Goal: Task Accomplishment & Management: Manage account settings

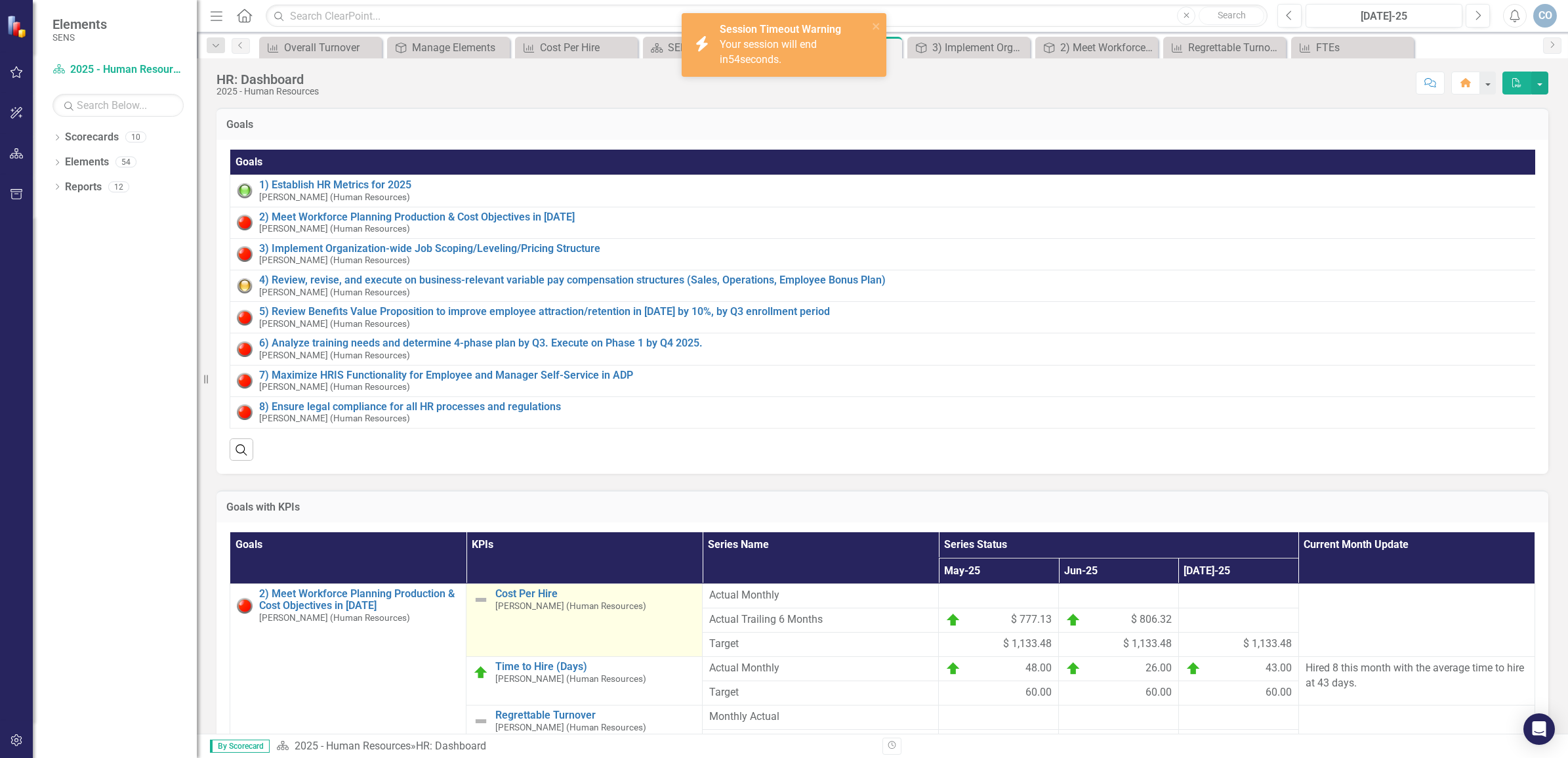
click at [537, 611] on small "[PERSON_NAME] (Human Resources)" at bounding box center [570, 606] width 151 height 10
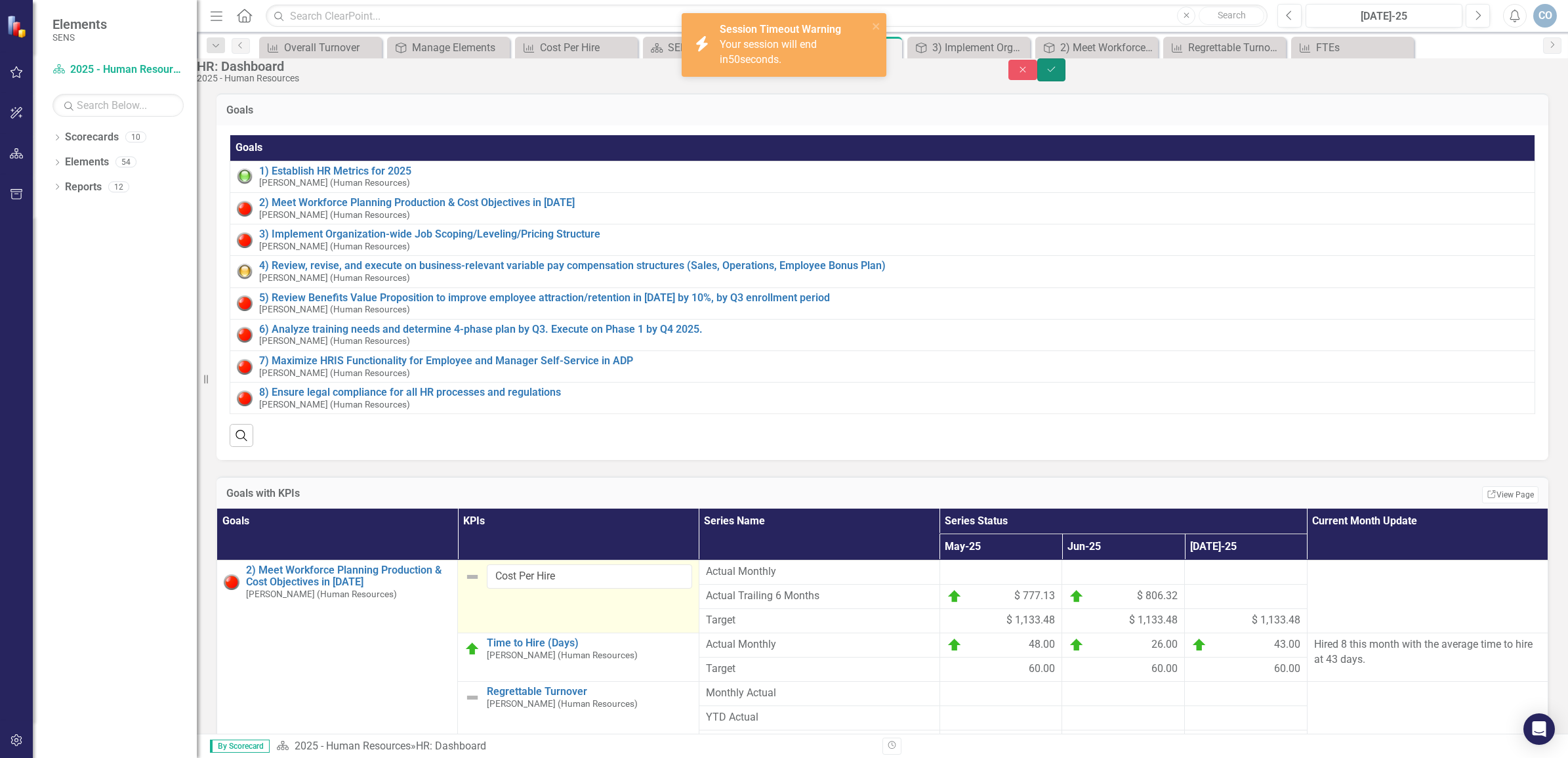
click at [1058, 73] on icon "Save" at bounding box center [1052, 70] width 12 height 9
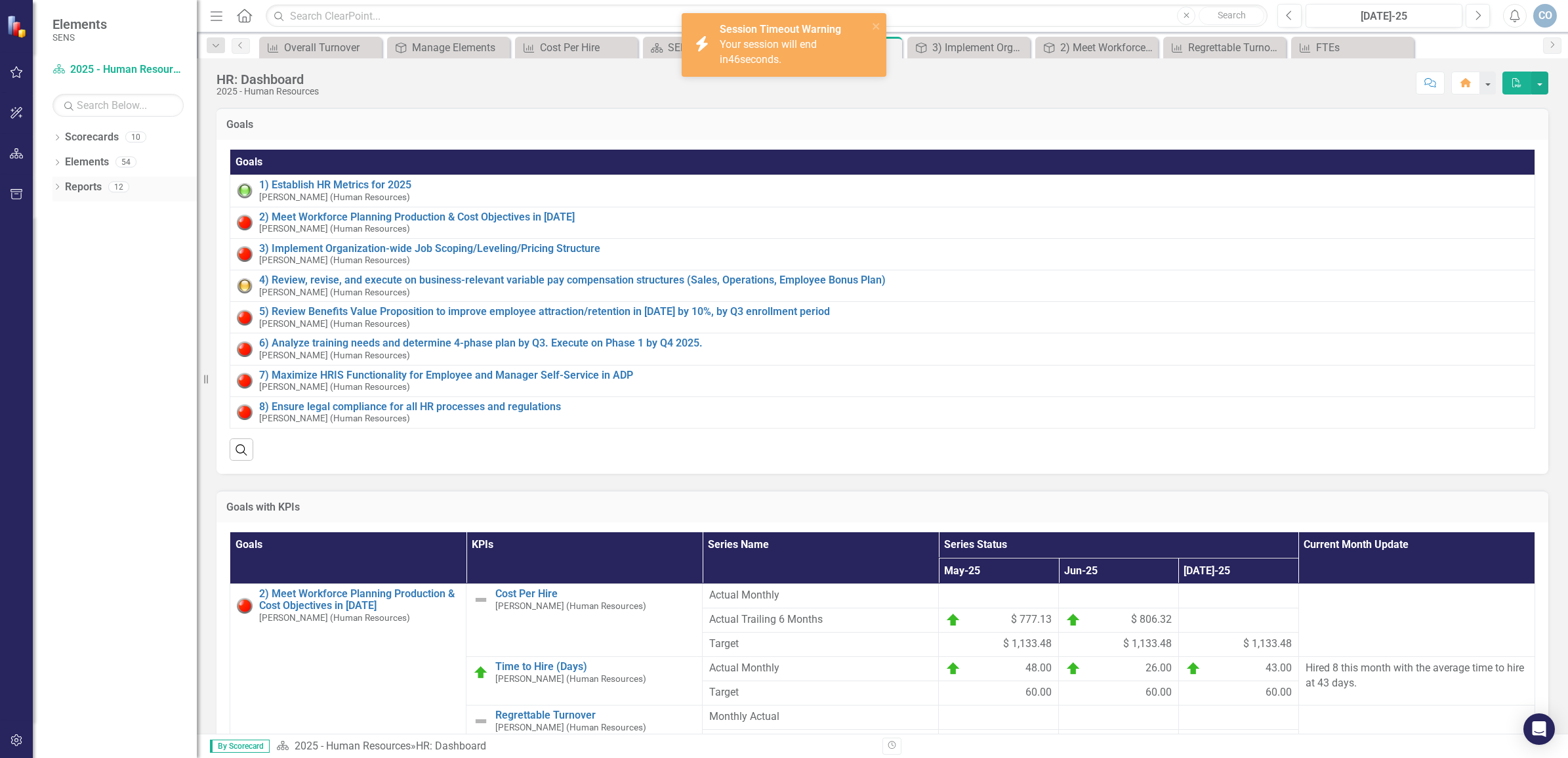
click at [67, 188] on link "Reports" at bounding box center [83, 187] width 37 height 15
click at [53, 185] on icon "Dropdown" at bounding box center [57, 189] width 9 height 8
click at [91, 283] on link "KPI KPIs" at bounding box center [71, 282] width 39 height 15
click at [96, 70] on link "Scorecard 2025 - Human Resources" at bounding box center [117, 70] width 131 height 15
click at [1527, 80] on button "PDF" at bounding box center [1517, 83] width 29 height 23
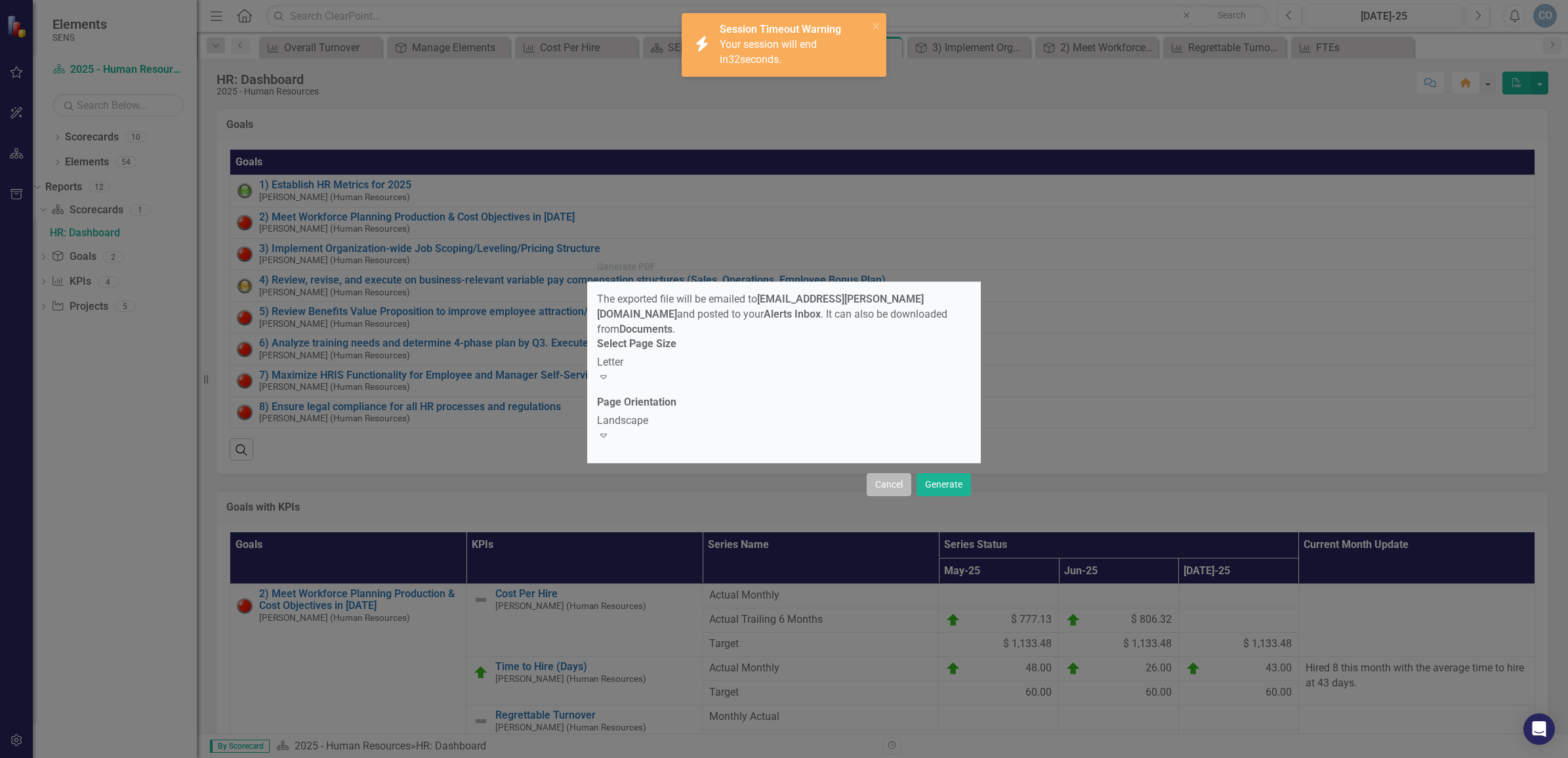
click at [891, 475] on button "Cancel" at bounding box center [889, 485] width 45 height 23
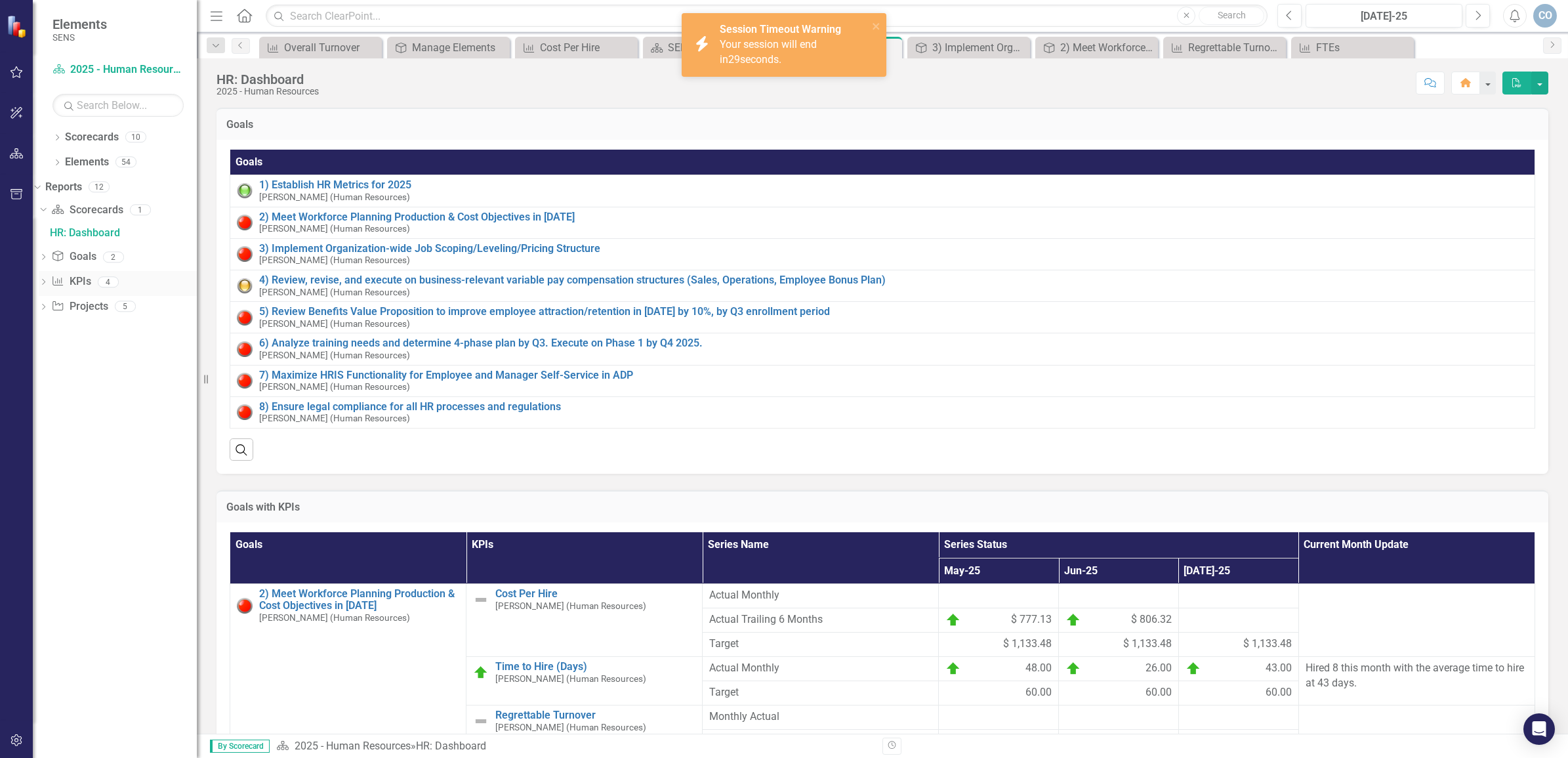
click at [48, 282] on icon "Dropdown" at bounding box center [43, 283] width 9 height 8
click at [98, 279] on div "HR: KPIs" at bounding box center [123, 282] width 147 height 12
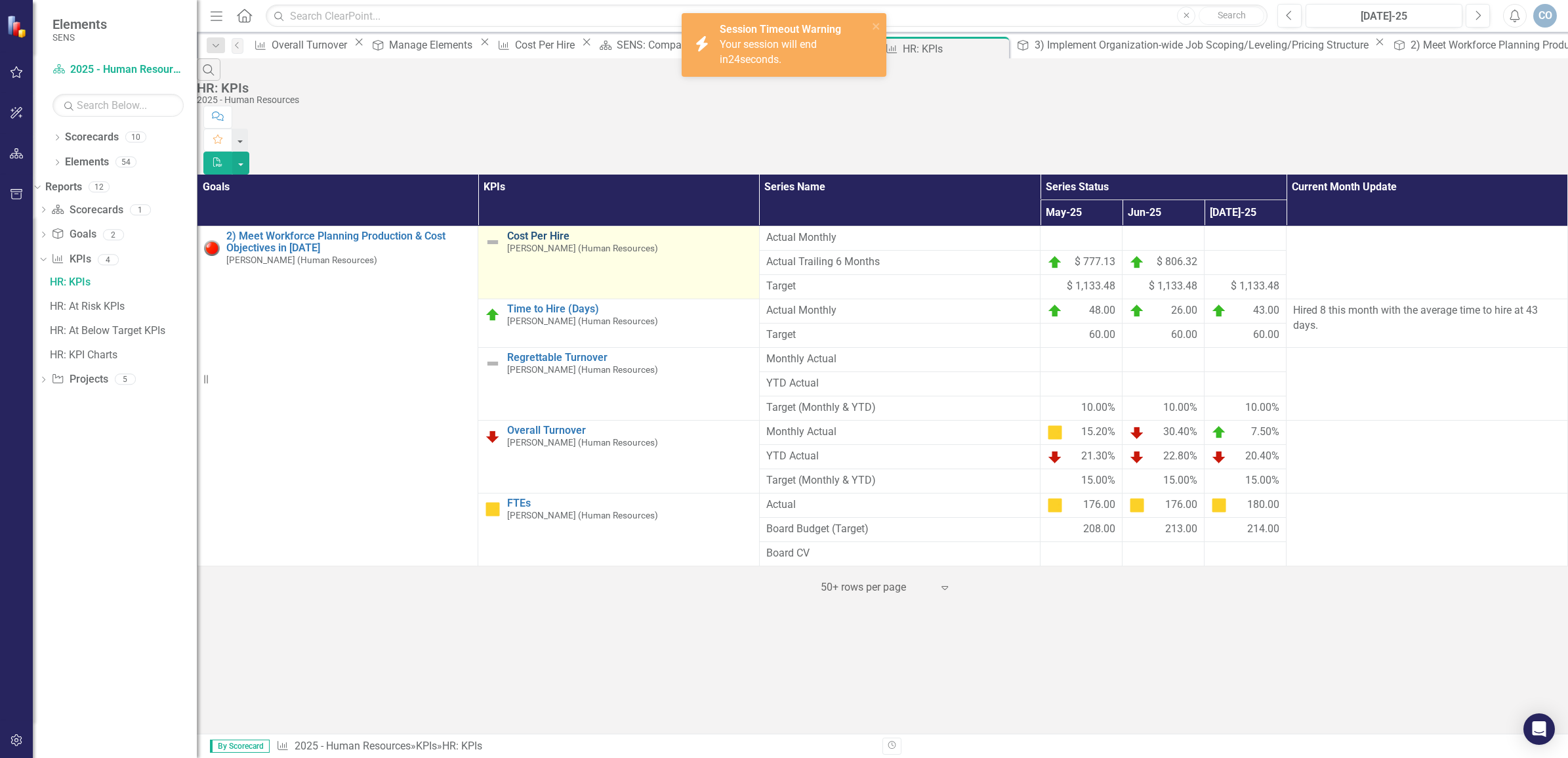
click at [524, 230] on link "Cost Per Hire" at bounding box center [629, 236] width 245 height 12
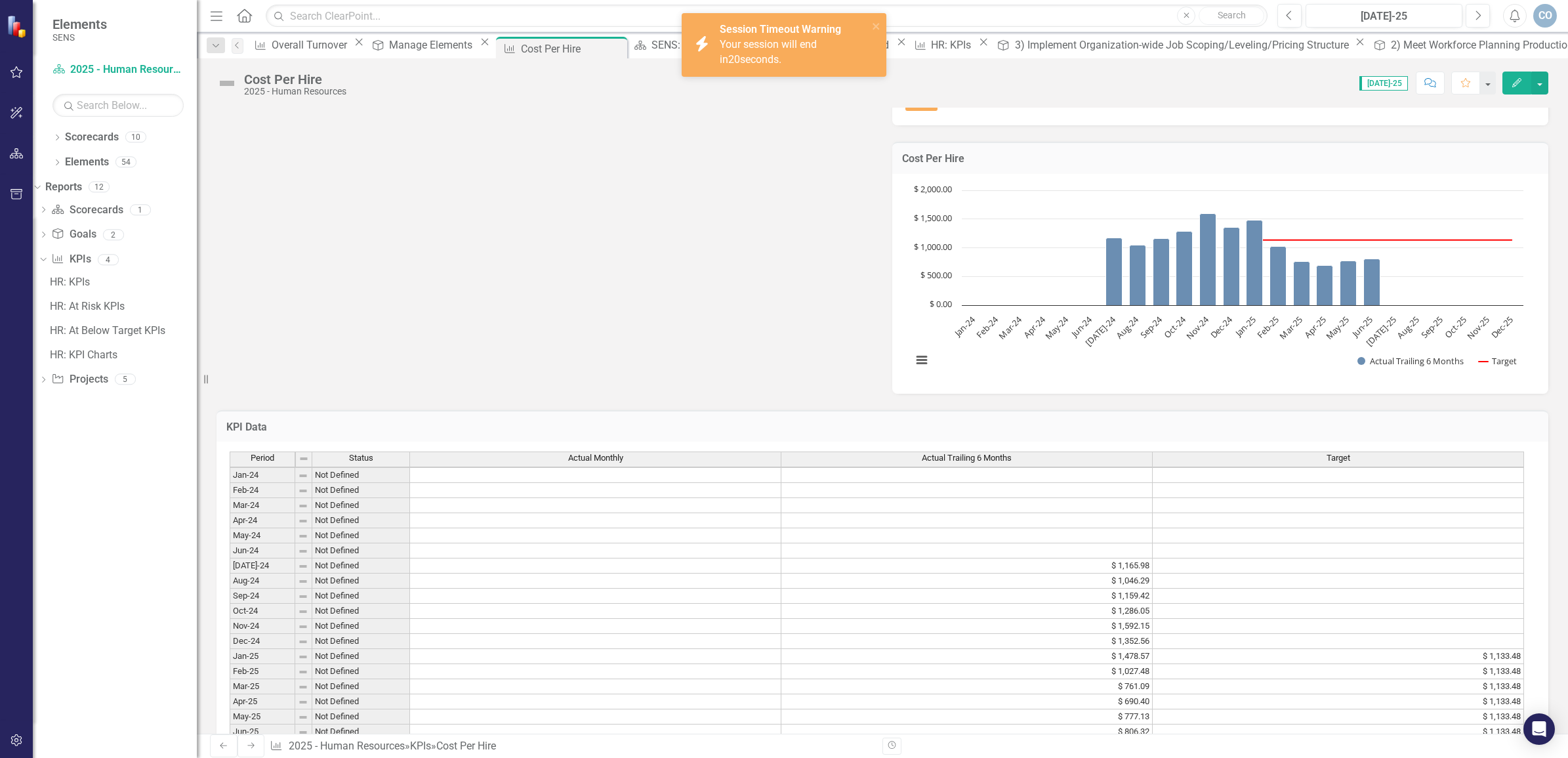
scroll to position [4, 0]
click at [1099, 740] on td at bounding box center [967, 747] width 372 height 15
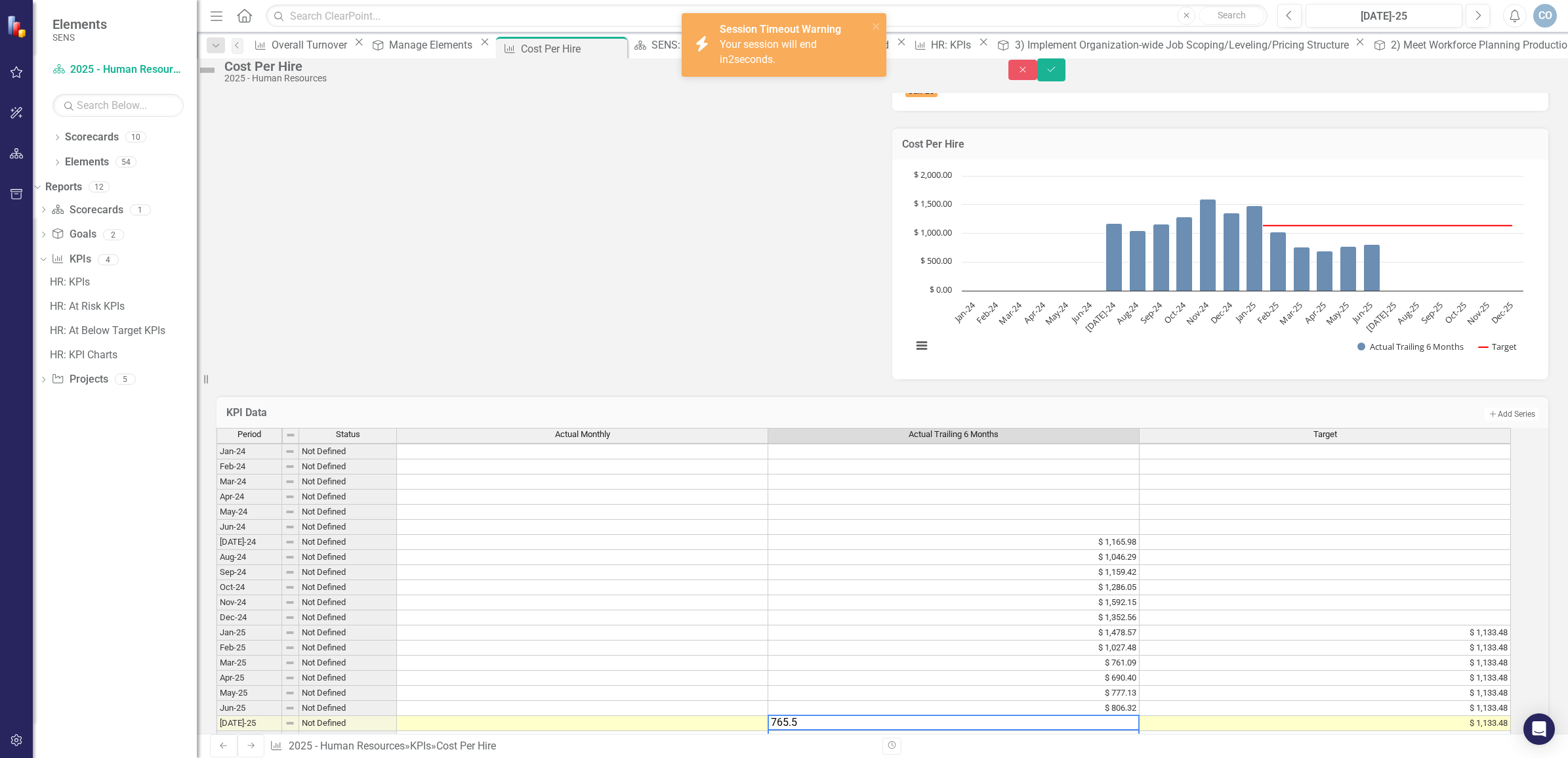
type textarea "765.56"
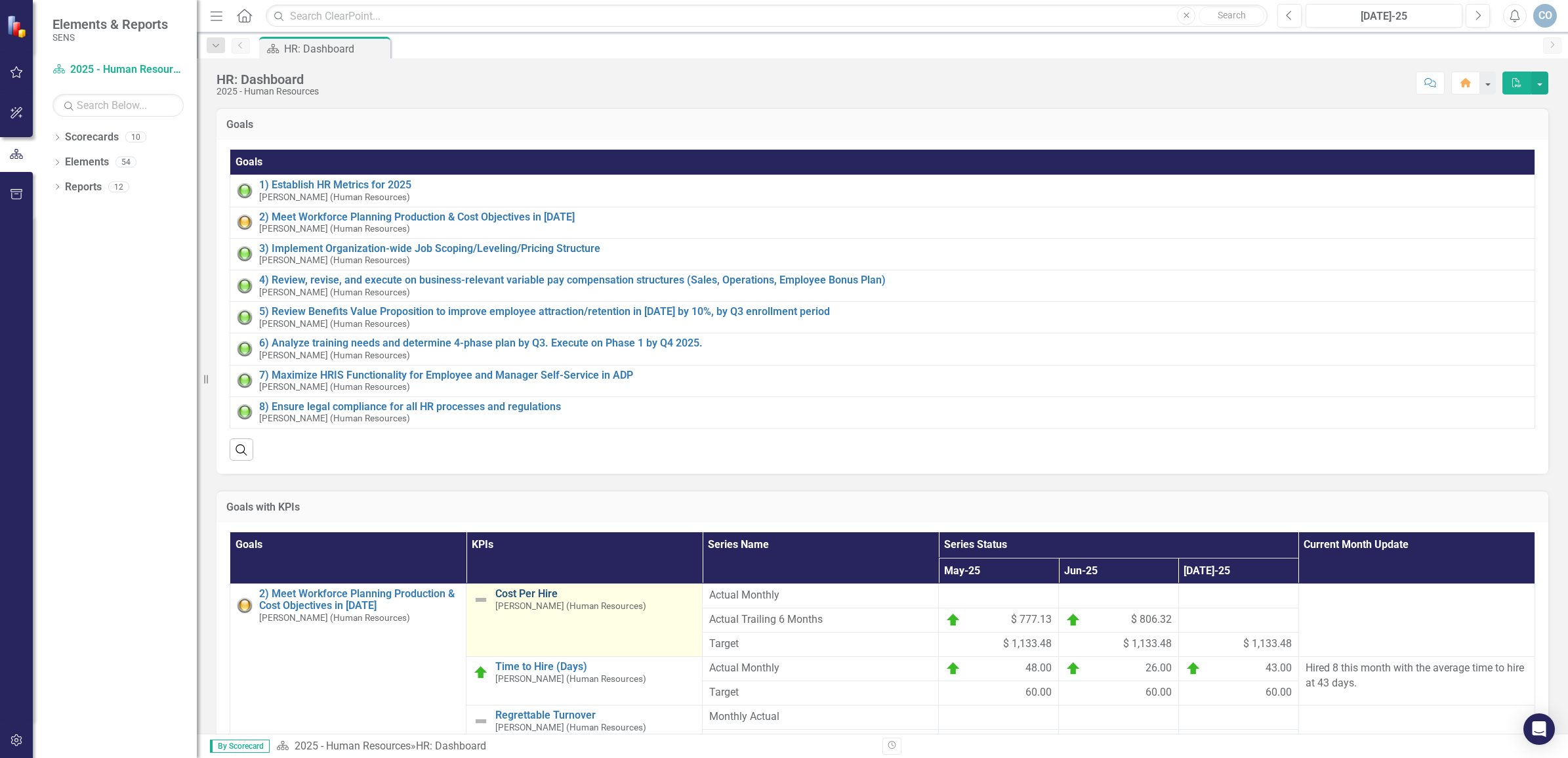
click at [520, 600] on link "Cost Per Hire" at bounding box center [595, 594] width 200 height 12
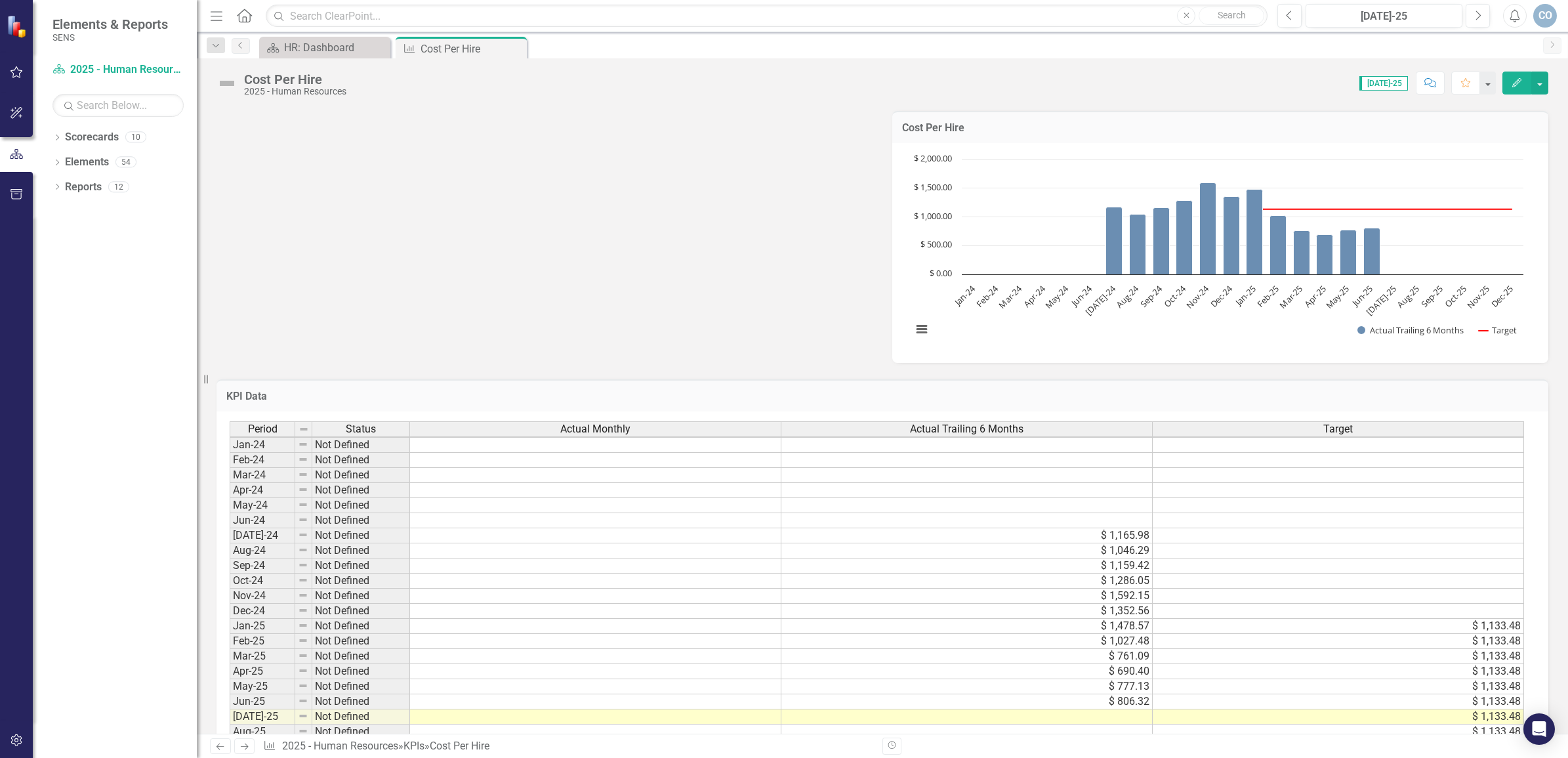
scroll to position [492, 0]
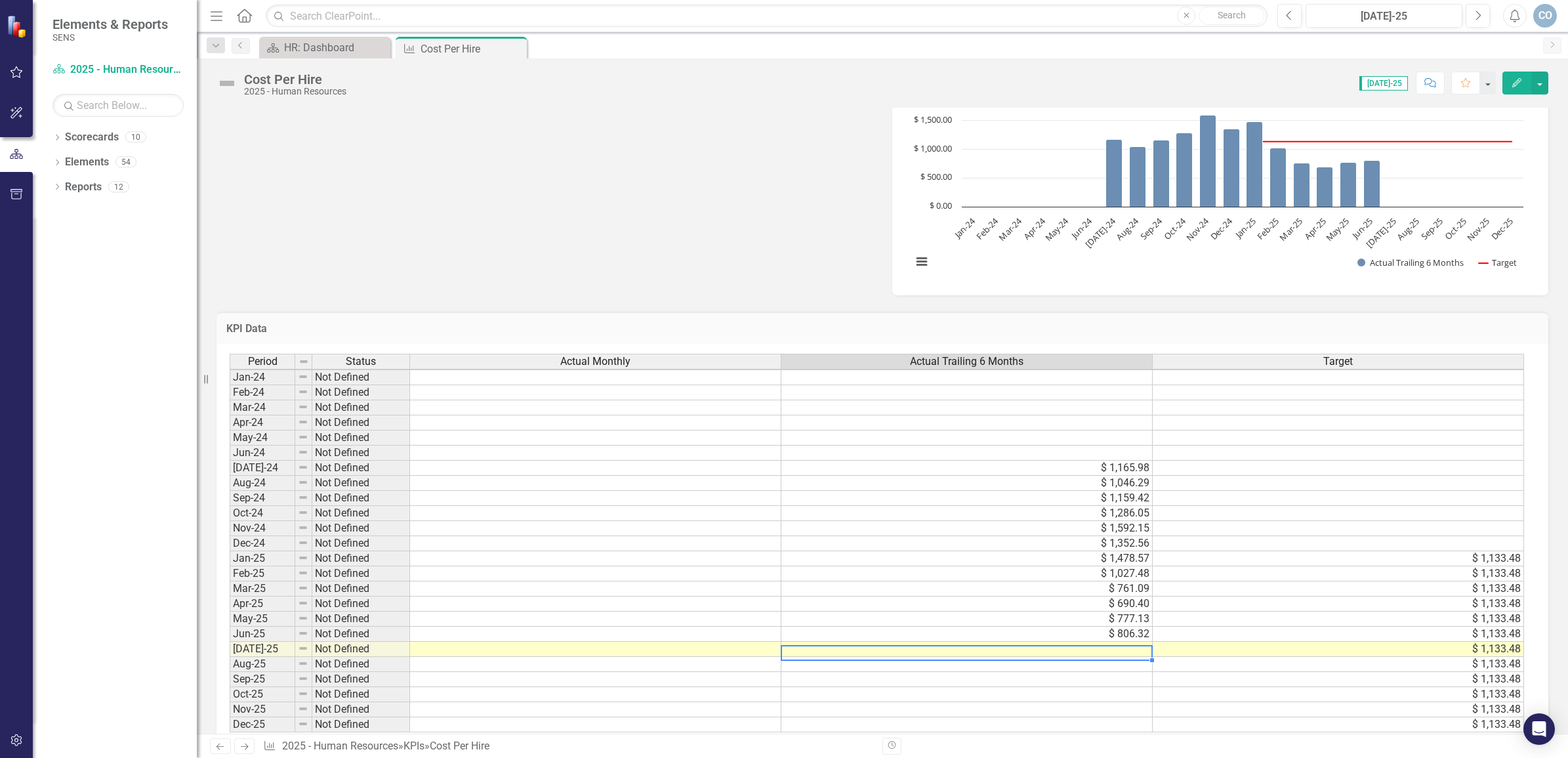
click at [1091, 642] on td at bounding box center [967, 650] width 372 height 15
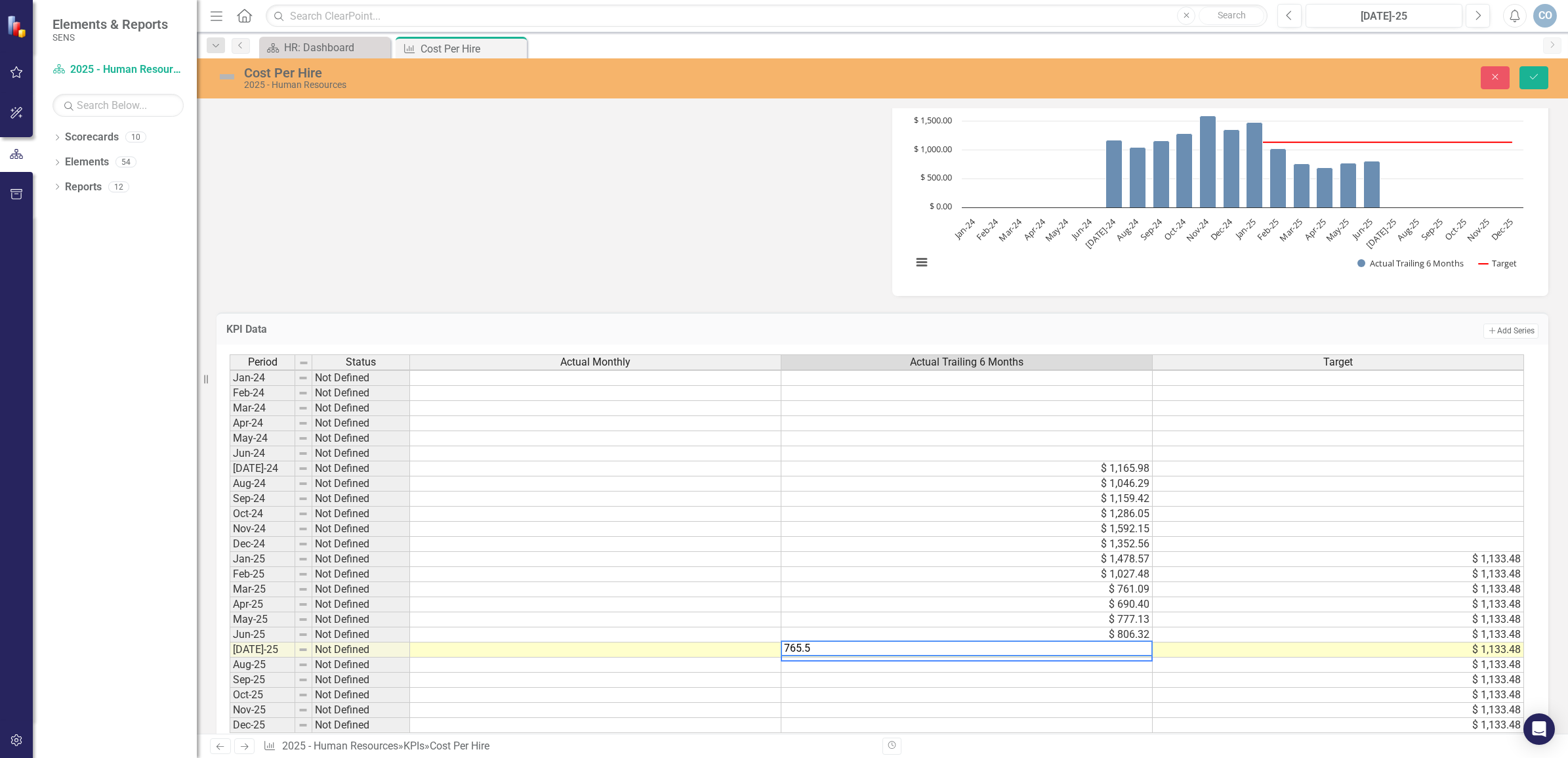
type textarea "765.56"
click at [1529, 76] on button "Save" at bounding box center [1534, 78] width 29 height 23
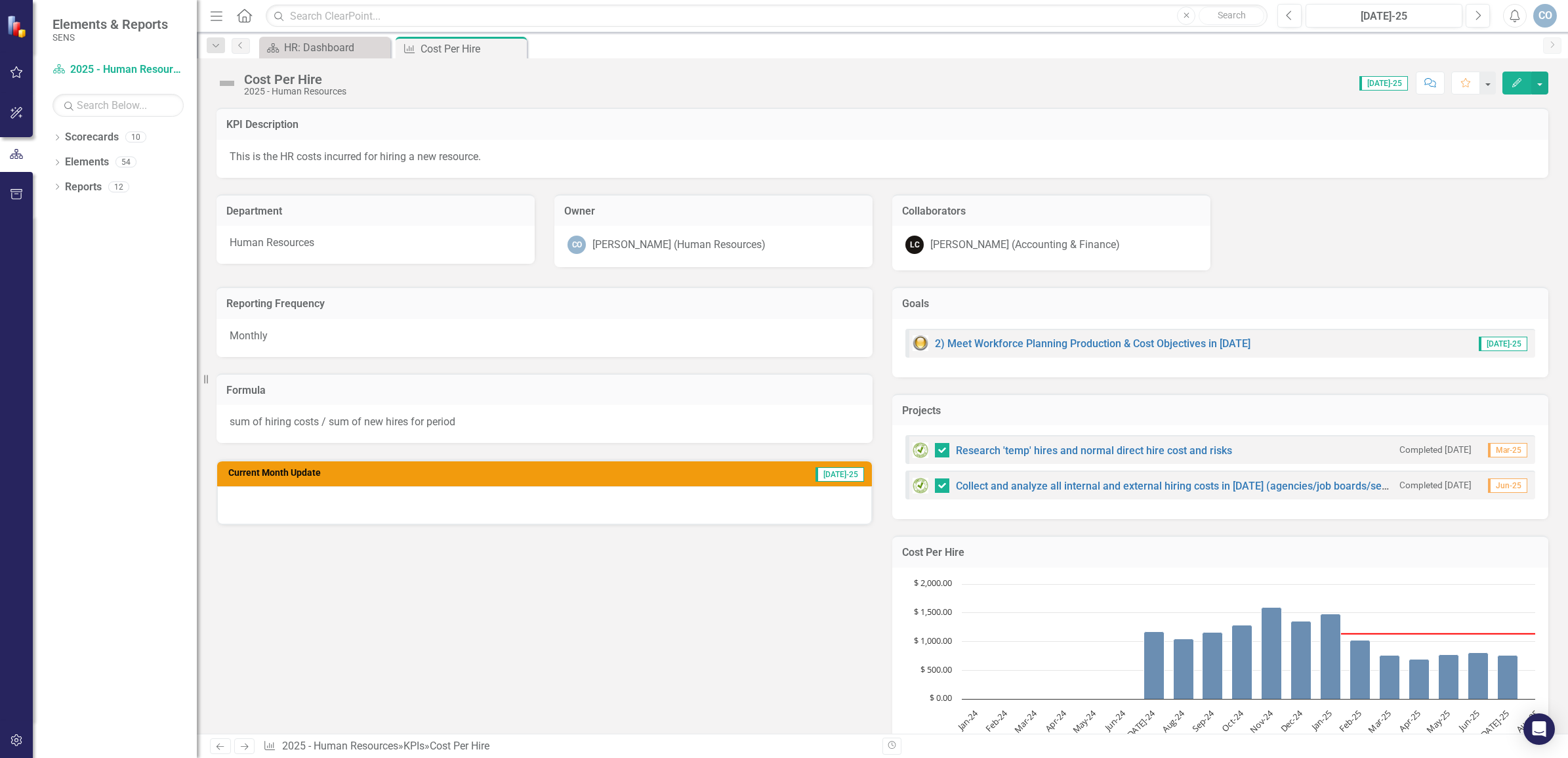
checkbox input "false"
checkbox input "true"
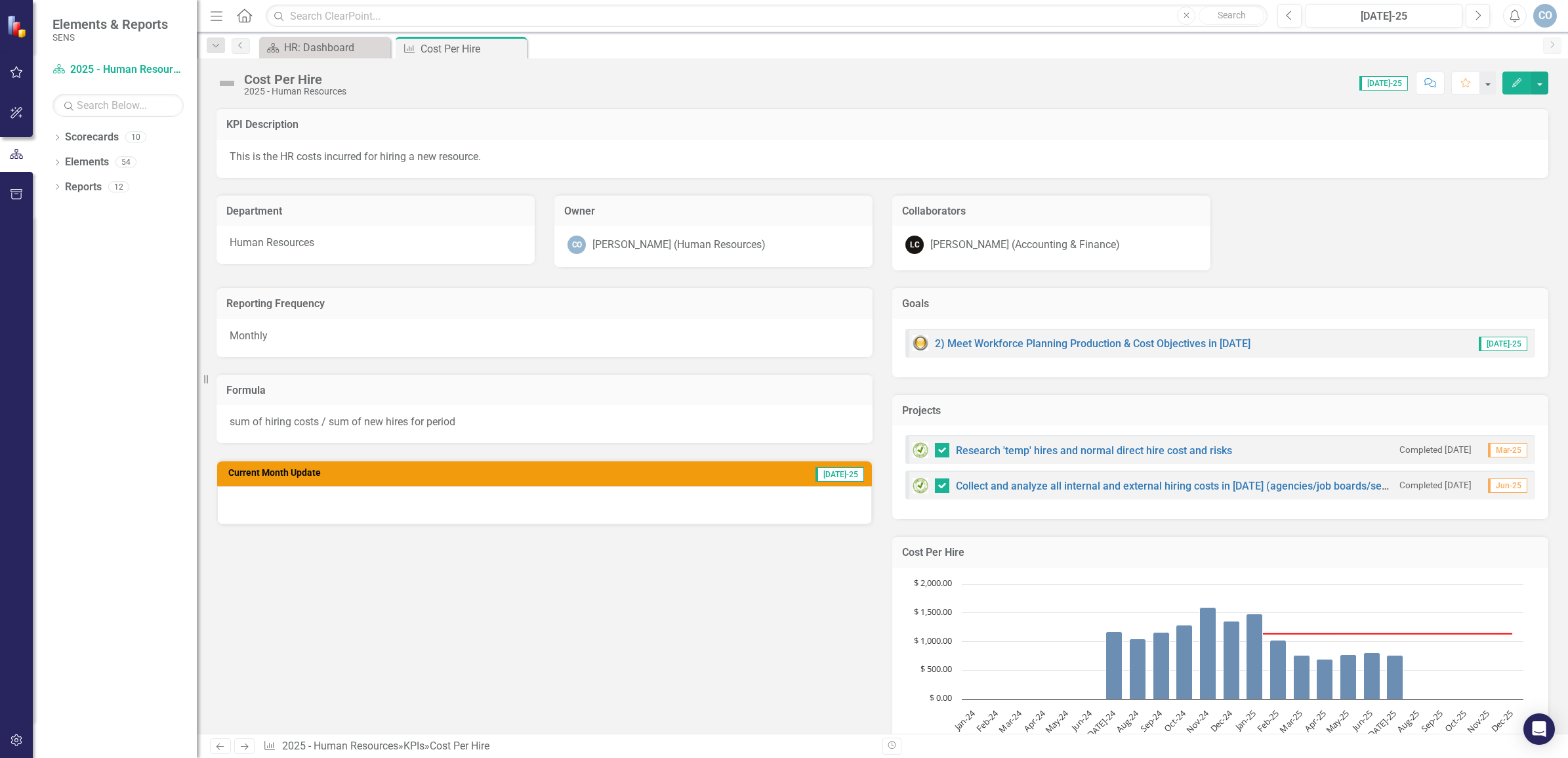
click at [224, 82] on img at bounding box center [227, 83] width 21 height 21
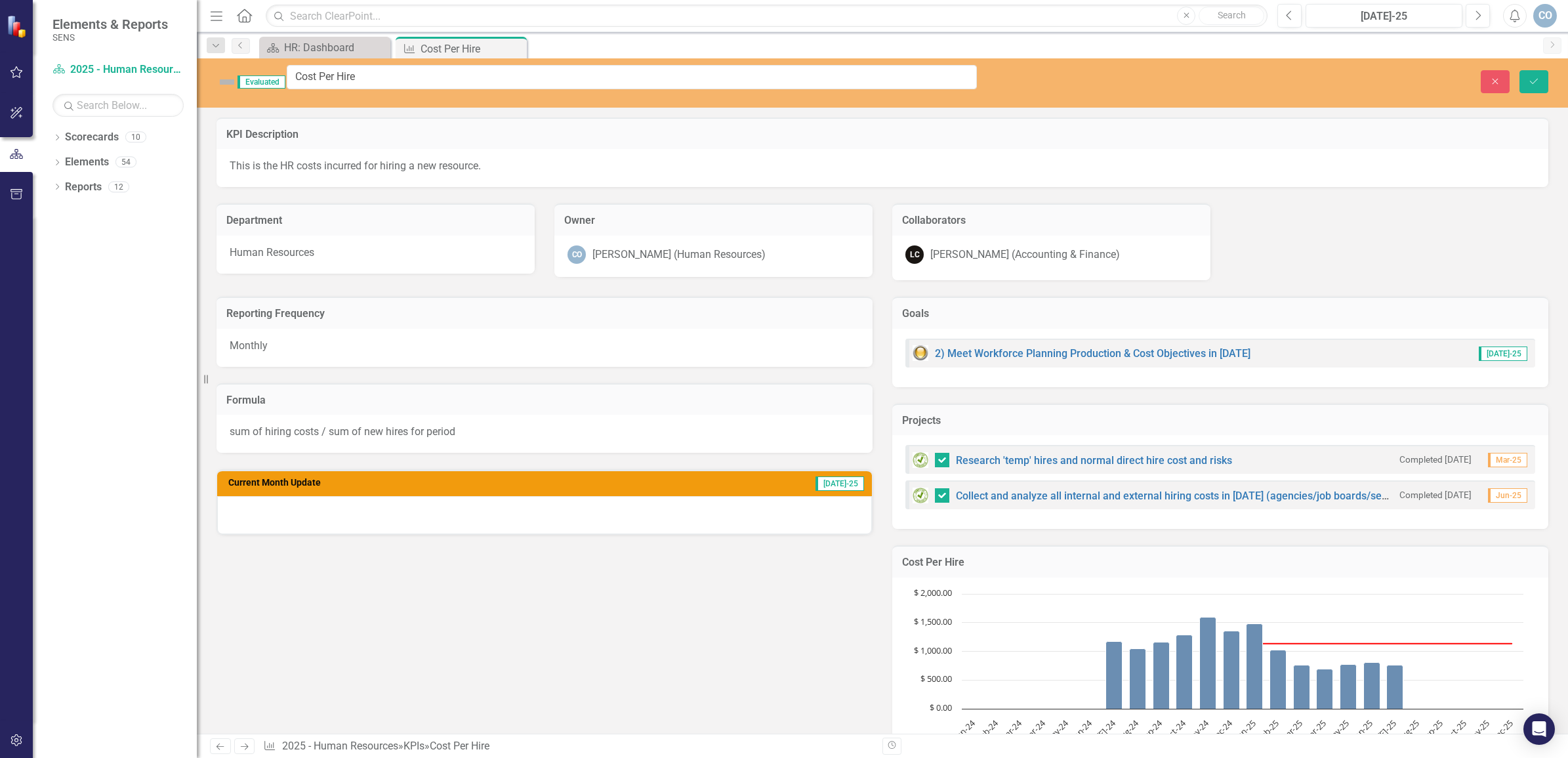
click at [228, 79] on img at bounding box center [227, 82] width 21 height 21
click at [1537, 71] on button "Save" at bounding box center [1534, 82] width 29 height 23
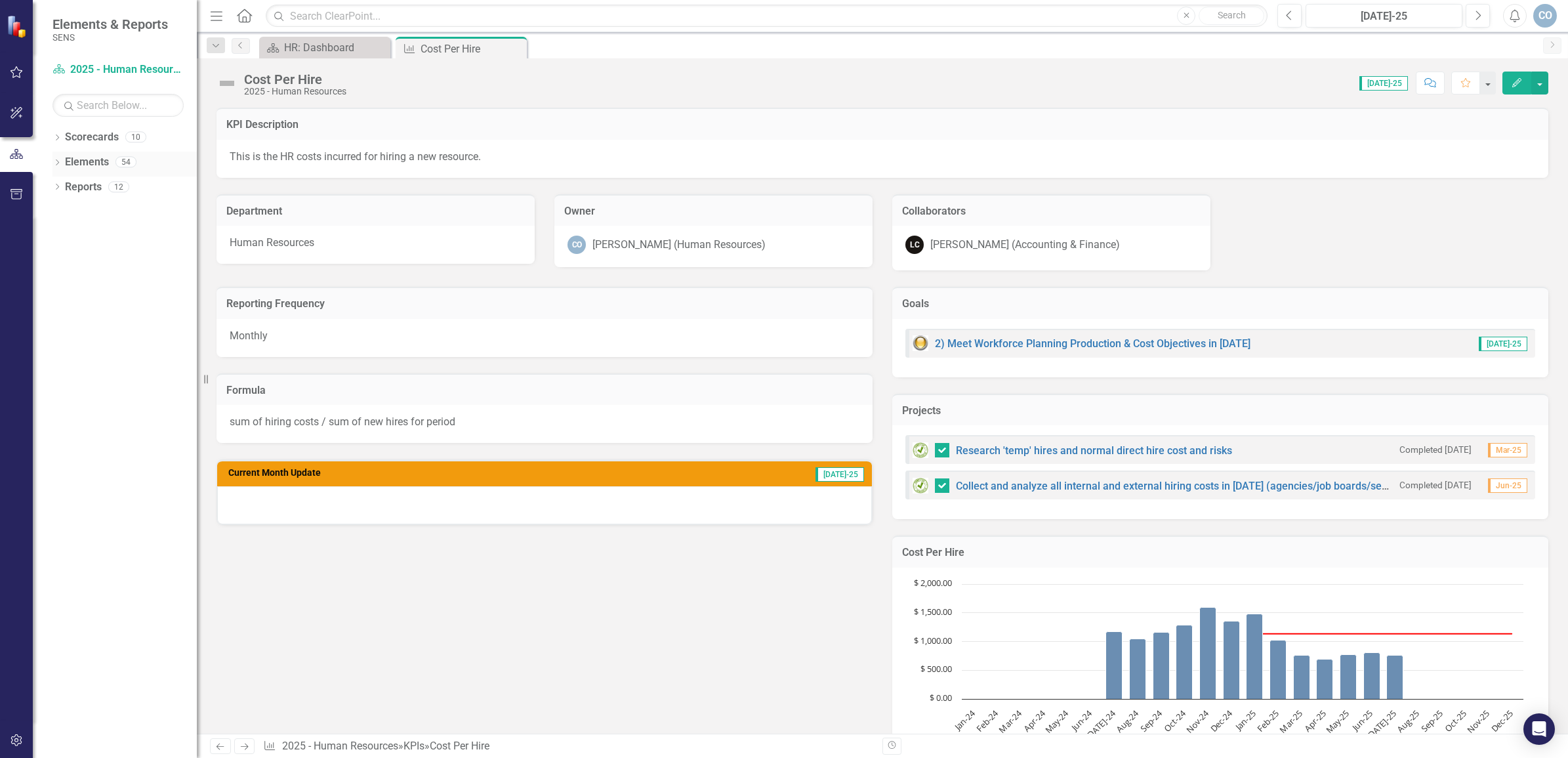
click at [52, 156] on div "Dropdown Elements 54" at bounding box center [124, 164] width 145 height 25
click at [53, 158] on div "Dropdown" at bounding box center [57, 164] width 9 height 11
click at [65, 207] on icon "KPI" at bounding box center [58, 211] width 13 height 11
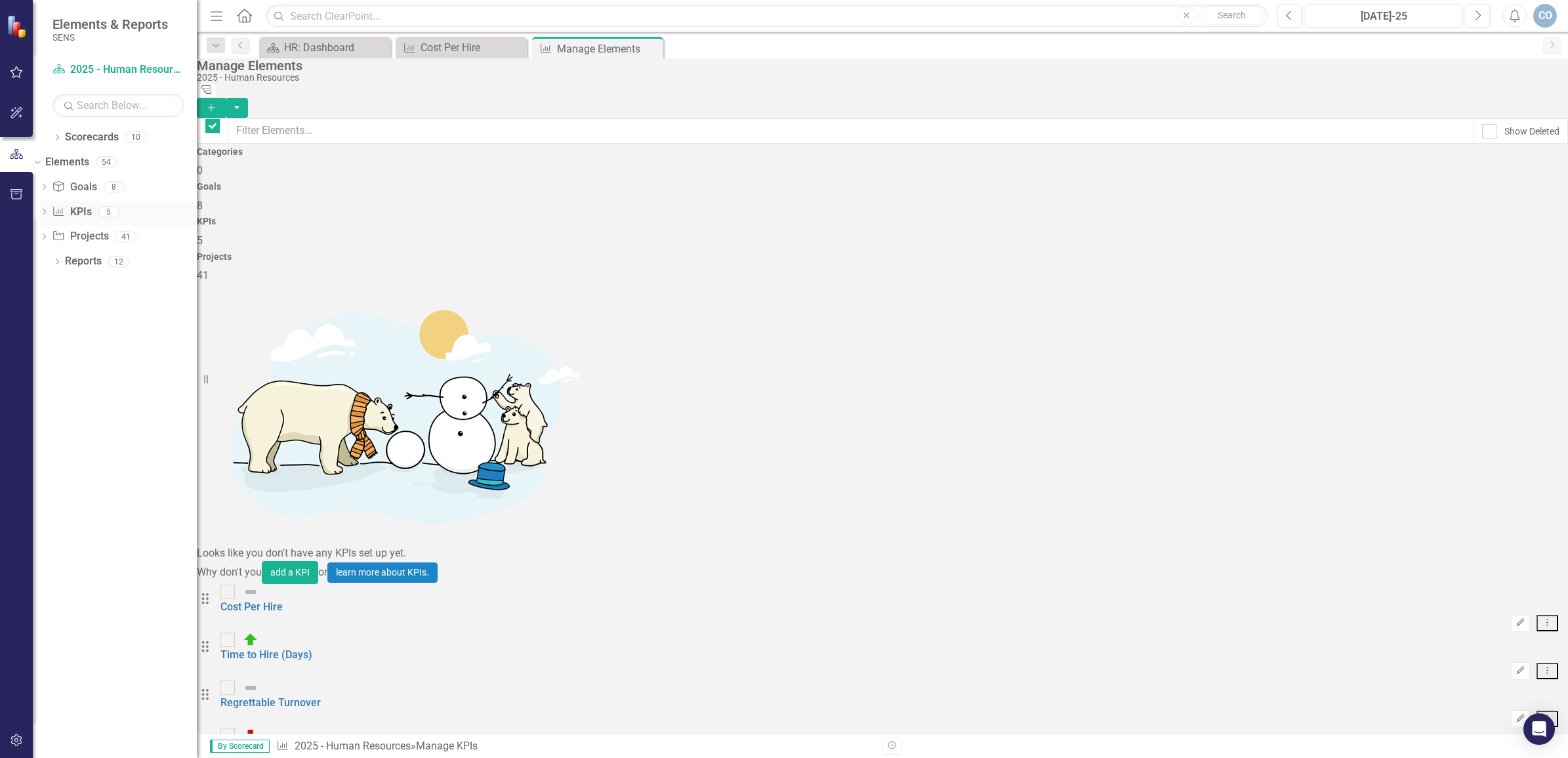
checkbox input "false"
click at [209, 593] on icon at bounding box center [205, 598] width 7 height 11
click at [235, 585] on div at bounding box center [227, 591] width 14 height 14
click at [229, 585] on input "checkbox" at bounding box center [224, 588] width 8 height 8
click at [258, 584] on img at bounding box center [251, 591] width 16 height 16
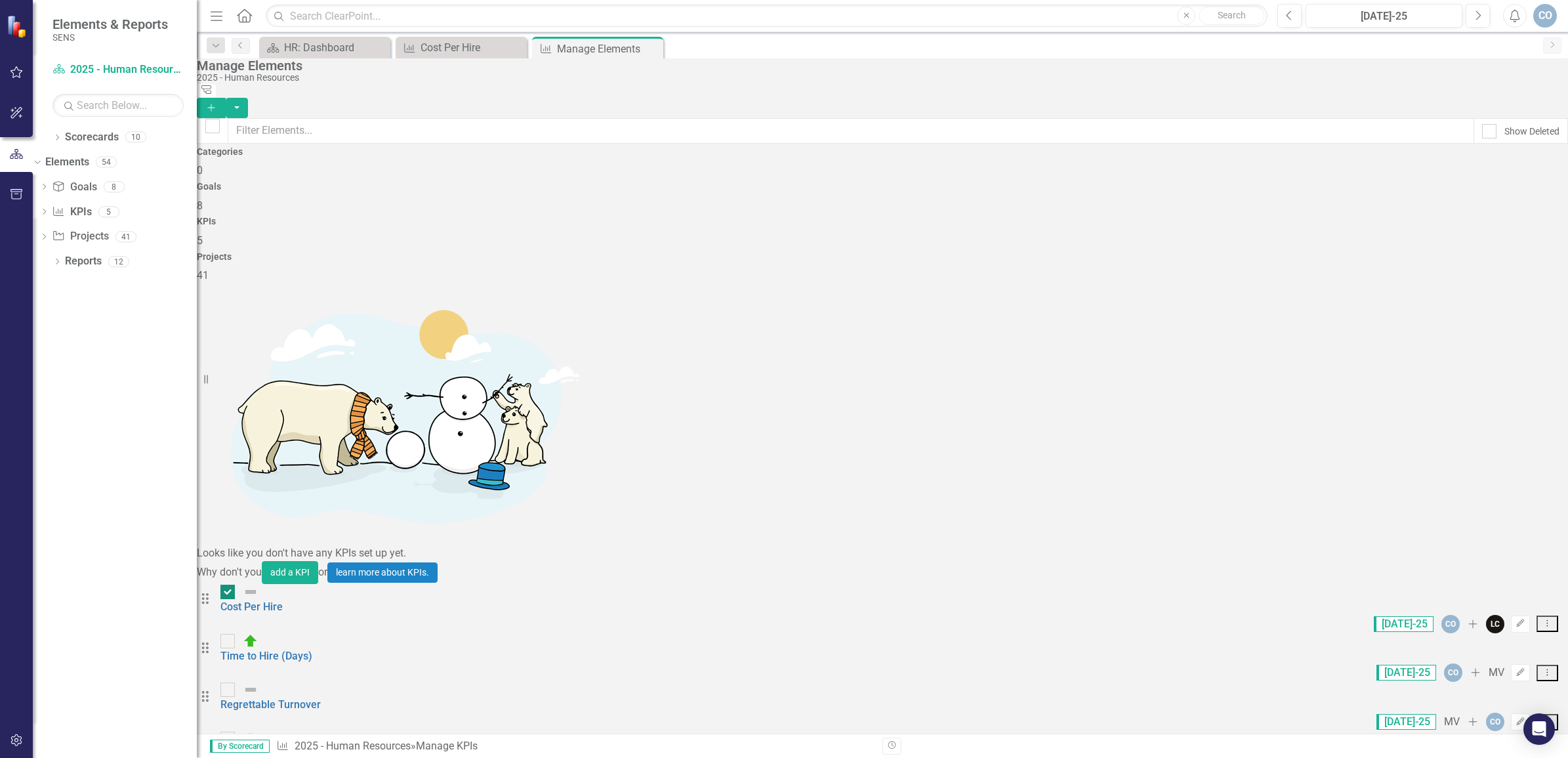
click at [229, 585] on input "checkbox" at bounding box center [224, 588] width 8 height 8
click at [258, 584] on img at bounding box center [251, 591] width 16 height 16
click at [229, 585] on input "checkbox" at bounding box center [224, 588] width 8 height 8
checkbox input "true"
click at [283, 600] on link "Cost Per Hire" at bounding box center [251, 607] width 62 height 12
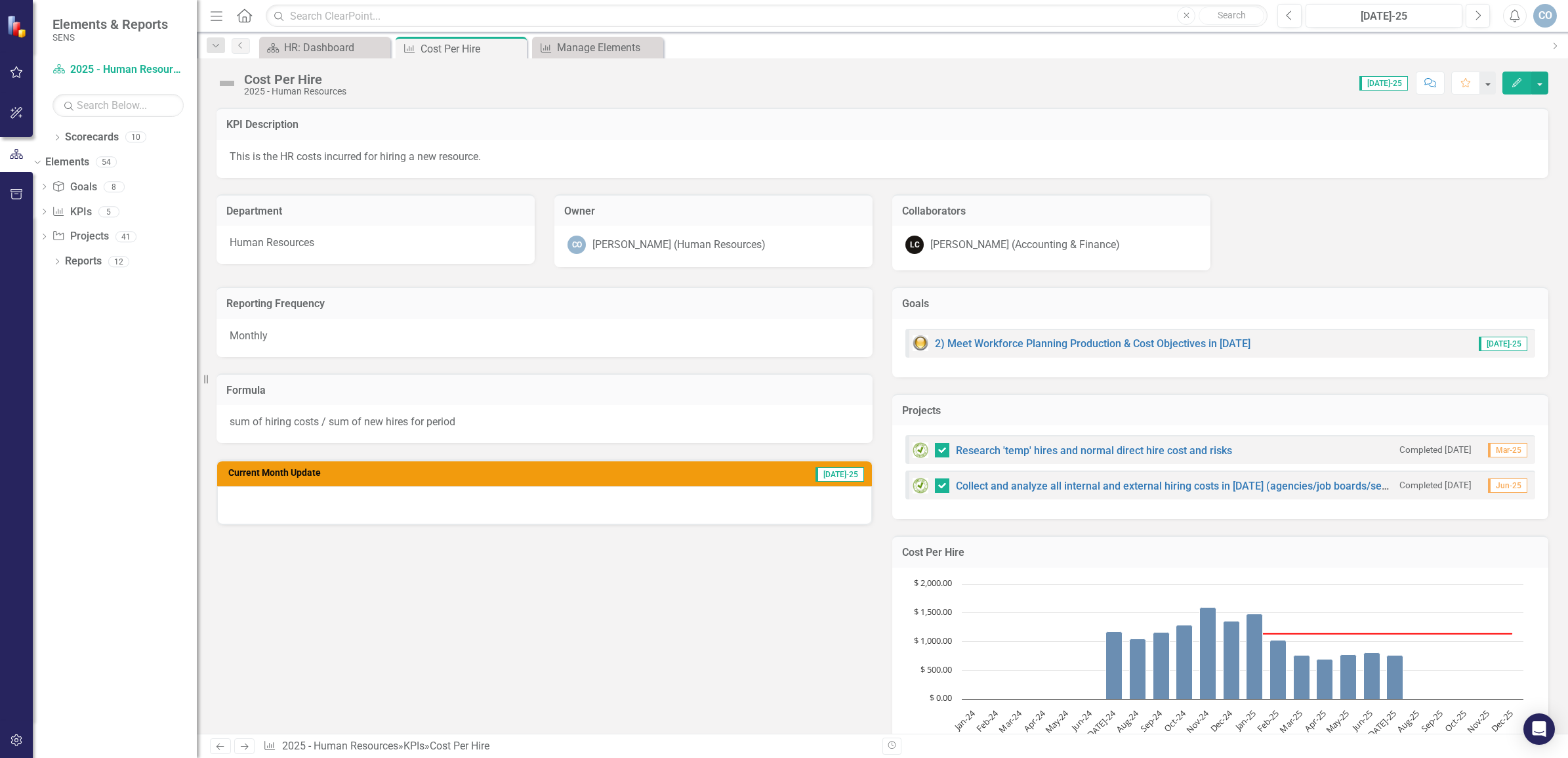
click at [227, 83] on img at bounding box center [227, 83] width 21 height 21
click at [1543, 80] on button "button" at bounding box center [1540, 83] width 17 height 23
click at [1488, 103] on link "Edit Edit KPI" at bounding box center [1495, 108] width 106 height 24
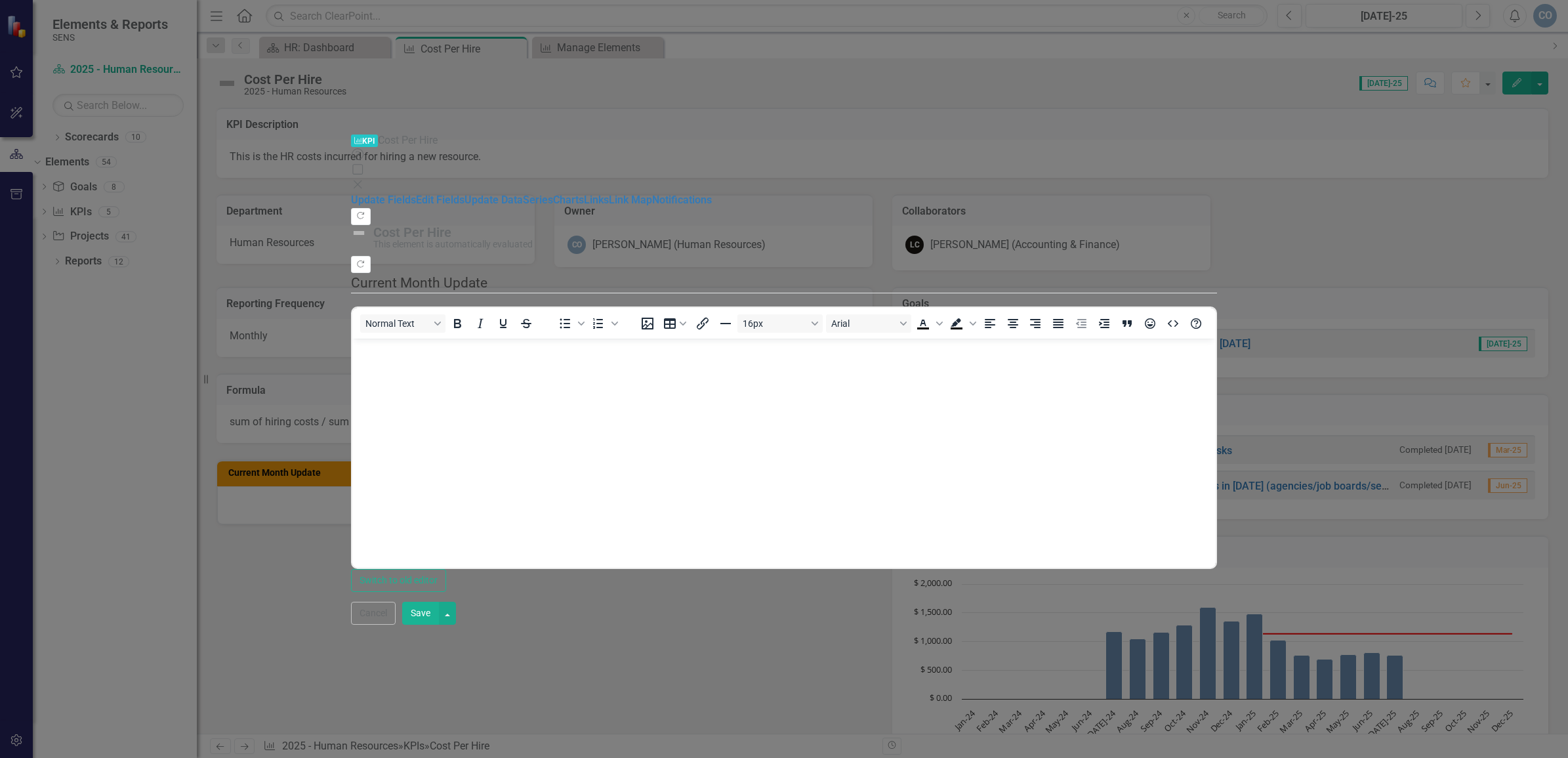
click at [366, 225] on img at bounding box center [359, 232] width 16 height 16
click at [551, 225] on div "Cost Per Hire" at bounding box center [791, 232] width 837 height 14
click at [416, 194] on link "Edit Fields" at bounding box center [440, 200] width 48 height 12
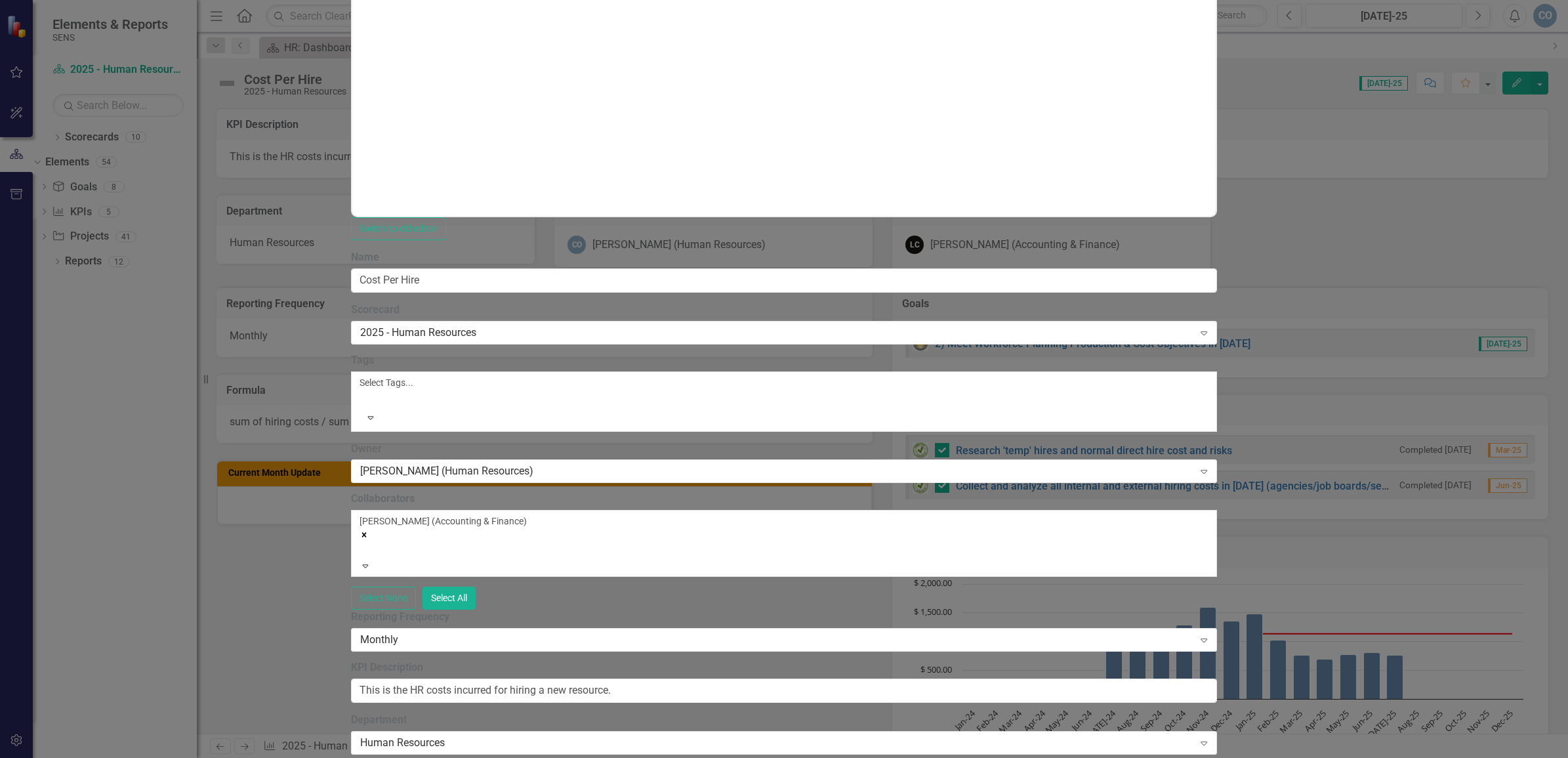
scroll to position [105, 0]
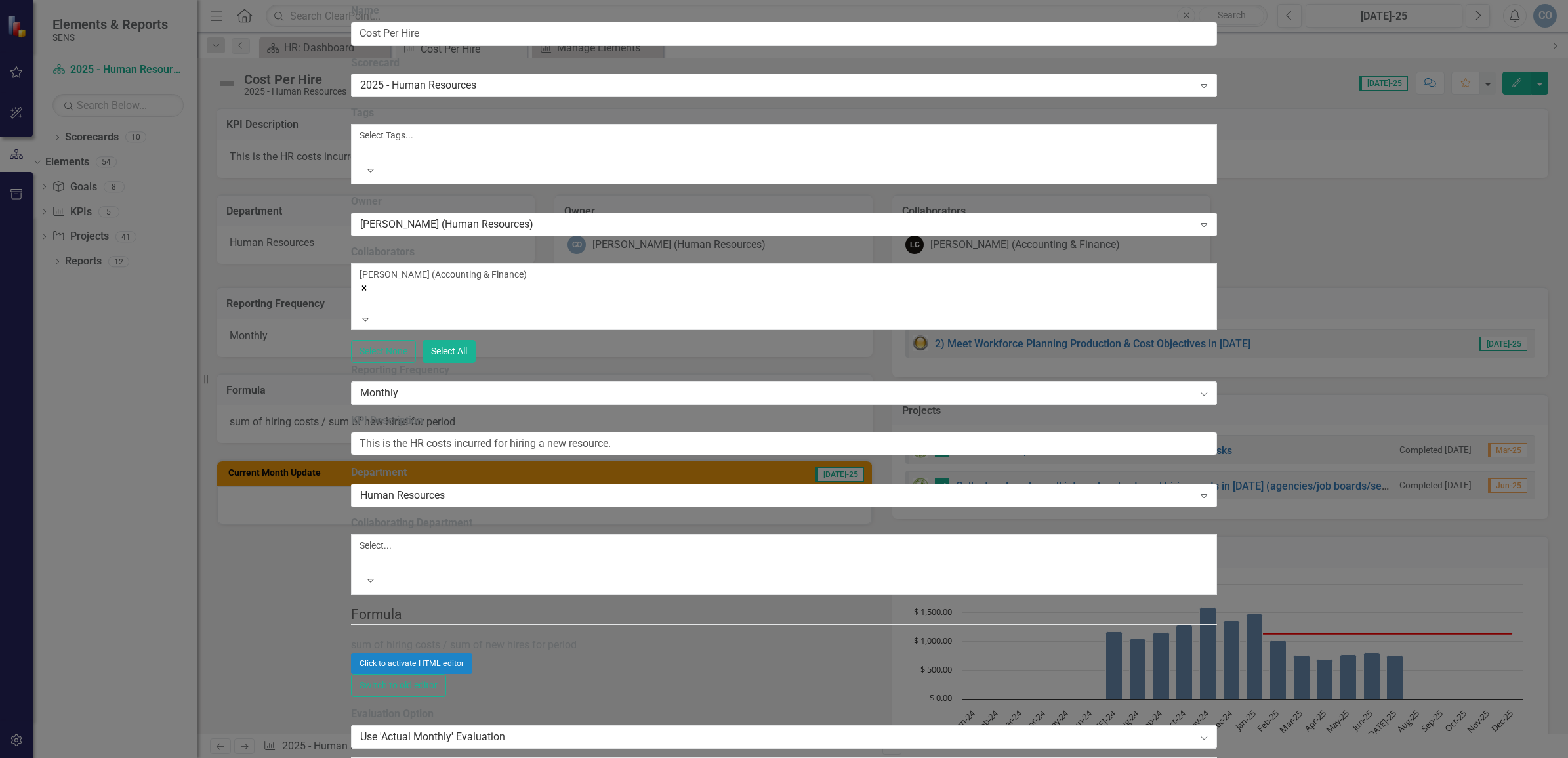
click at [1434, 207] on link "Edit Edit Measure Series" at bounding box center [1469, 209] width 149 height 24
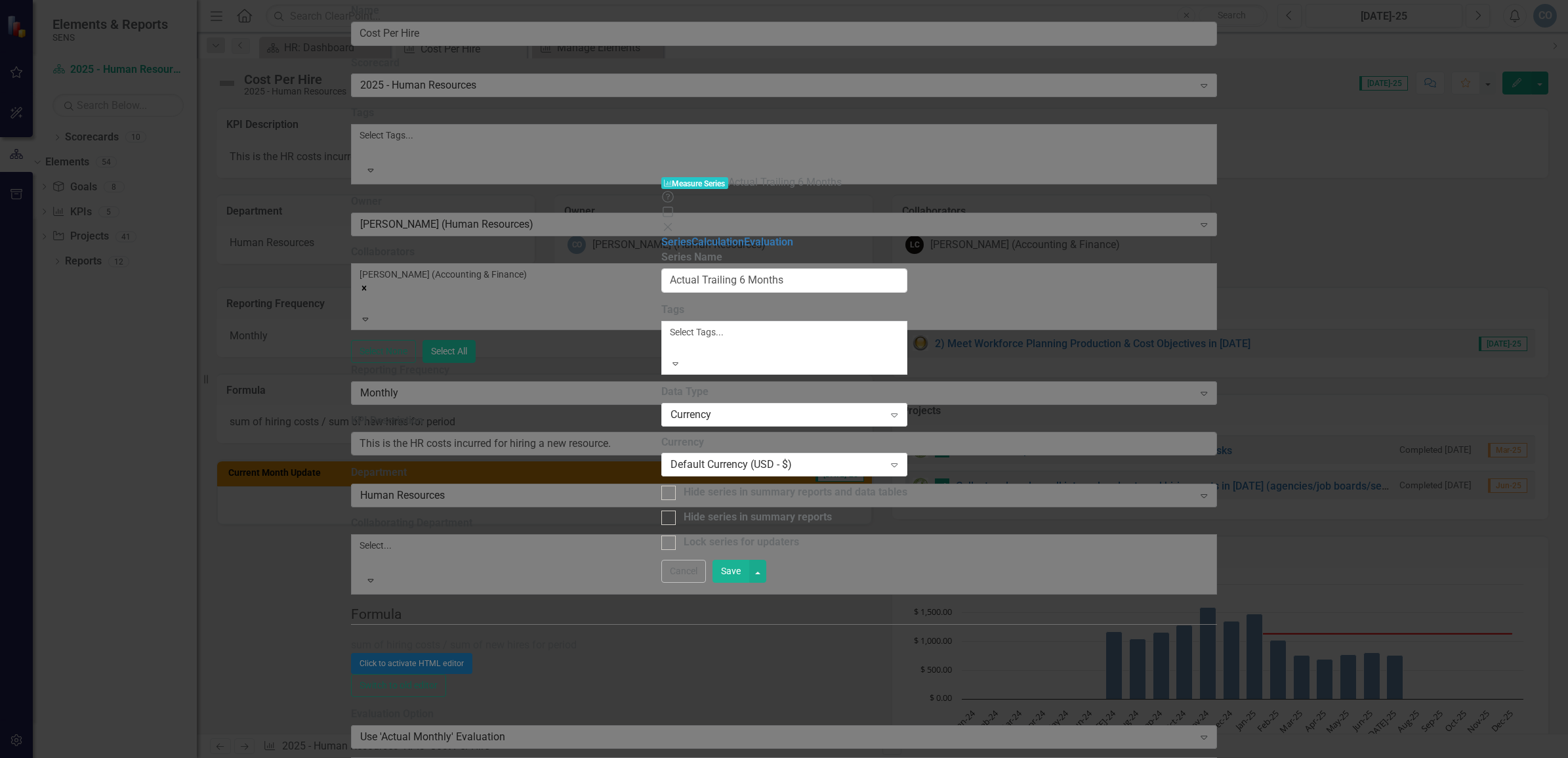
click at [672, 340] on div at bounding box center [672, 348] width 2 height 16
click at [744, 236] on link "Evaluation" at bounding box center [768, 242] width 49 height 12
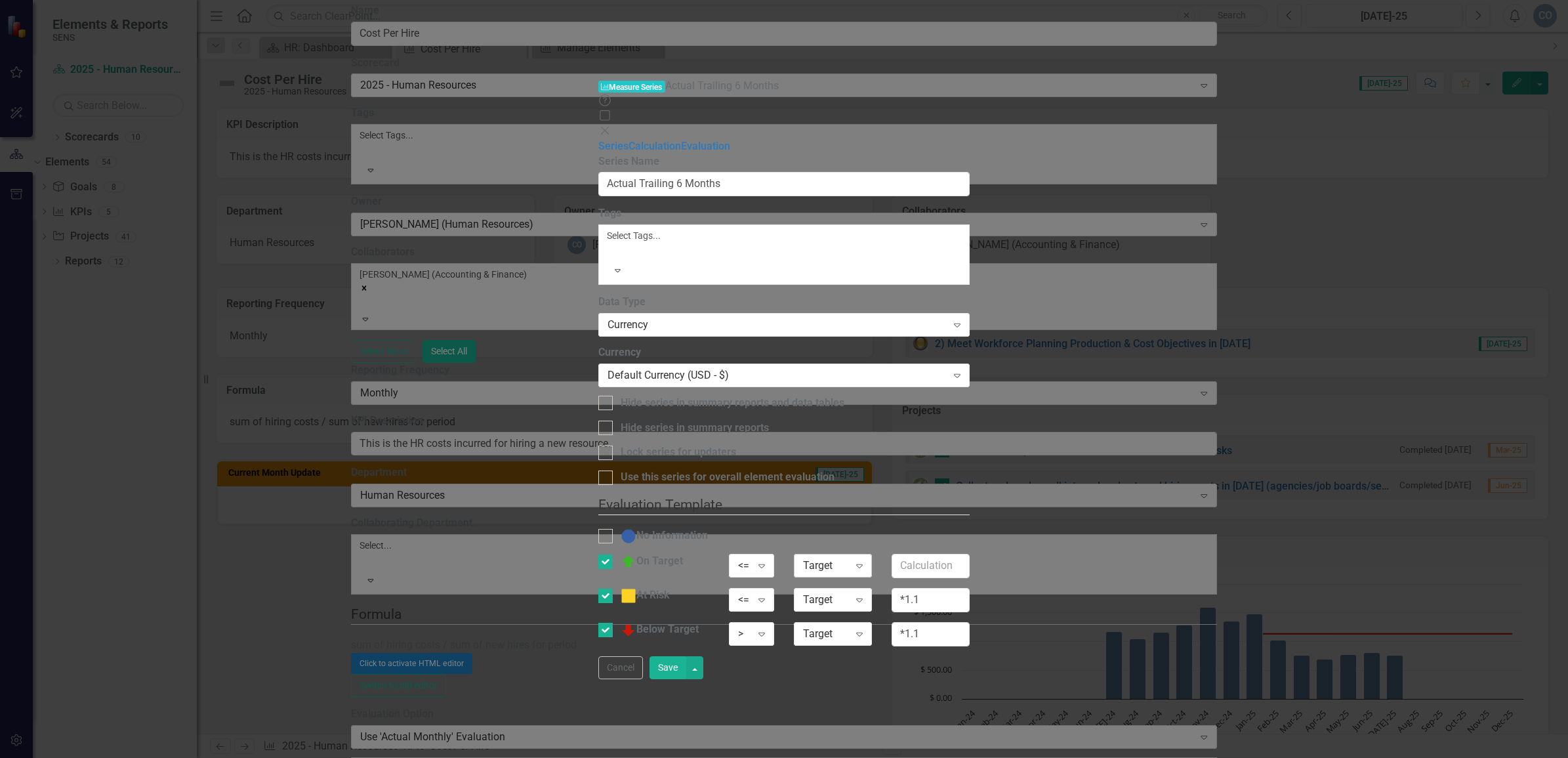
click at [849, 558] on div "Target" at bounding box center [826, 566] width 46 height 15
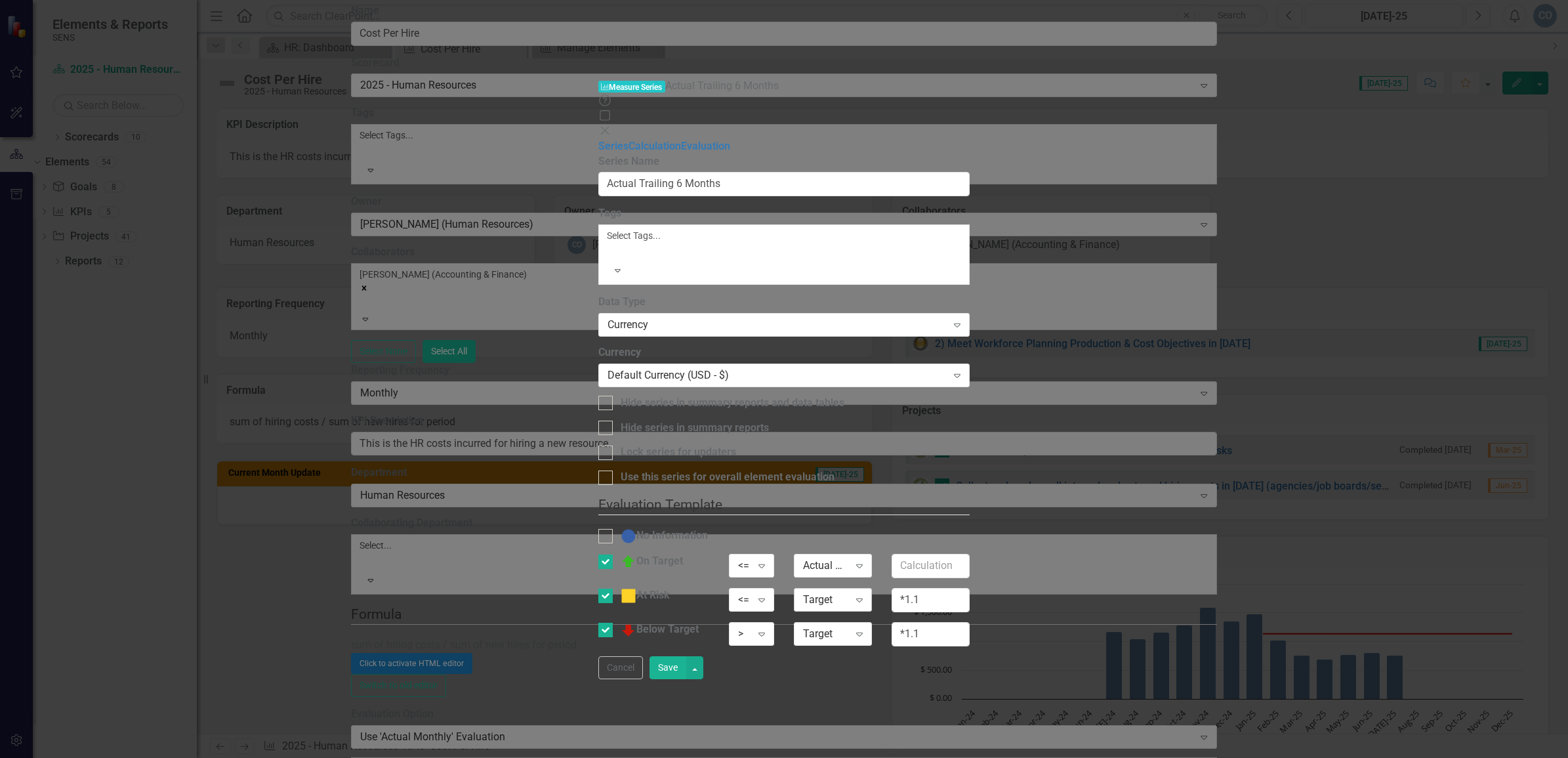
click at [872, 588] on div "Target Expand" at bounding box center [833, 599] width 78 height 23
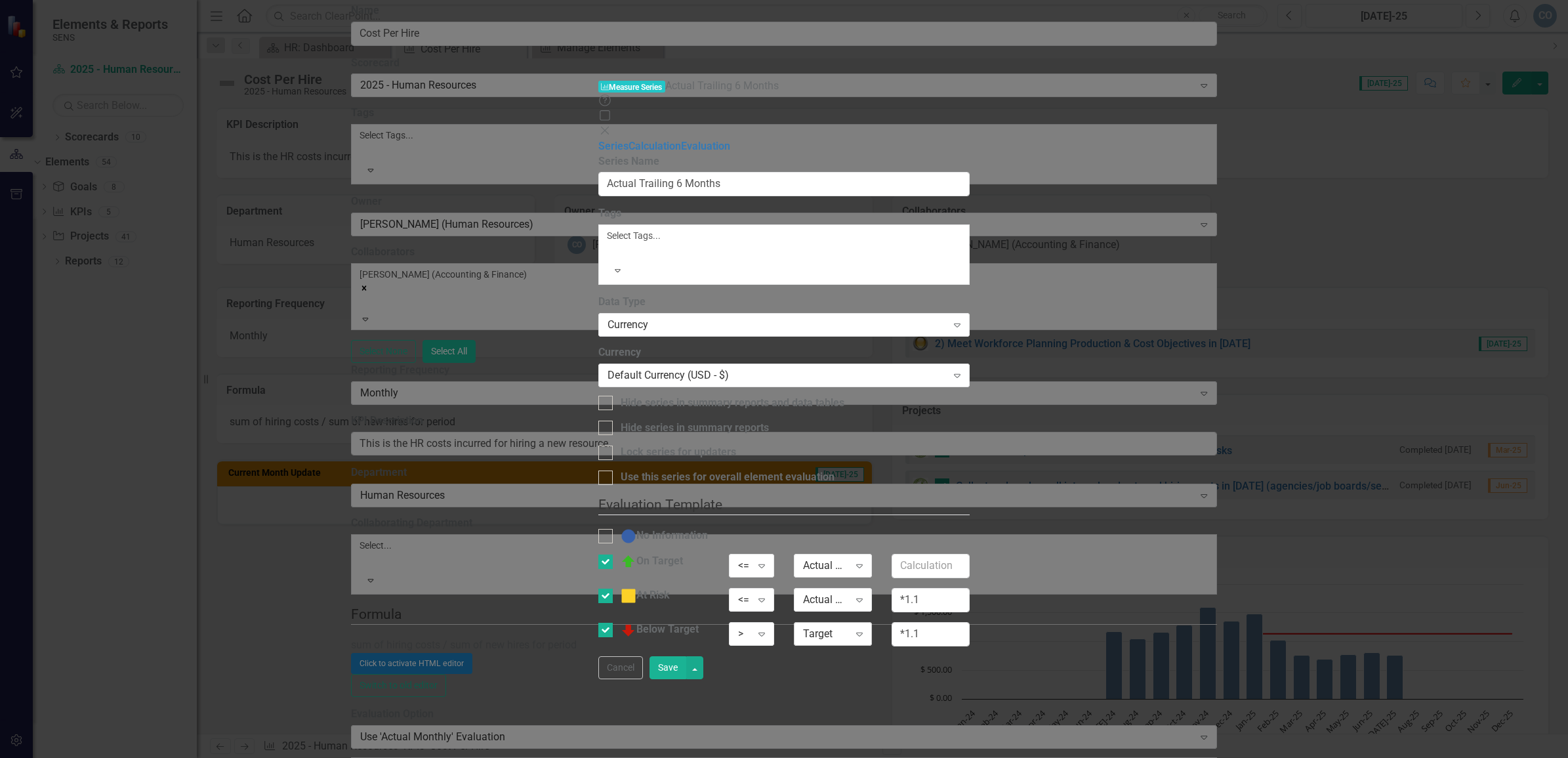
click at [849, 626] on div "Target" at bounding box center [826, 634] width 46 height 15
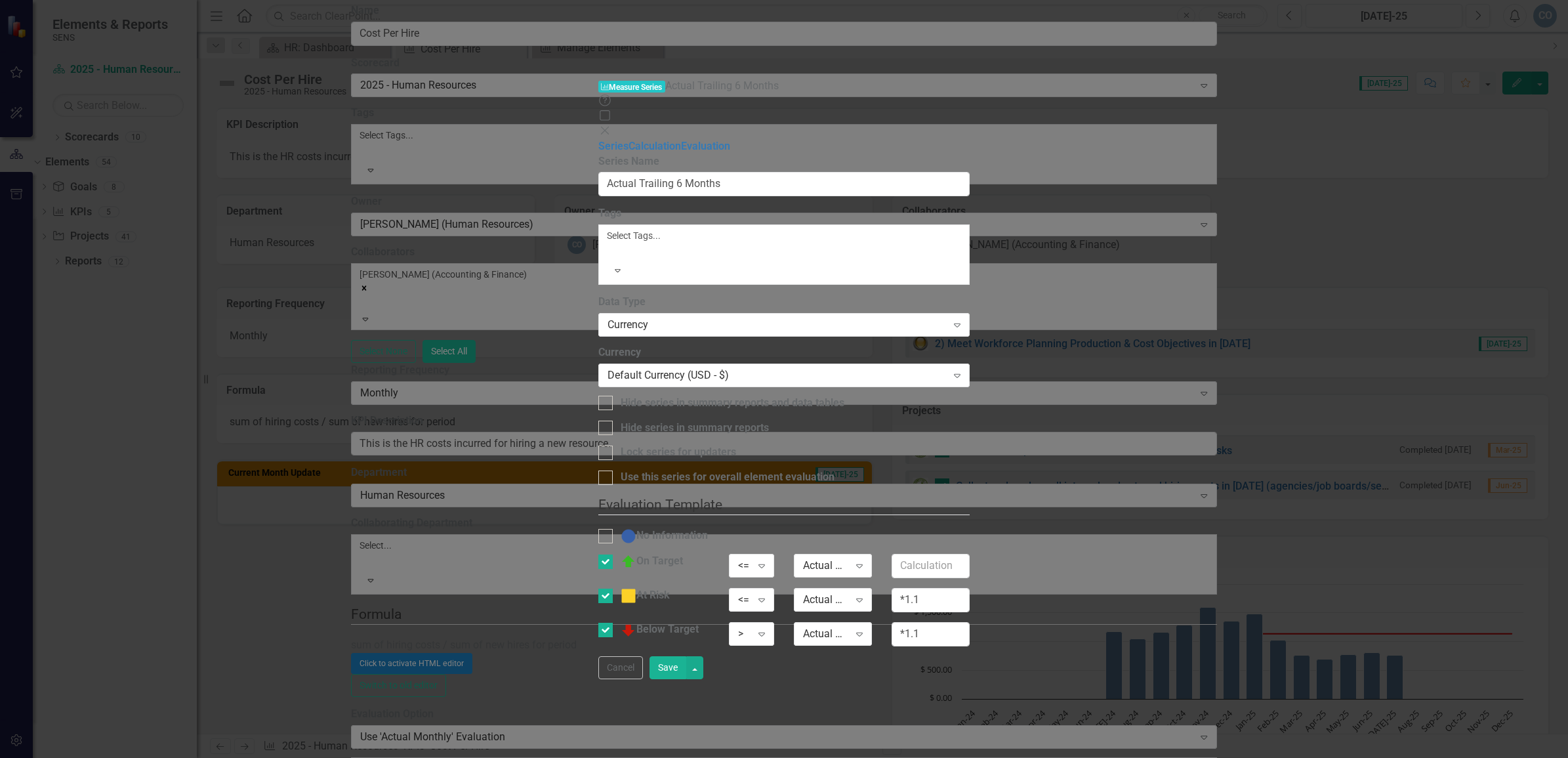
click at [686, 679] on button "Save" at bounding box center [668, 668] width 37 height 23
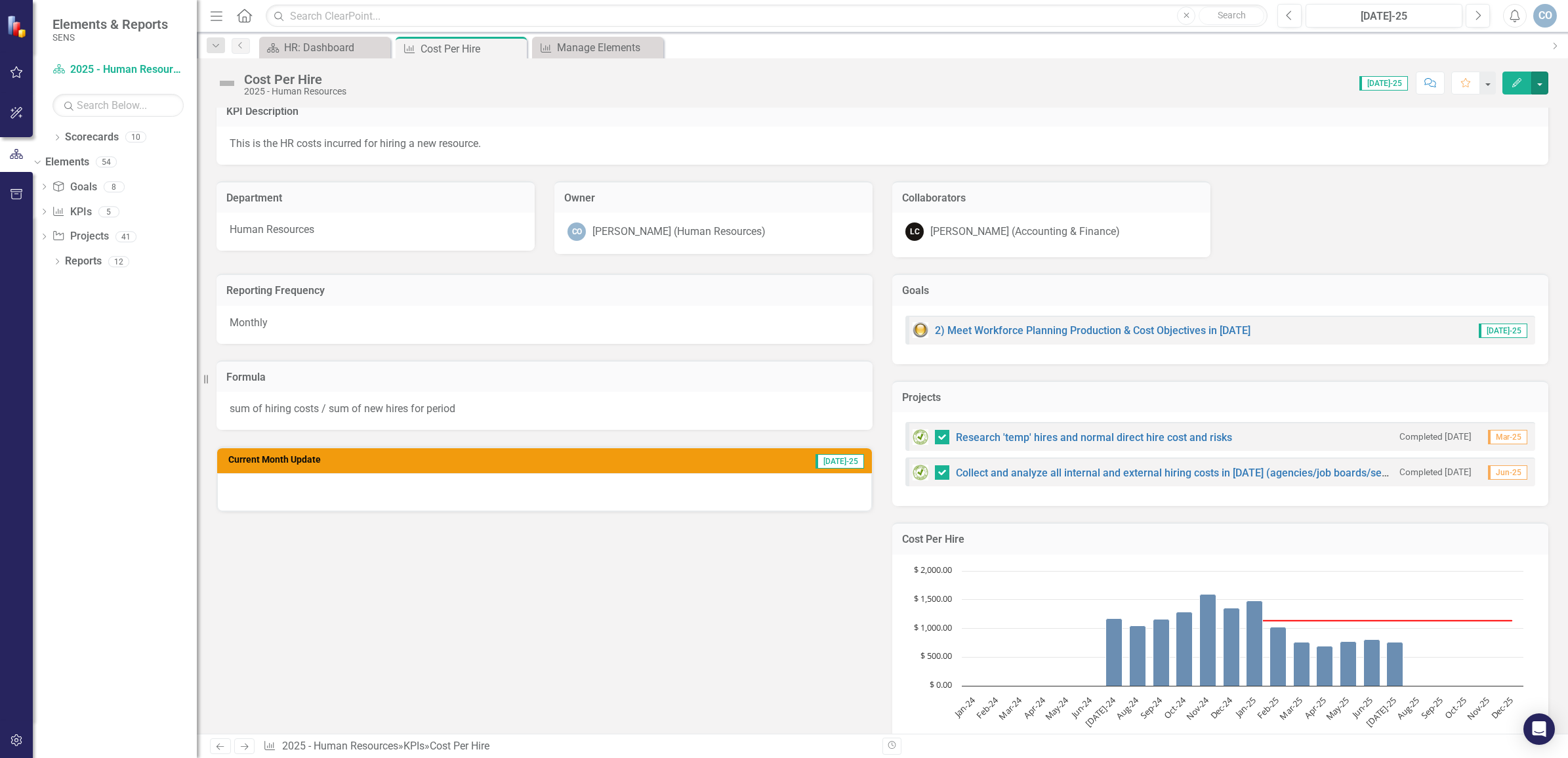
scroll to position [0, 0]
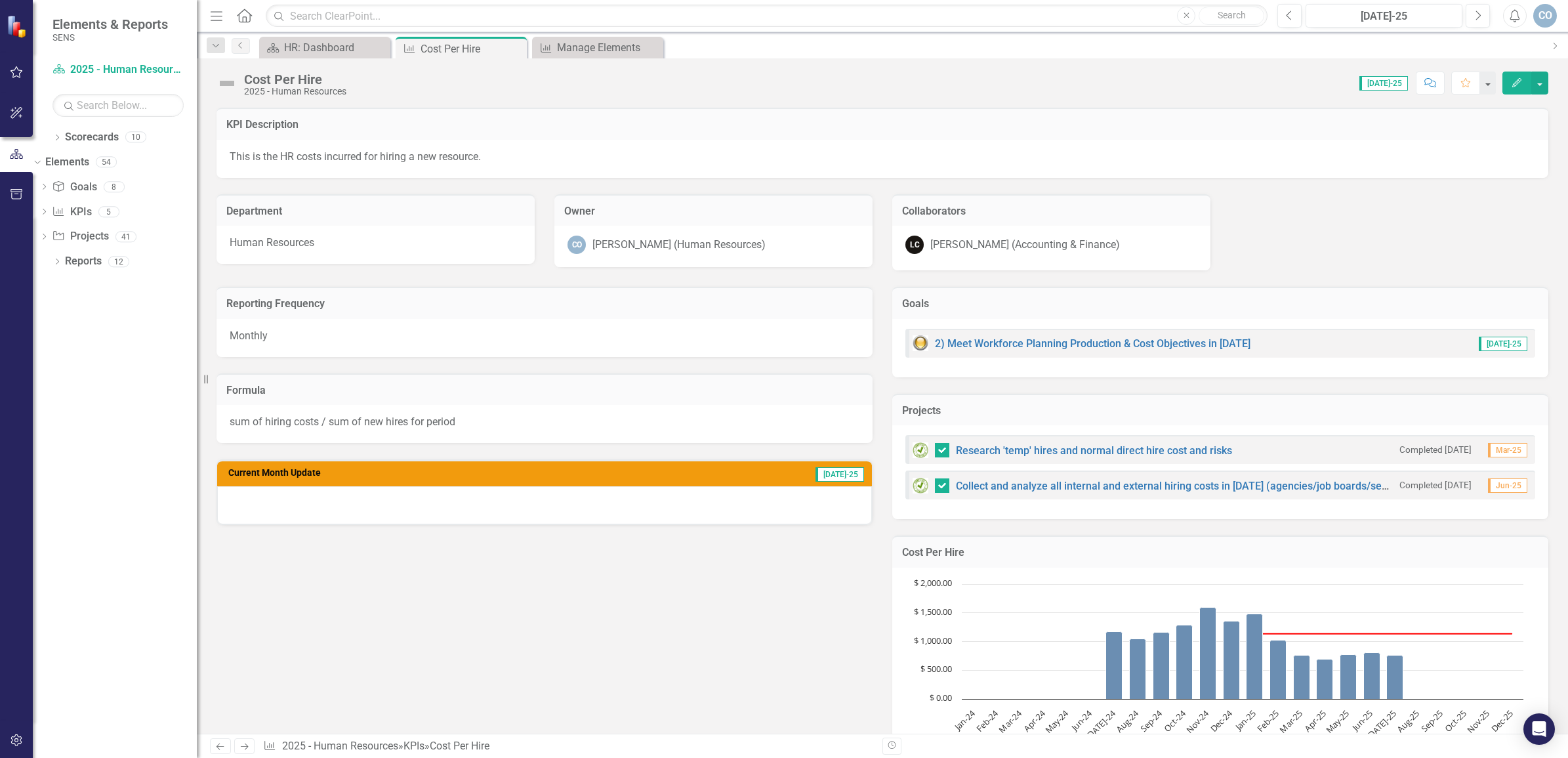
click at [1513, 78] on icon "Edit" at bounding box center [1517, 83] width 12 height 9
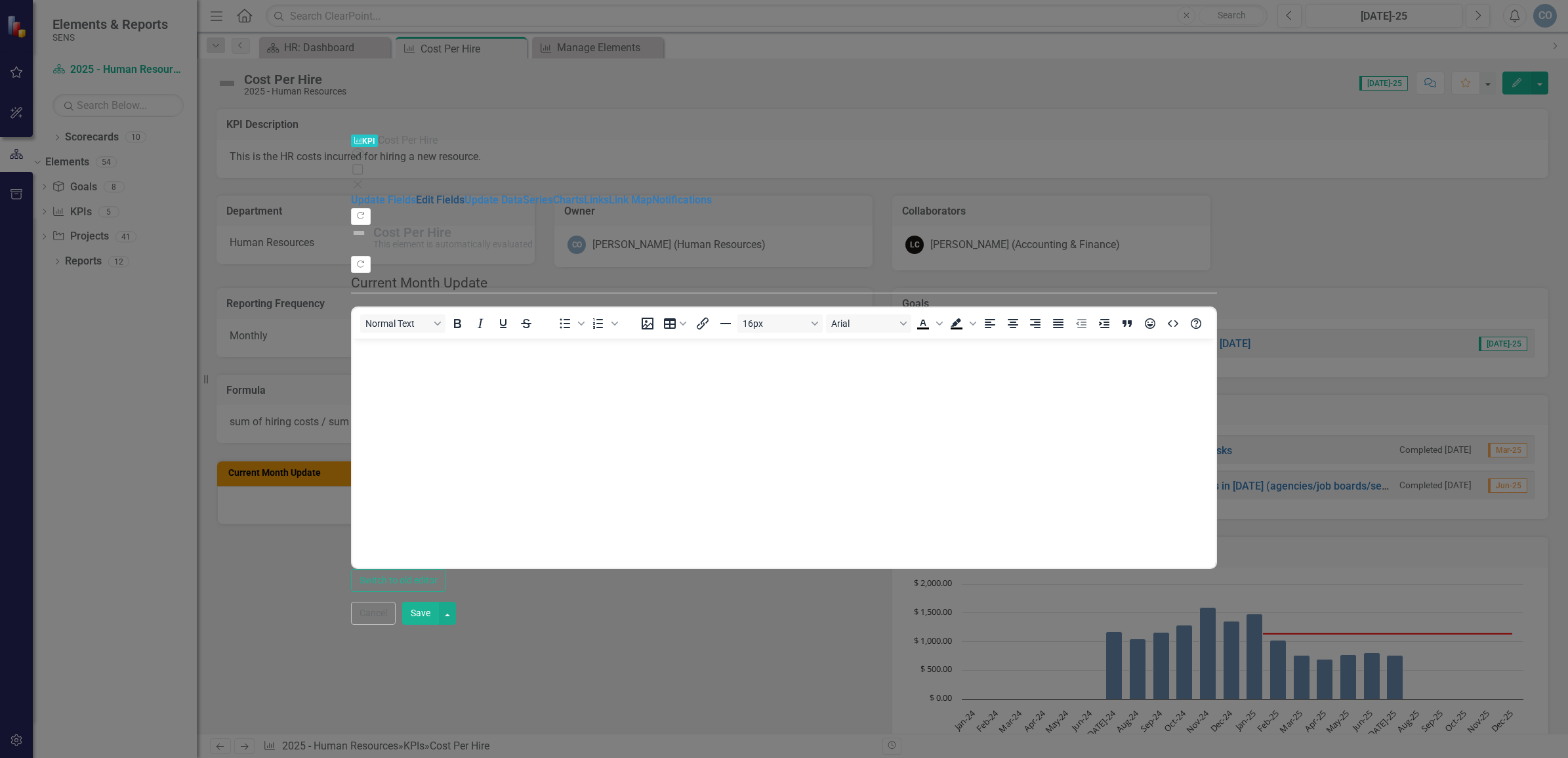
click at [416, 194] on link "Edit Fields" at bounding box center [440, 200] width 48 height 12
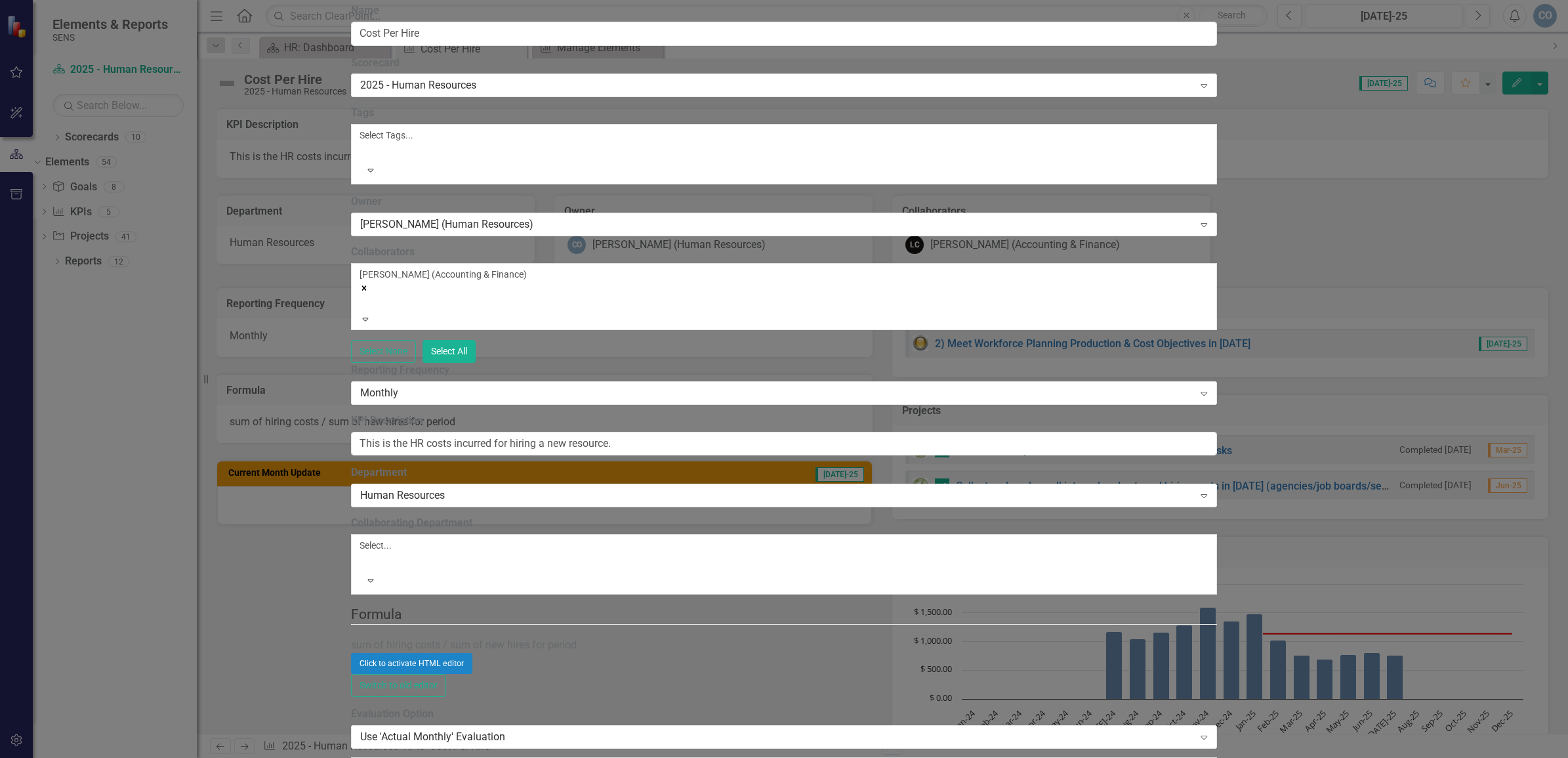
click at [1464, 165] on link "Edit Edit Measure Series" at bounding box center [1469, 167] width 149 height 24
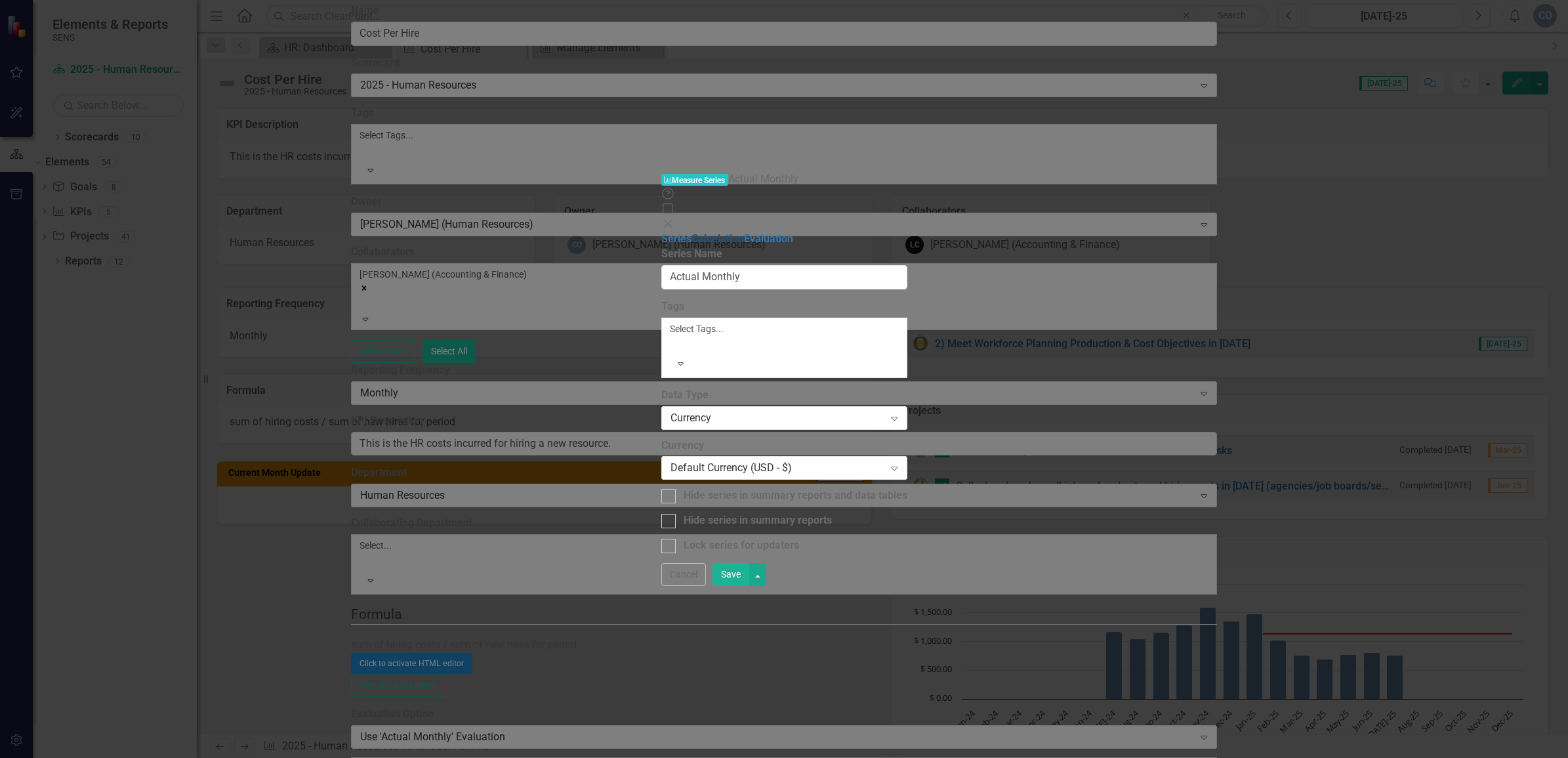
click at [691, 232] on link "Calculation" at bounding box center [717, 239] width 52 height 12
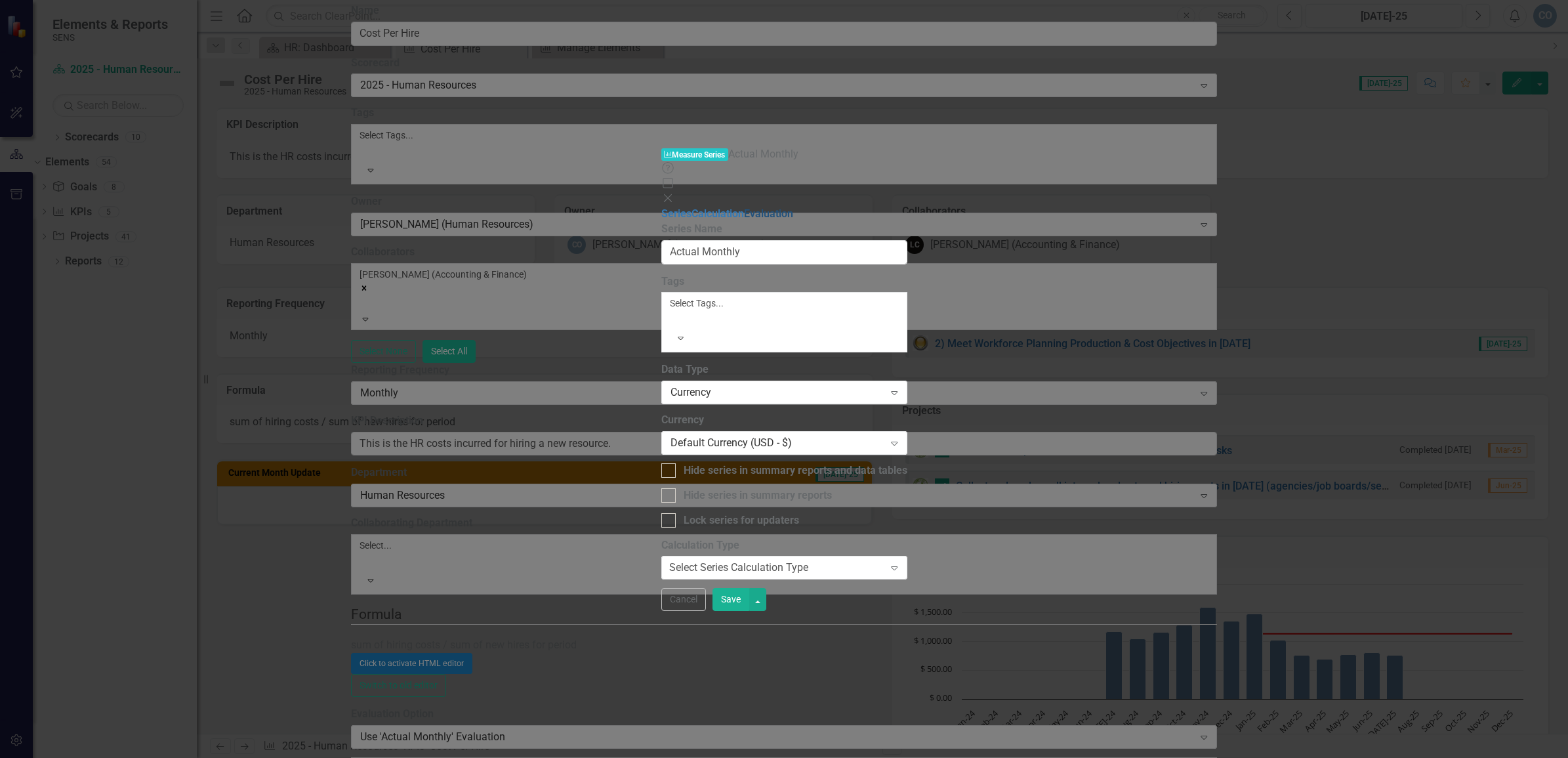
click at [744, 207] on link "Evaluation" at bounding box center [768, 214] width 49 height 12
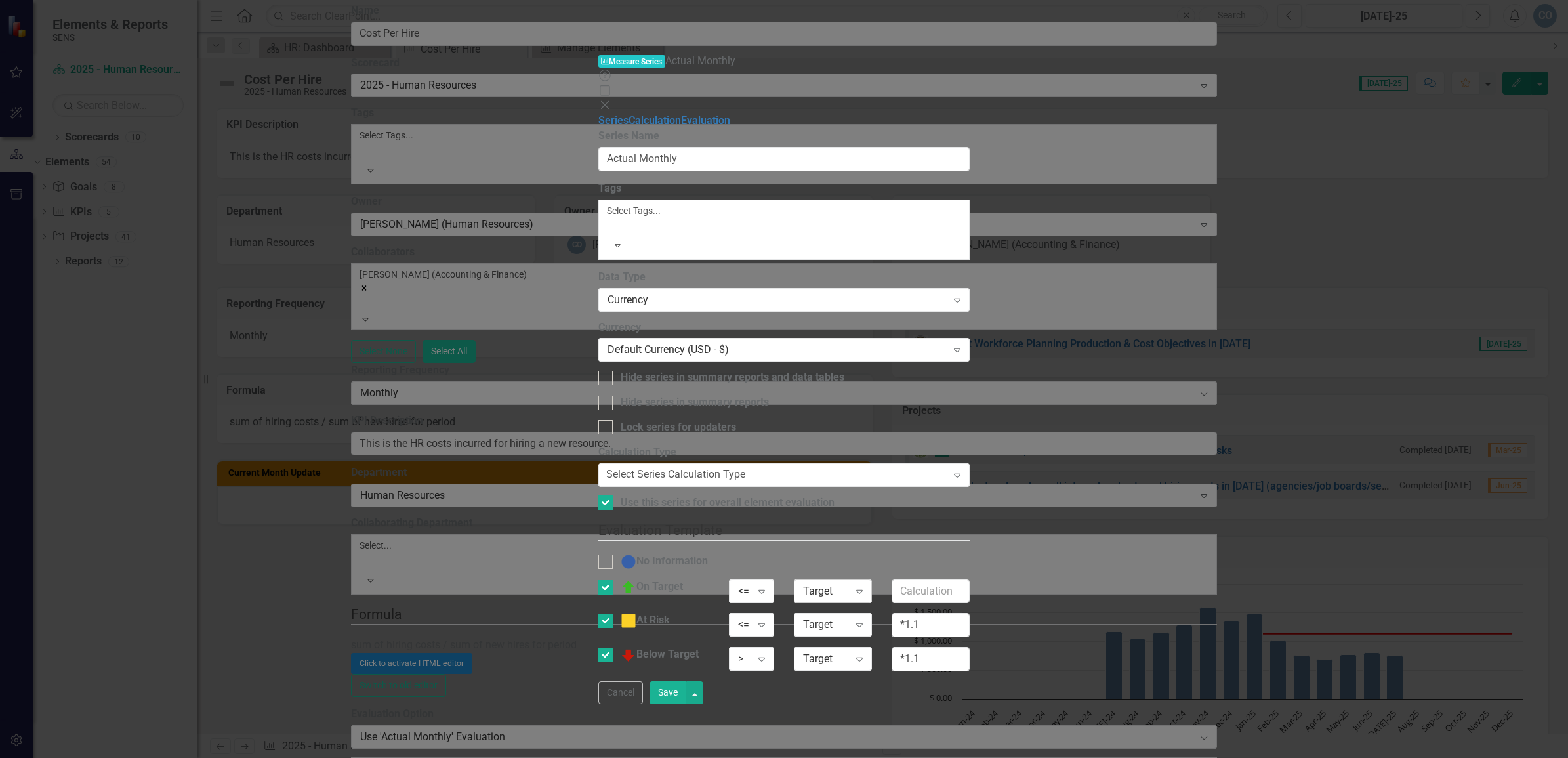
click at [849, 583] on div "Target" at bounding box center [826, 591] width 46 height 15
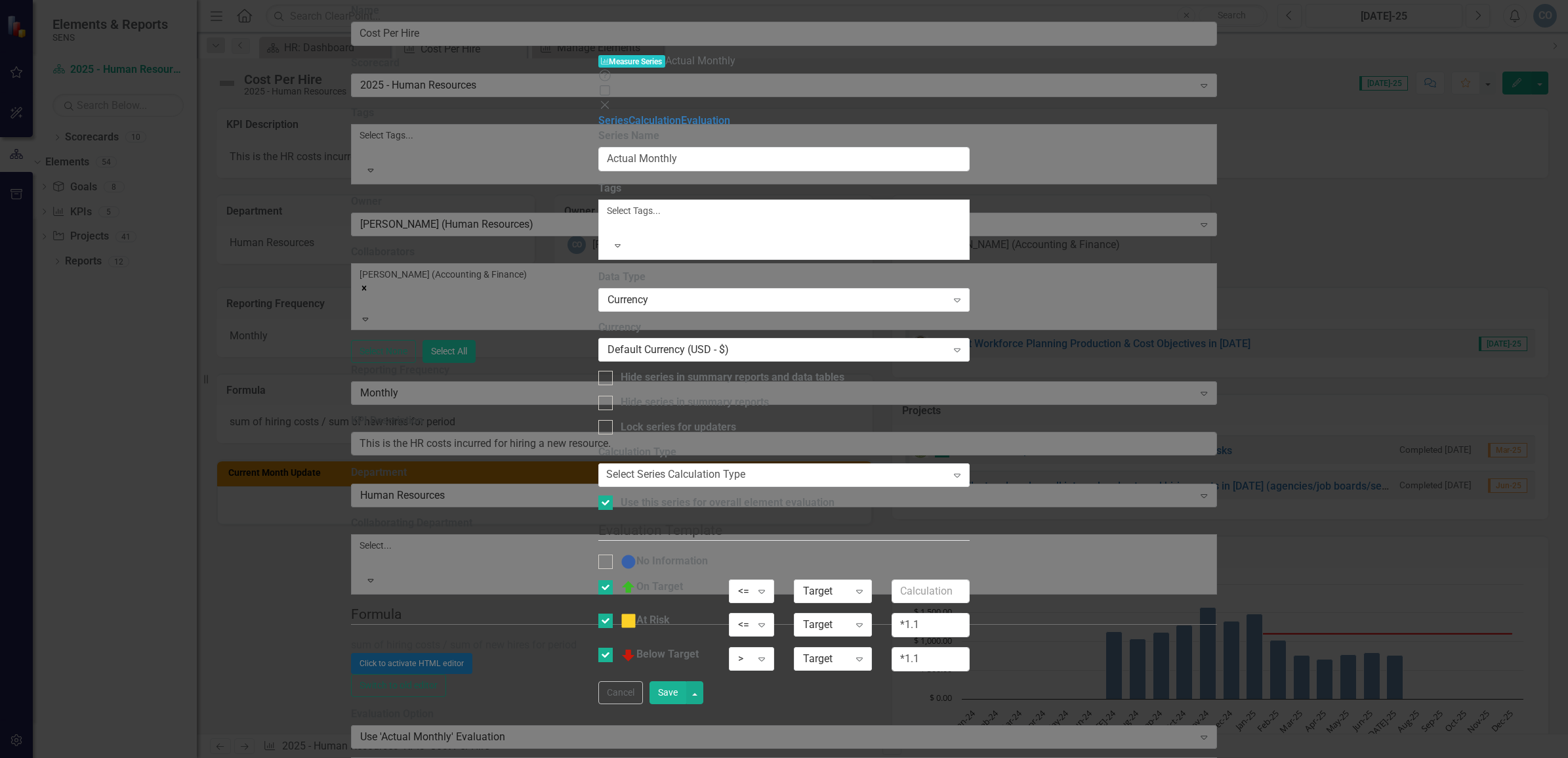
click at [686, 704] on button "Save" at bounding box center [668, 693] width 37 height 23
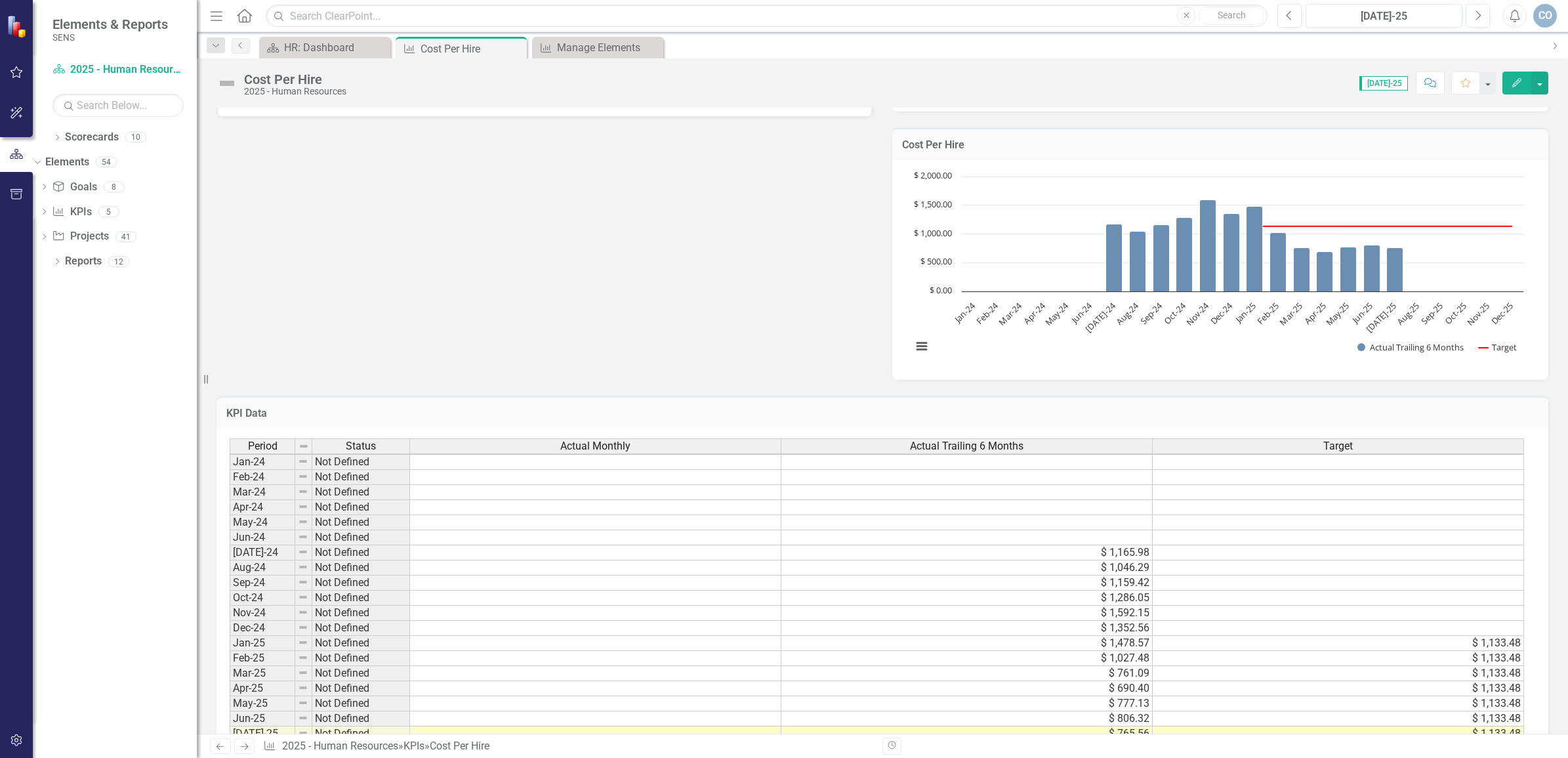
scroll to position [532, 0]
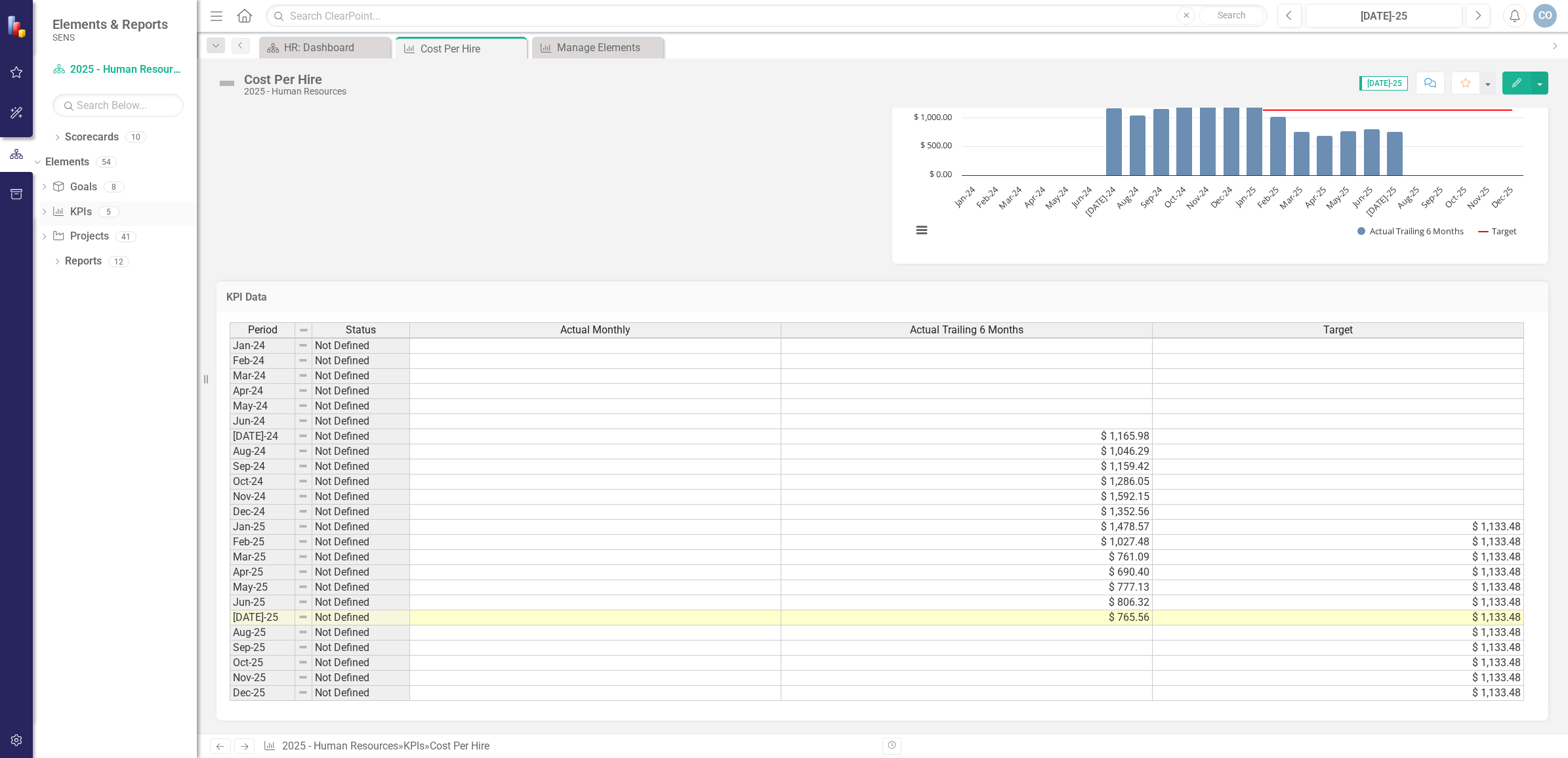
click at [65, 207] on icon "KPI" at bounding box center [58, 211] width 13 height 11
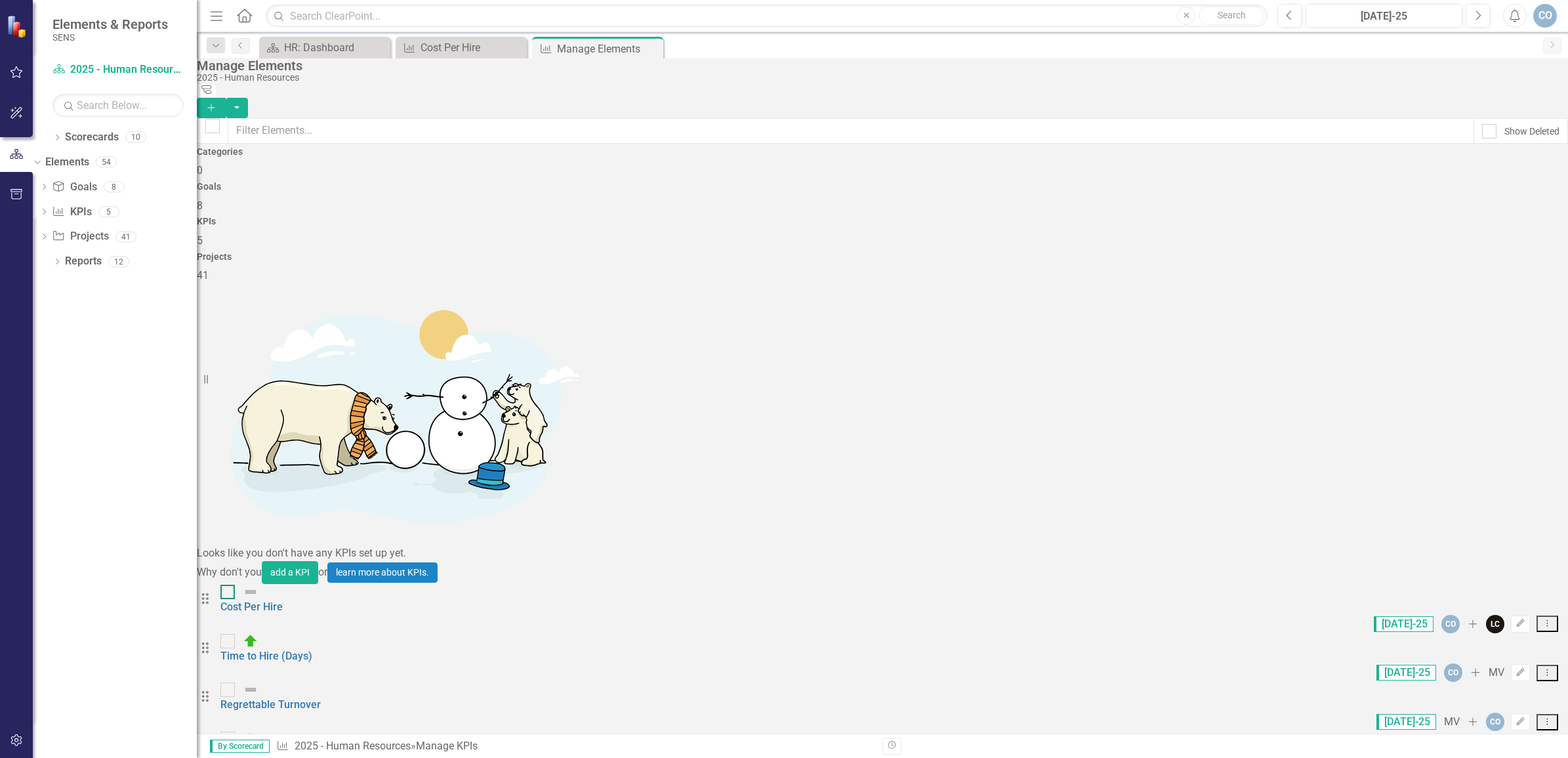
drag, startPoint x: 274, startPoint y: 256, endPoint x: 283, endPoint y: 249, distance: 11.4
click at [265, 584] on div at bounding box center [254, 591] width 22 height 16
click at [229, 585] on input "checkbox" at bounding box center [224, 588] width 8 height 8
checkbox input "true"
click at [1547, 620] on icon at bounding box center [1548, 623] width 2 height 7
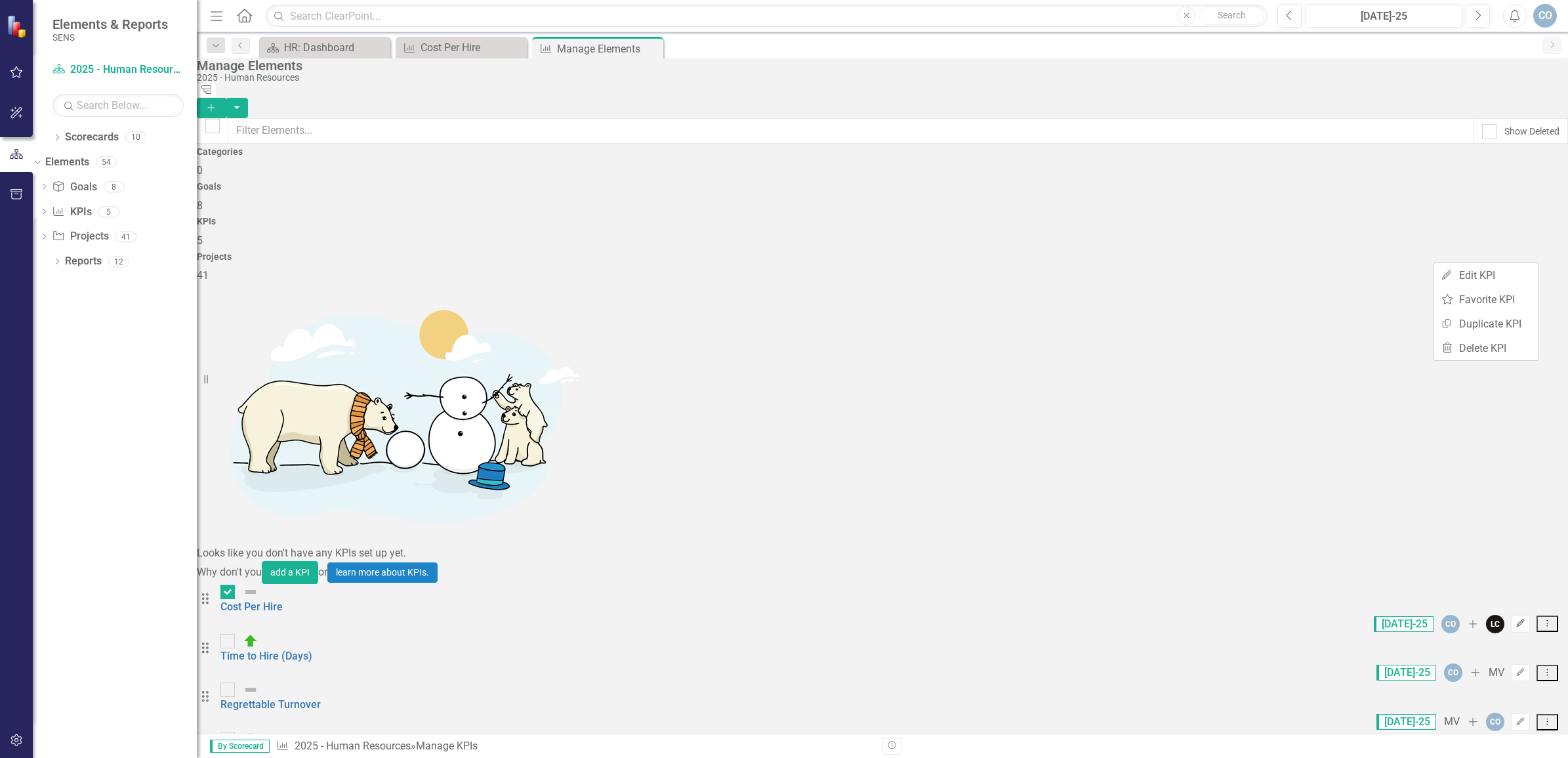
click at [1516, 619] on icon "Edit" at bounding box center [1520, 623] width 10 height 8
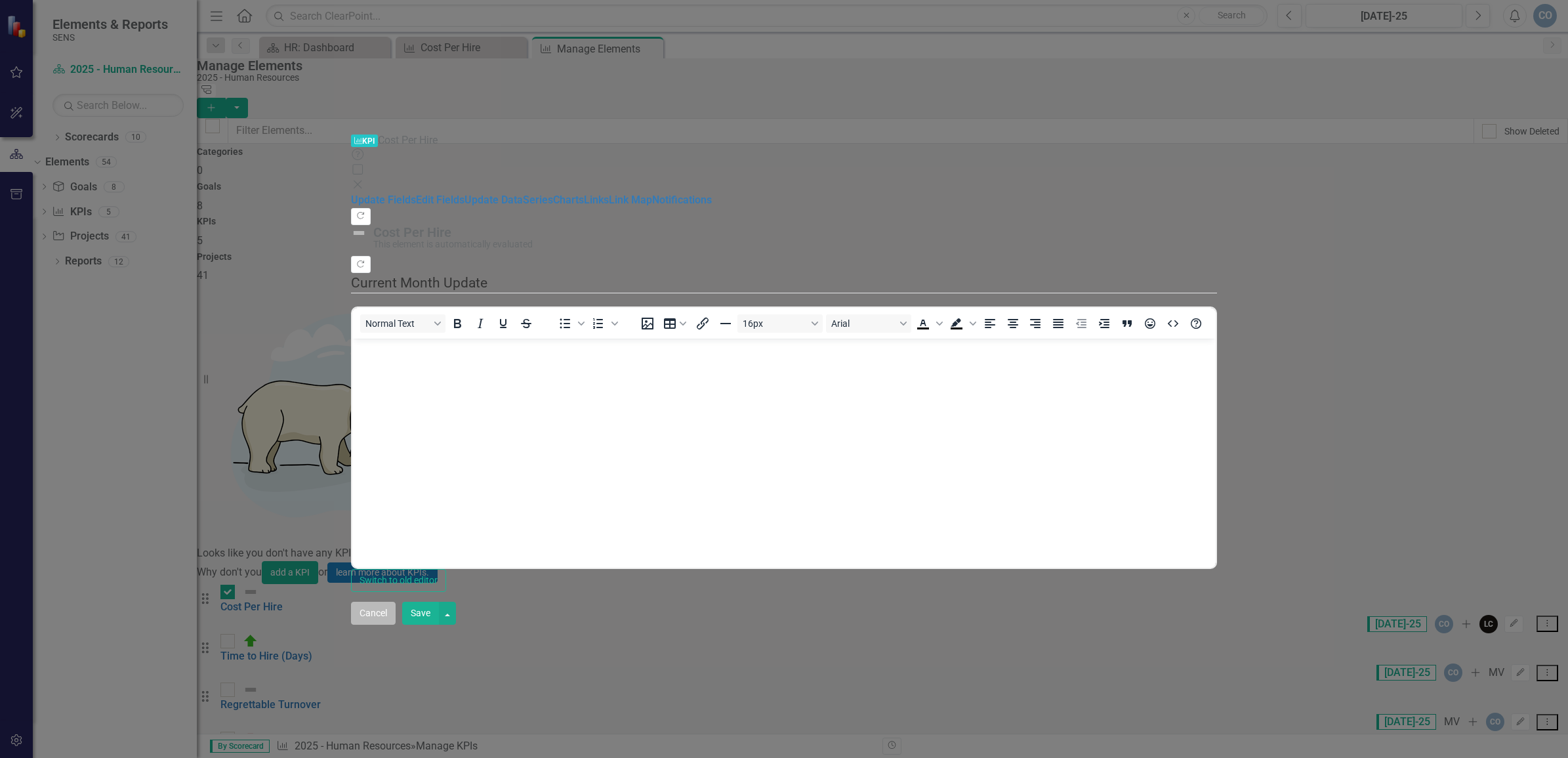
click at [396, 625] on button "Cancel" at bounding box center [373, 613] width 45 height 23
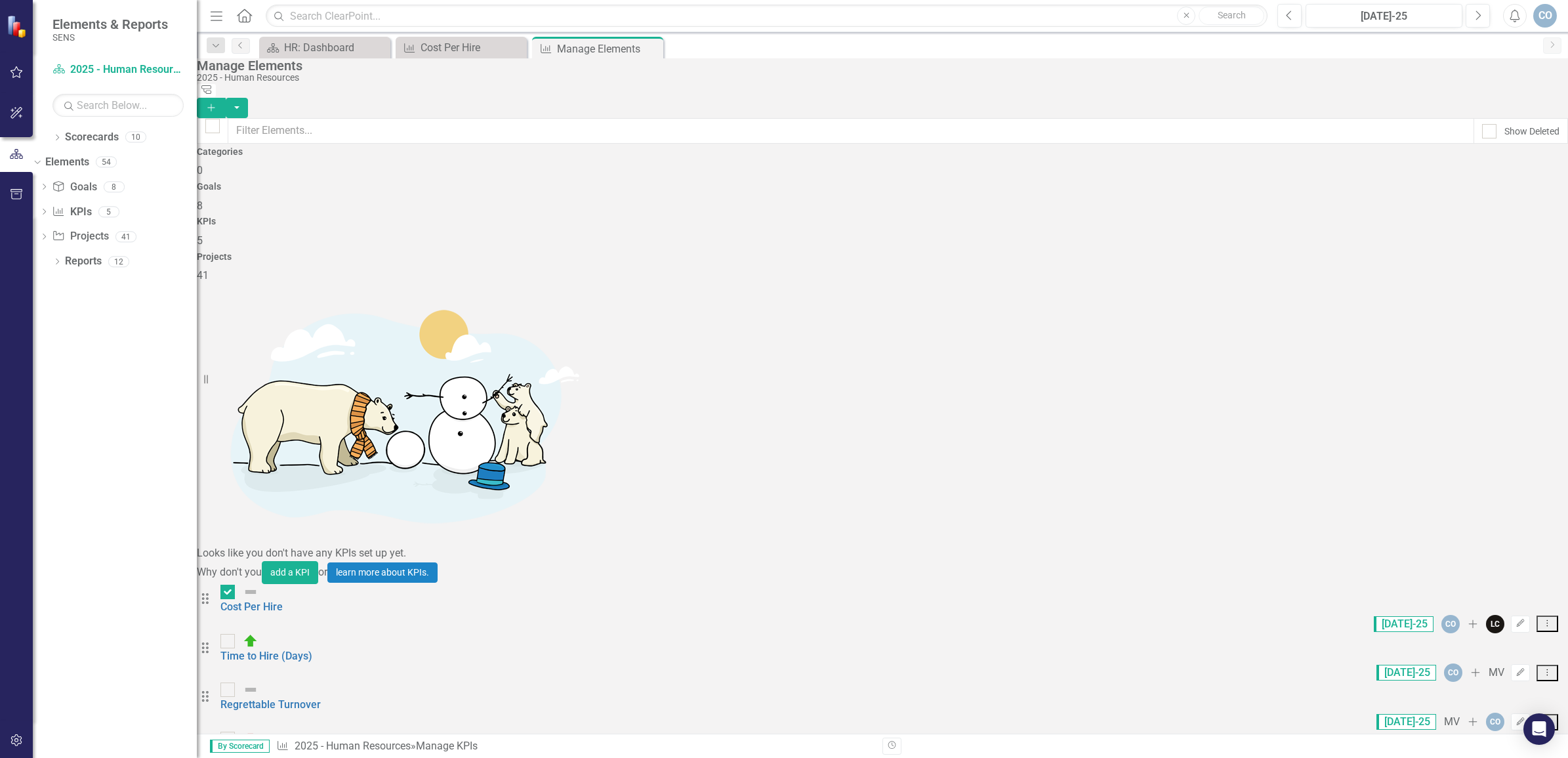
drag, startPoint x: 300, startPoint y: 254, endPoint x: 233, endPoint y: 253, distance: 67.0
click at [233, 584] on div "Drag Cost Per Hire [DATE]-25 CO Add LC Edit Dropdown Menu Drag Time to Hire (Da…" at bounding box center [882, 707] width 1371 height 245
click at [1516, 619] on icon "Edit" at bounding box center [1520, 623] width 10 height 8
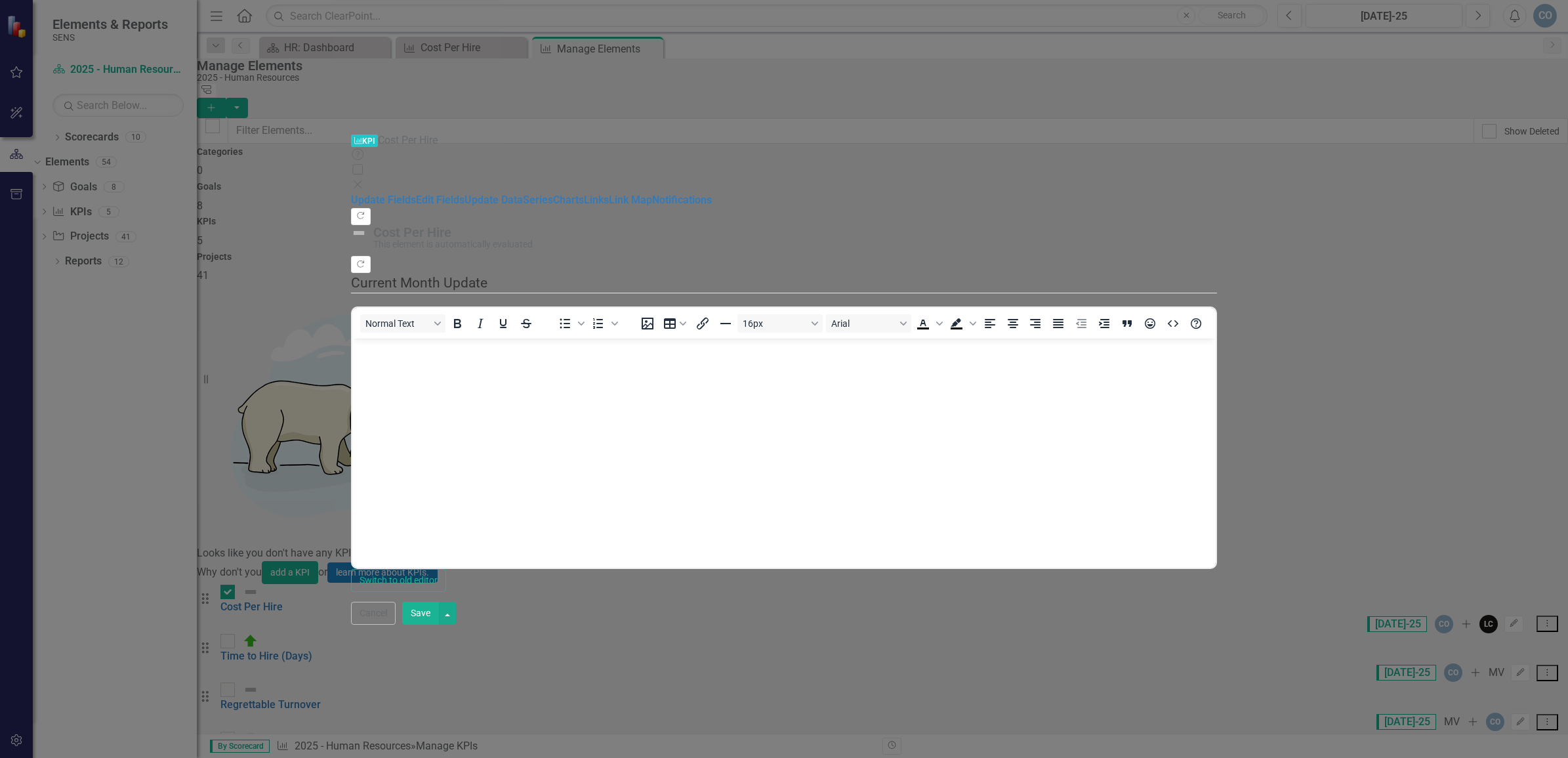
click at [489, 225] on div "Cost Per Hire" at bounding box center [791, 232] width 837 height 14
drag, startPoint x: 489, startPoint y: 47, endPoint x: 465, endPoint y: 45, distance: 24.1
click at [474, 225] on div "Cost Per Hire" at bounding box center [791, 232] width 837 height 14
click at [366, 225] on img at bounding box center [359, 232] width 16 height 16
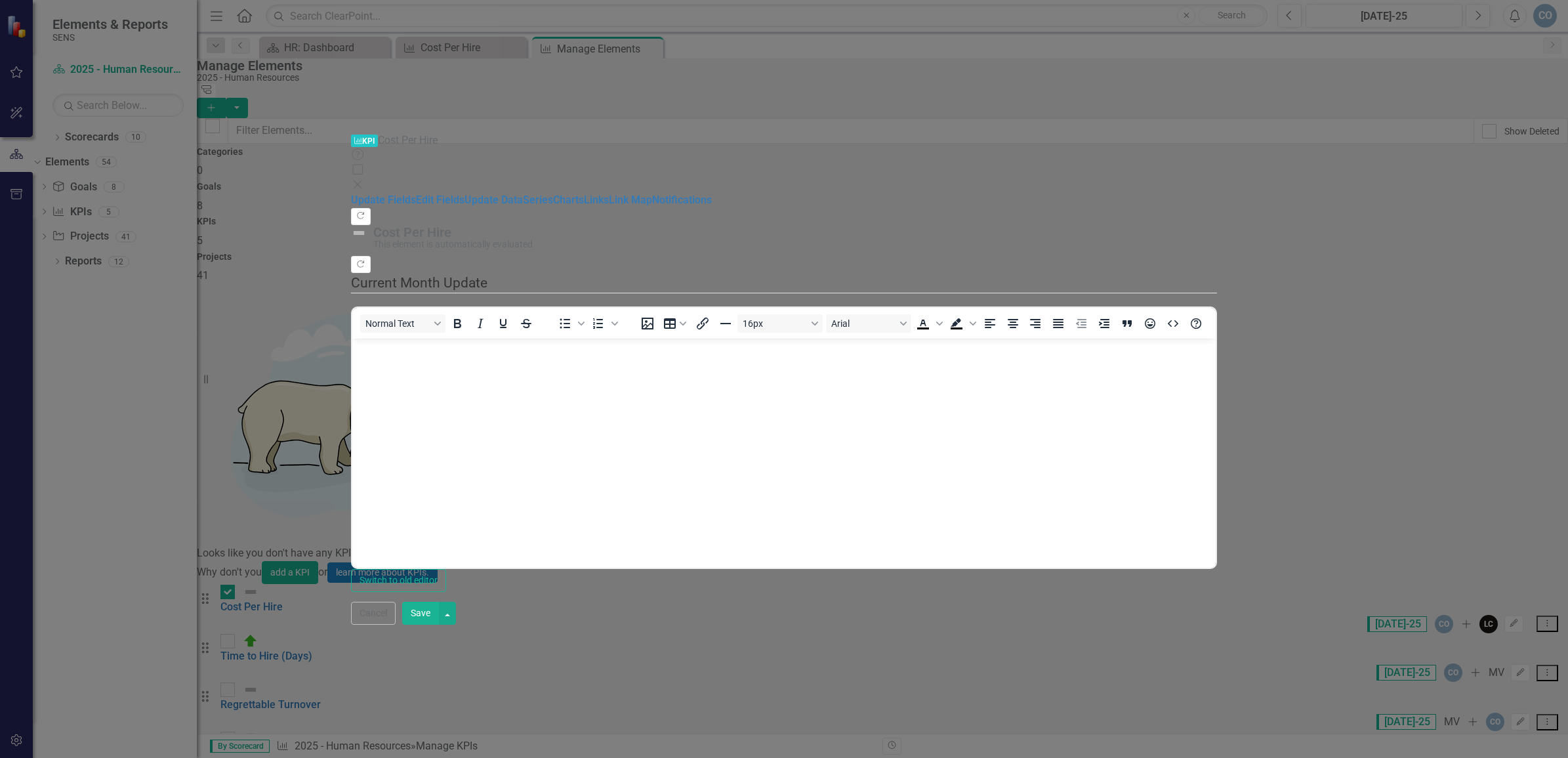
click at [366, 225] on img at bounding box center [359, 232] width 16 height 16
click at [351, 135] on span "KPI KPI" at bounding box center [365, 141] width 27 height 12
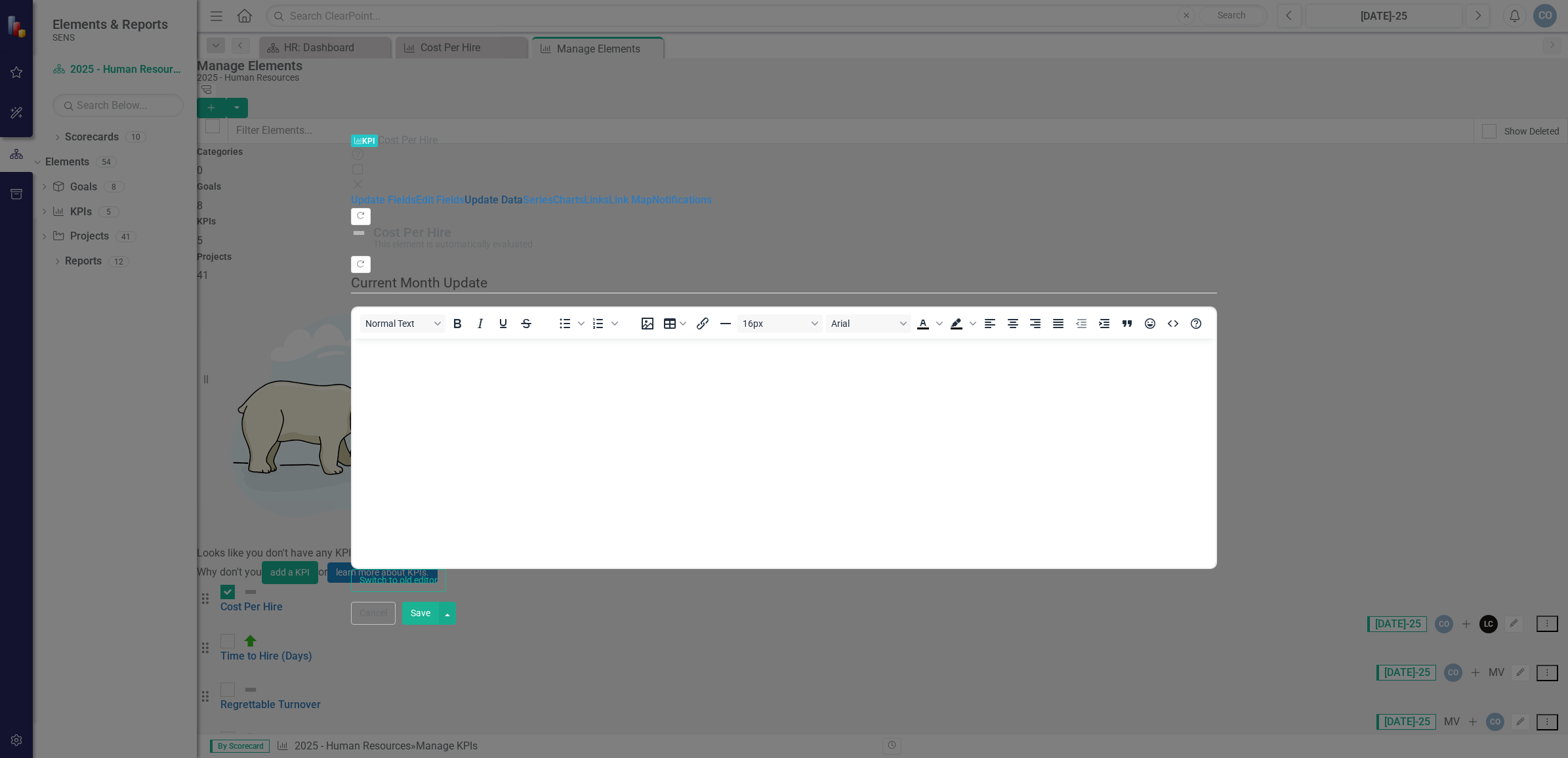
click at [465, 194] on link "Update Data" at bounding box center [494, 200] width 58 height 12
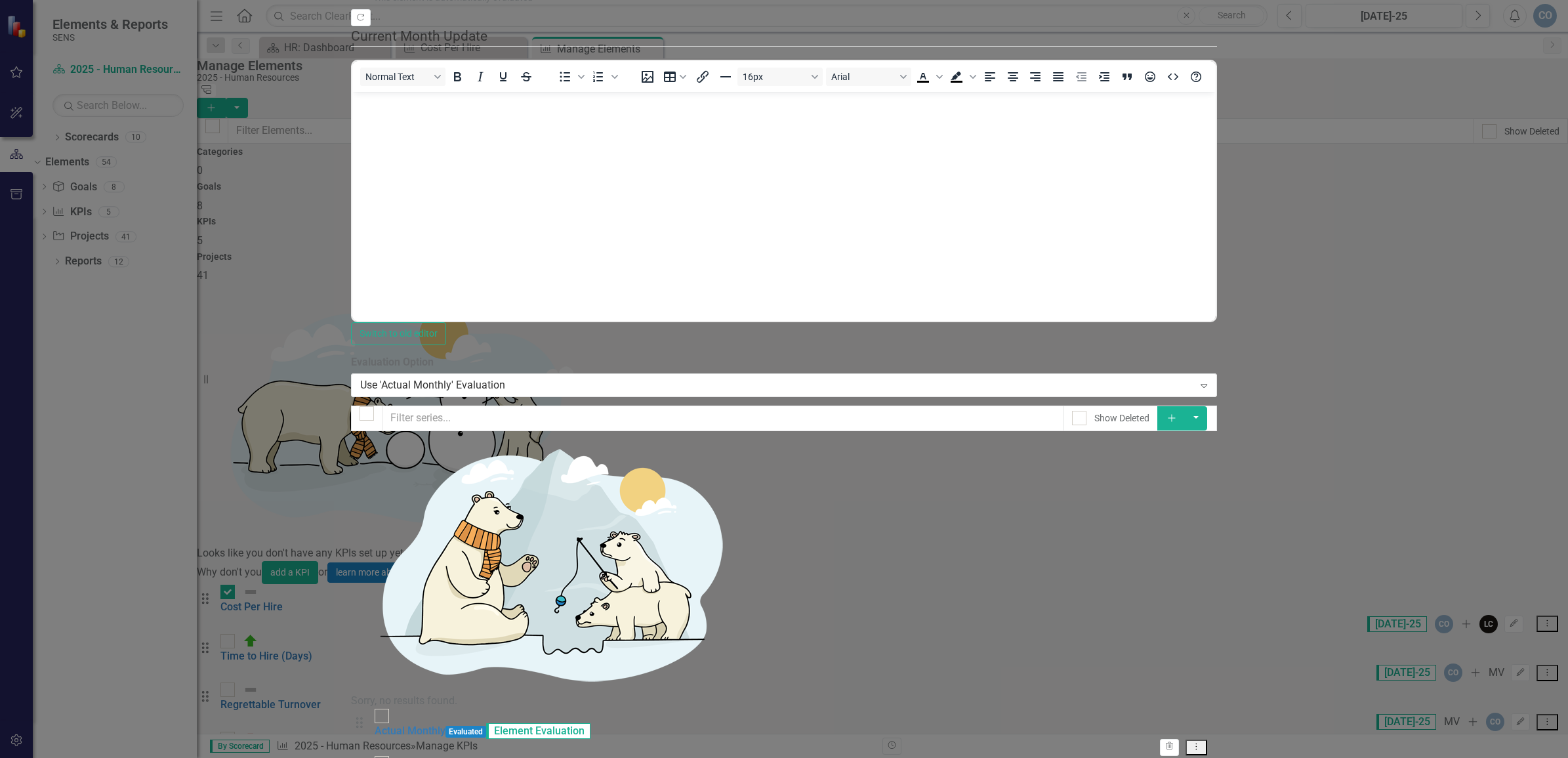
drag, startPoint x: 674, startPoint y: 142, endPoint x: 696, endPoint y: 187, distance: 50.1
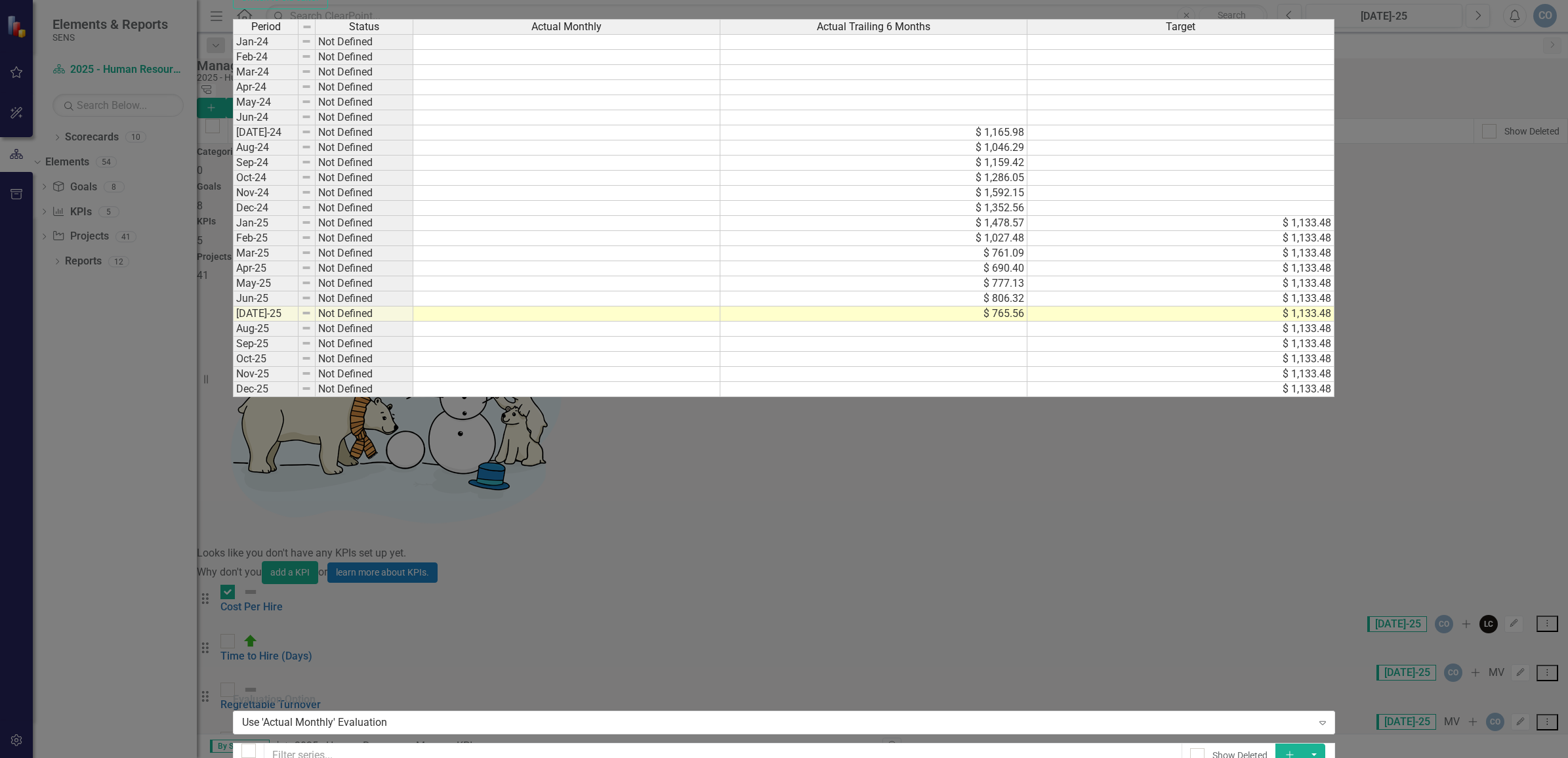
click at [721, 322] on td at bounding box center [567, 314] width 307 height 15
type textarea "765.56"
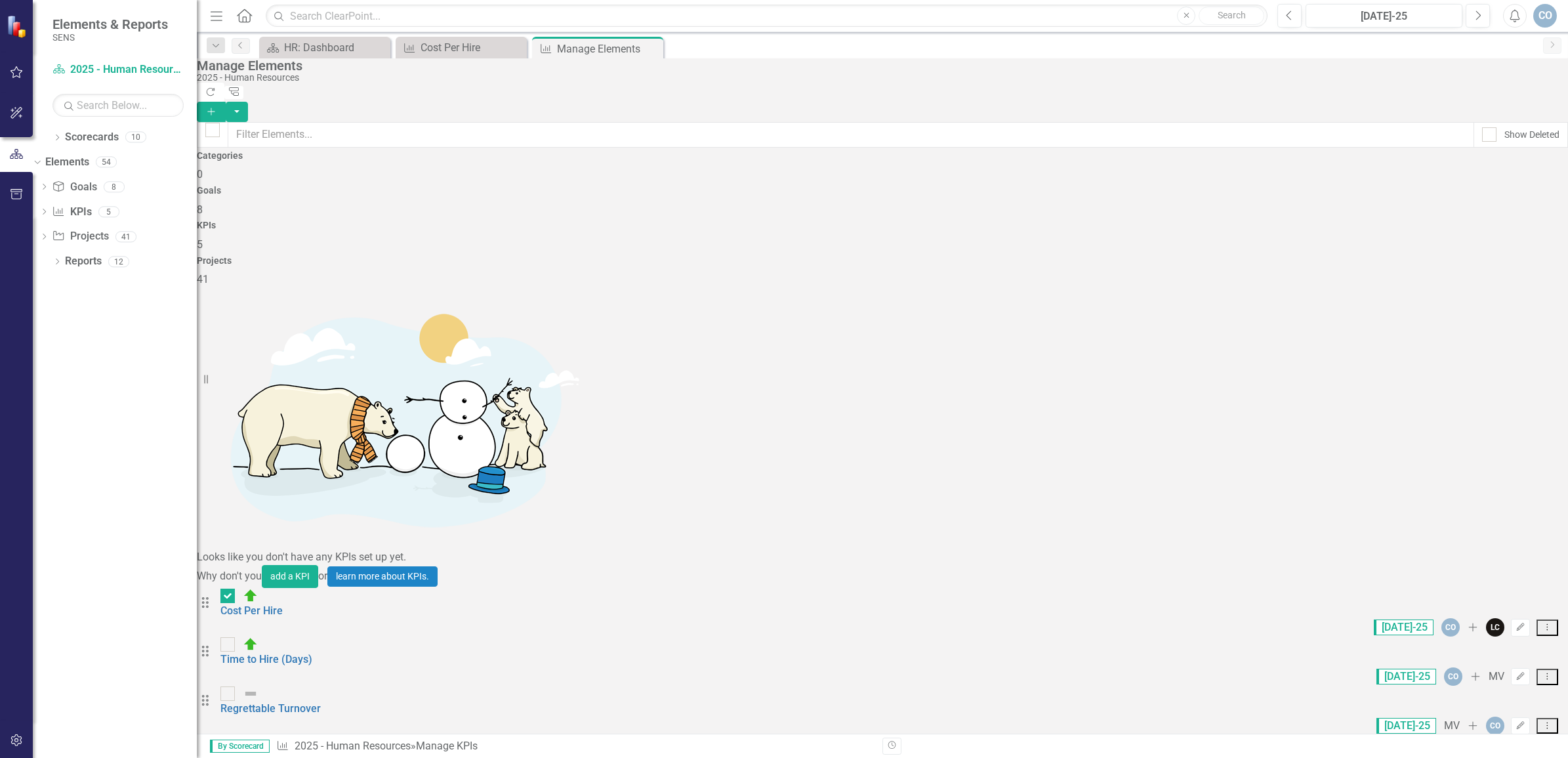
click at [443, 516] on div "Looks like you don't have any KPIs set up yet. Why don't you add a KPI or learn…" at bounding box center [882, 560] width 1371 height 546
click at [57, 140] on icon "Dropdown" at bounding box center [57, 139] width 9 height 8
click at [72, 162] on link "2025 - Company Scorecard" at bounding box center [124, 163] width 145 height 15
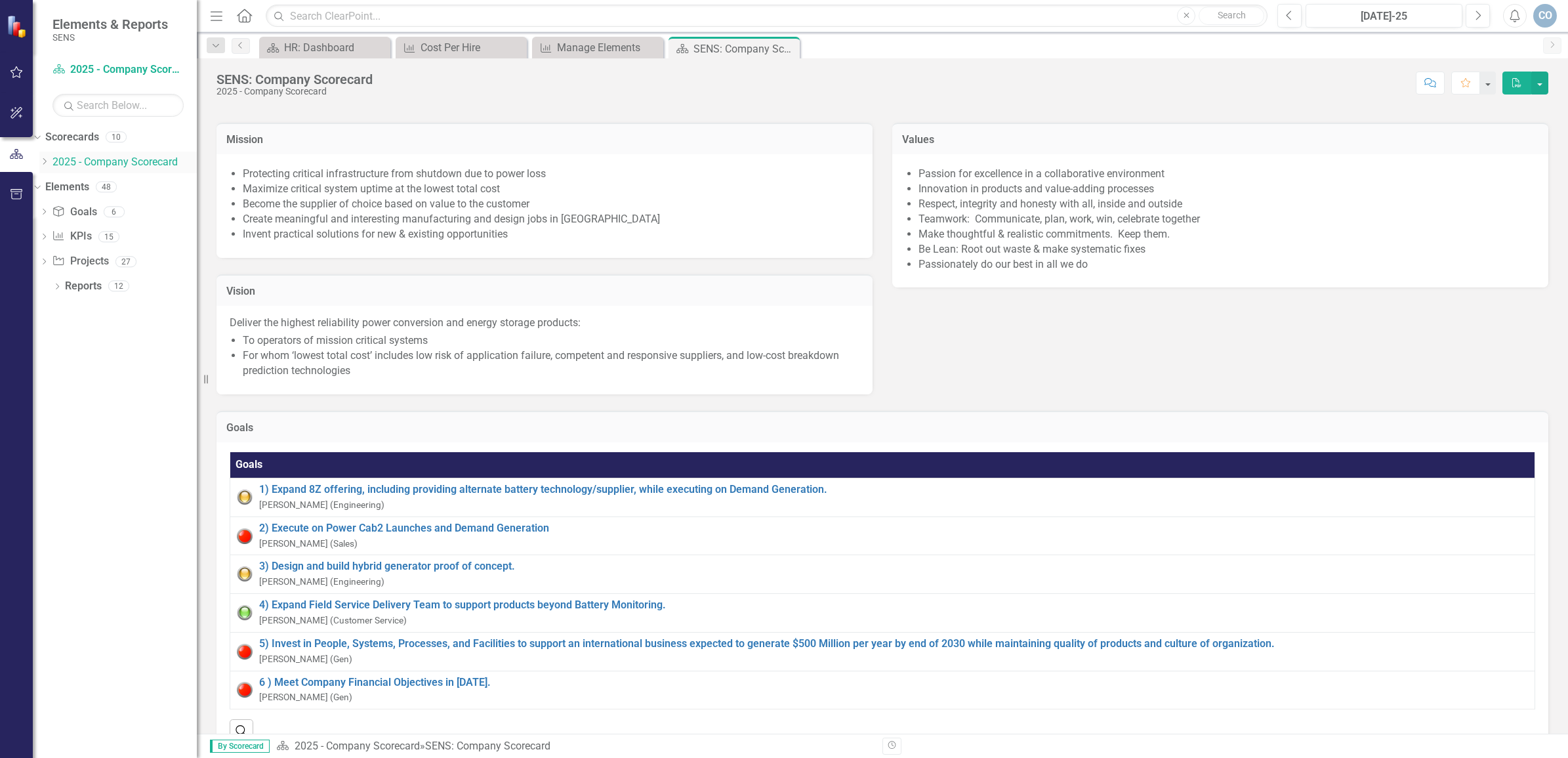
click at [47, 159] on icon at bounding box center [45, 161] width 3 height 7
click at [140, 236] on link "2025 - Human Resources" at bounding box center [124, 229] width 145 height 15
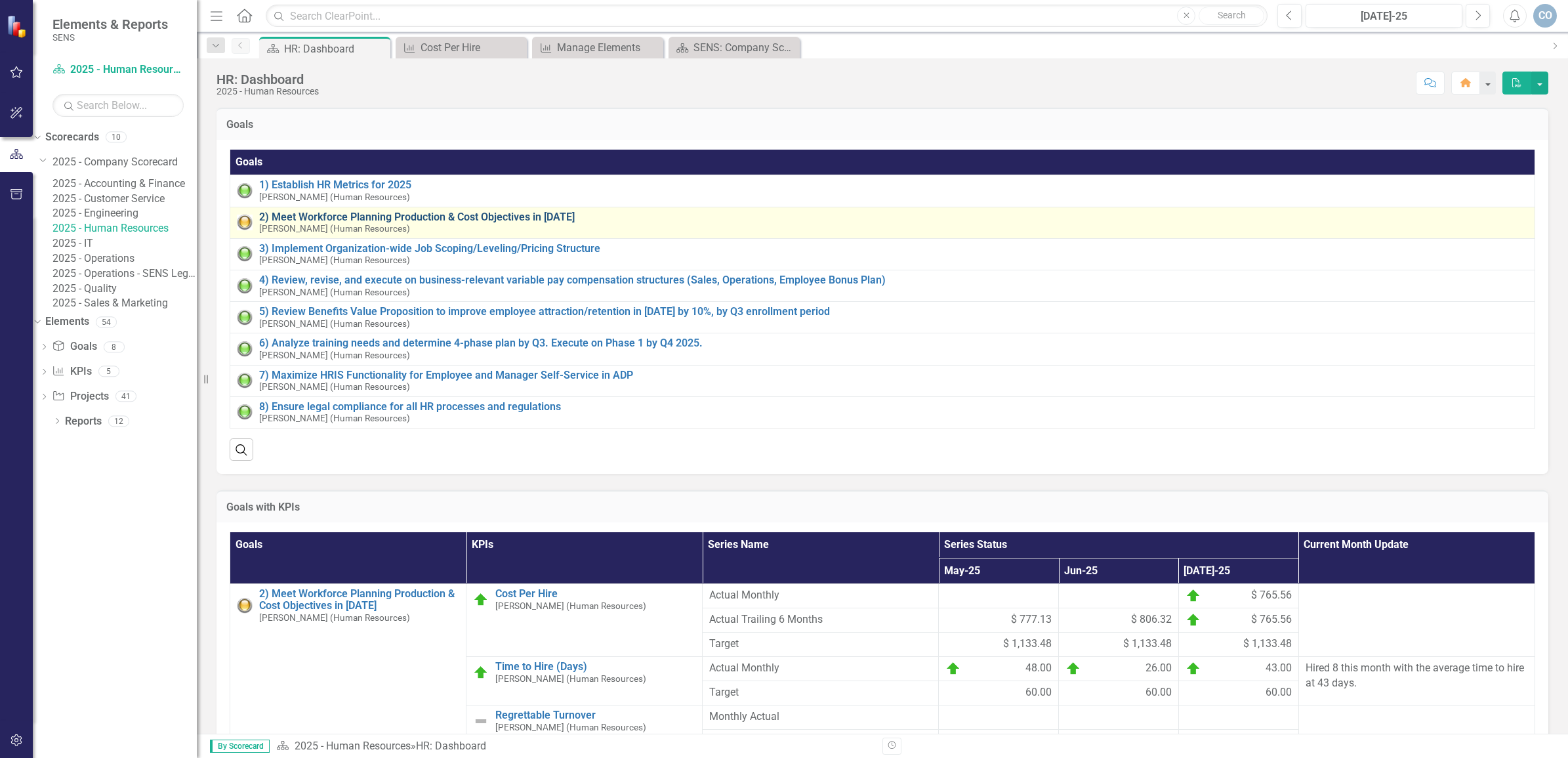
click at [394, 211] on link "2) Meet Workforce Planning Production & Cost Objectives in [DATE]" at bounding box center [893, 217] width 1269 height 12
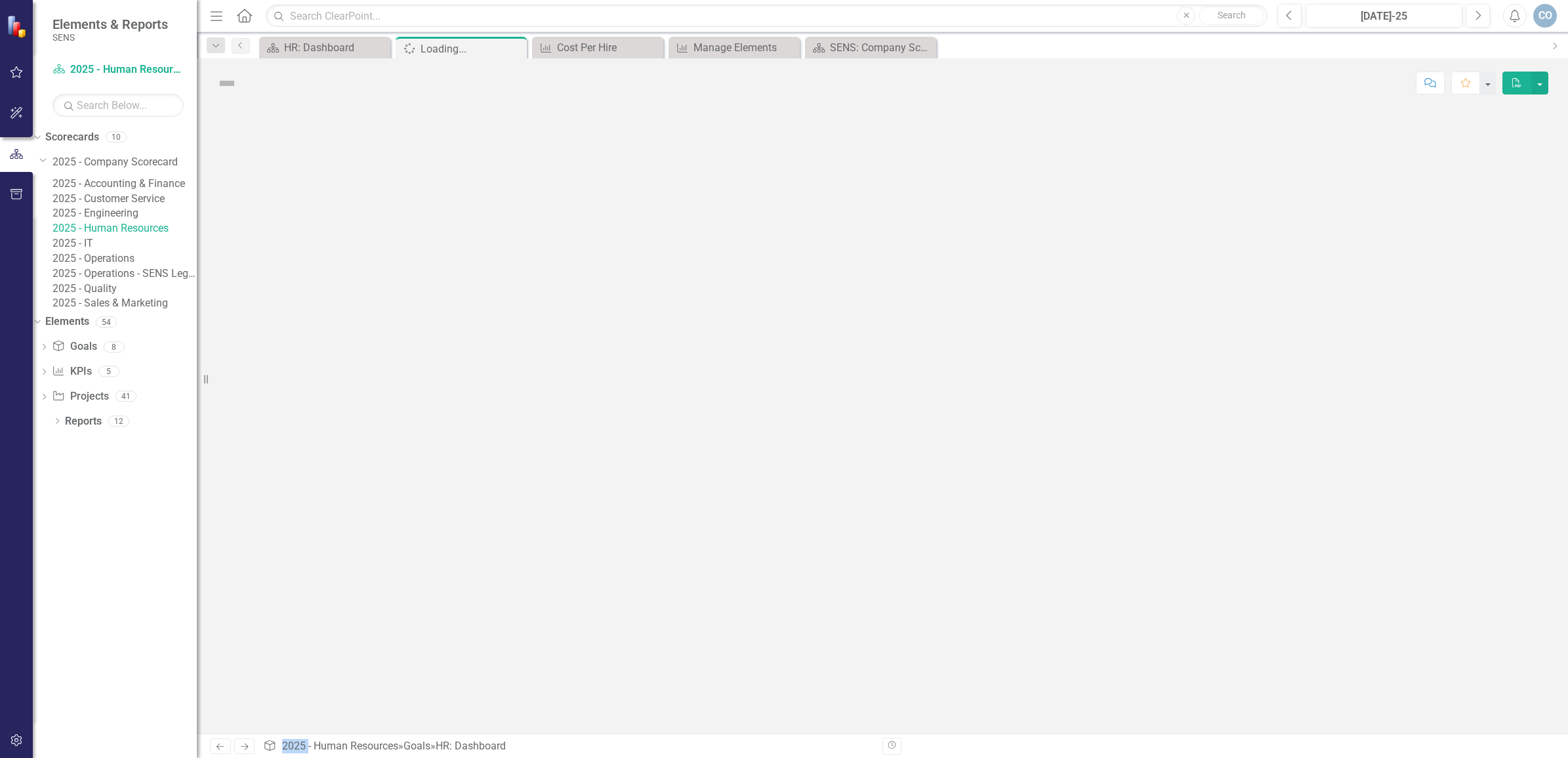
click at [394, 211] on div at bounding box center [882, 420] width 1371 height 626
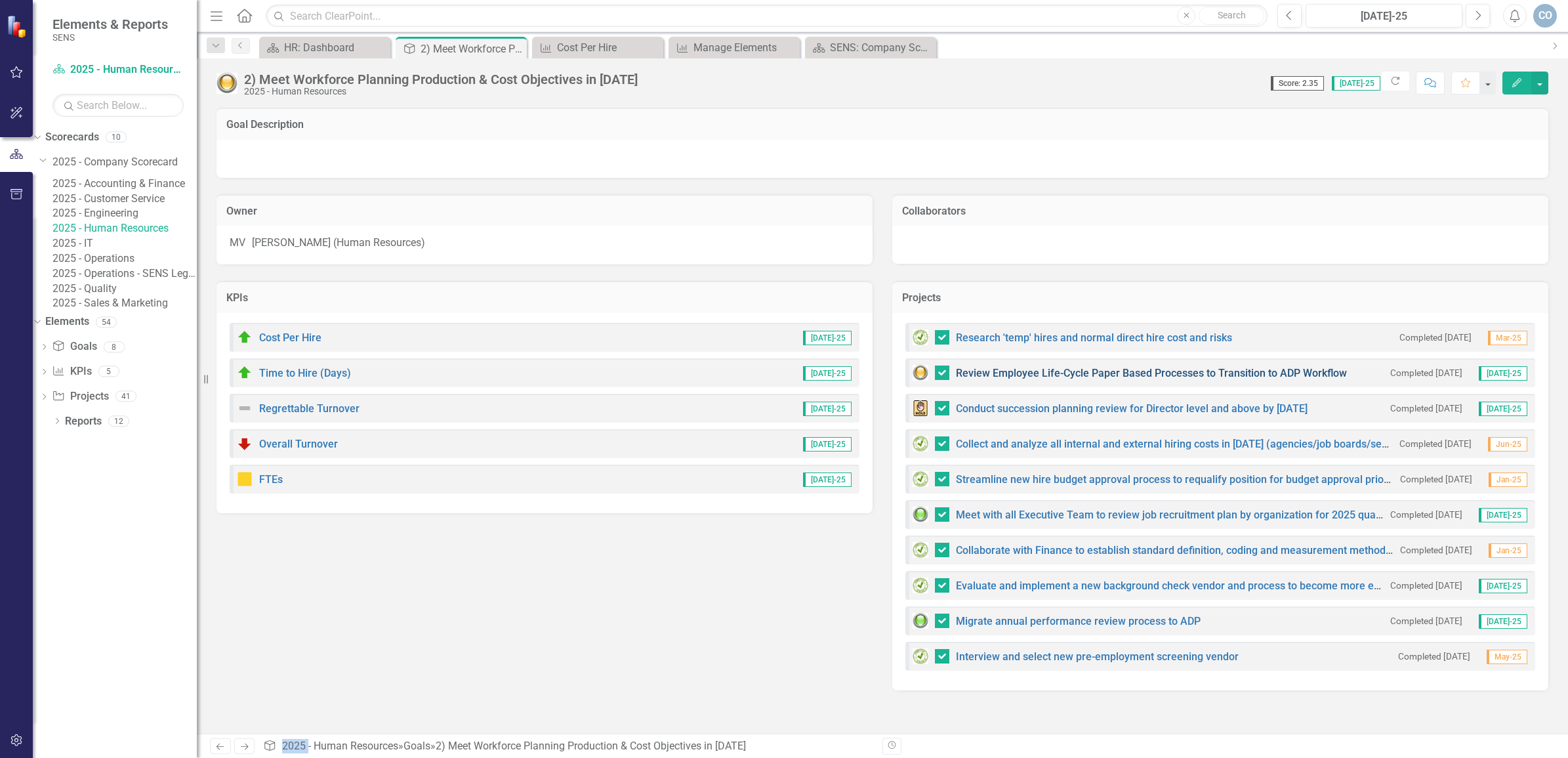
click at [1115, 372] on link "Review Employee Life-Cycle Paper Based Processes to Transition to ADP Workflow" at bounding box center [1152, 373] width 391 height 12
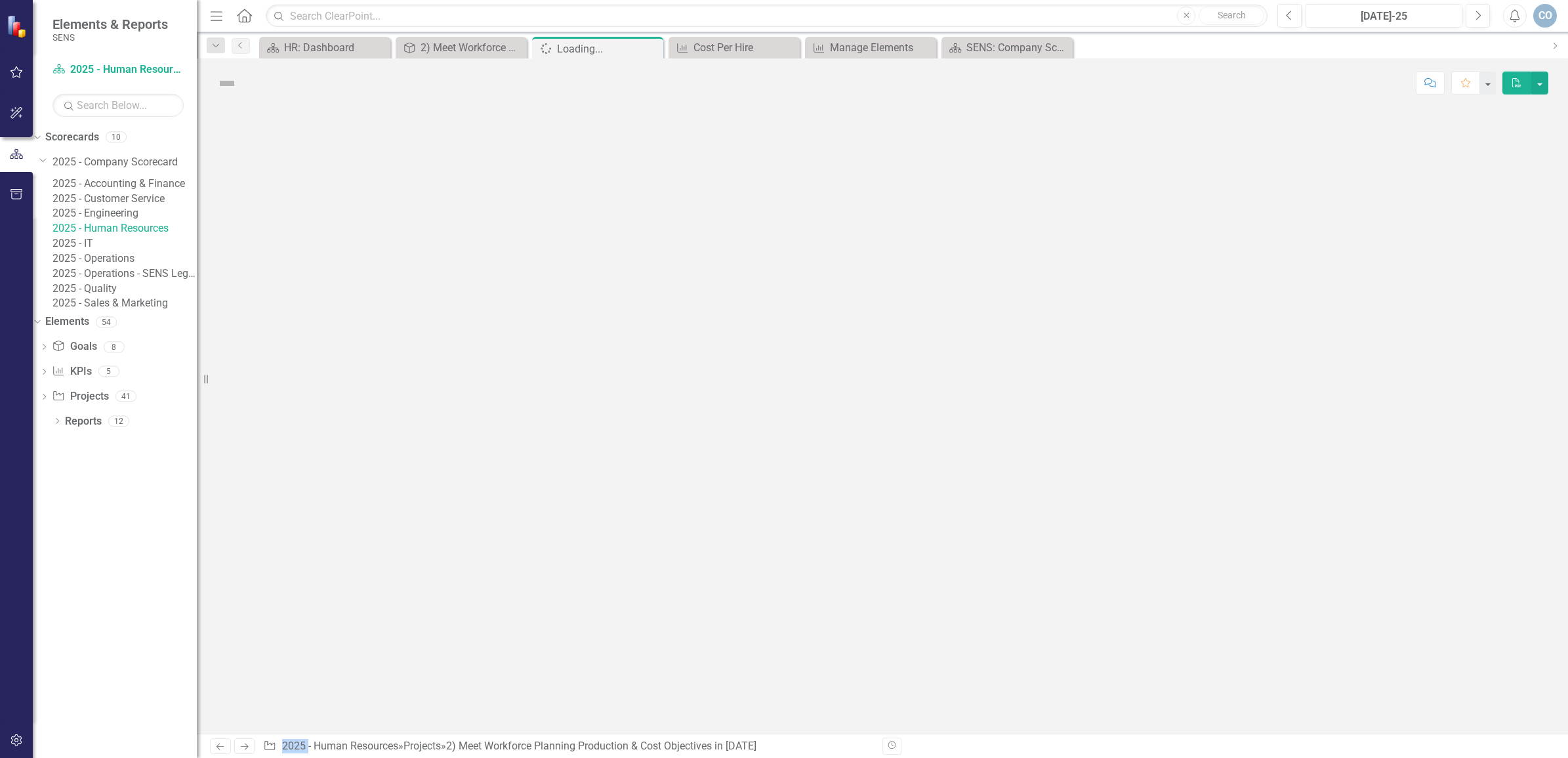
click at [1115, 372] on div at bounding box center [882, 420] width 1371 height 626
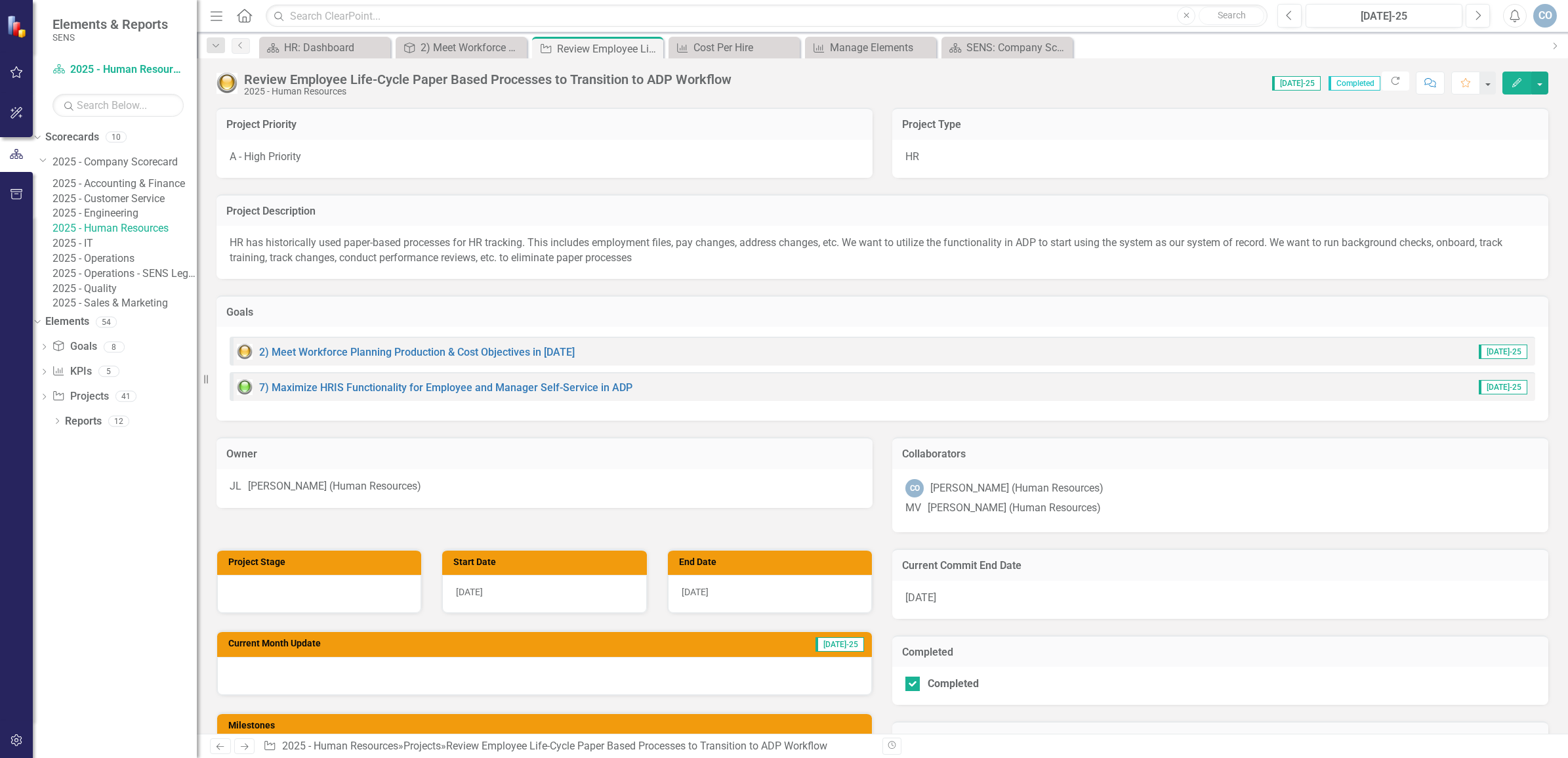
click at [1511, 82] on icon "Edit" at bounding box center [1517, 83] width 12 height 9
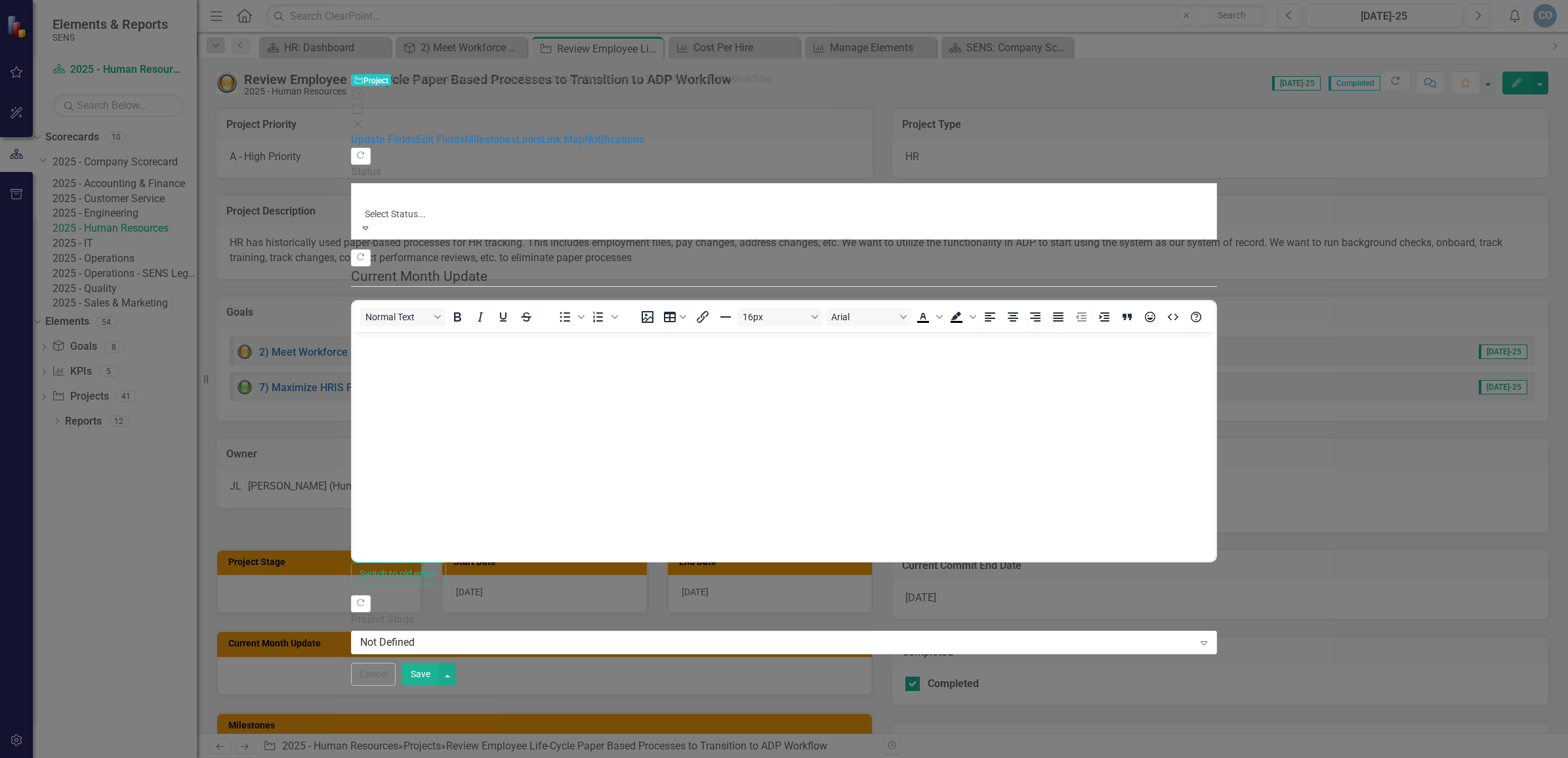
click at [535, 190] on div at bounding box center [784, 198] width 835 height 16
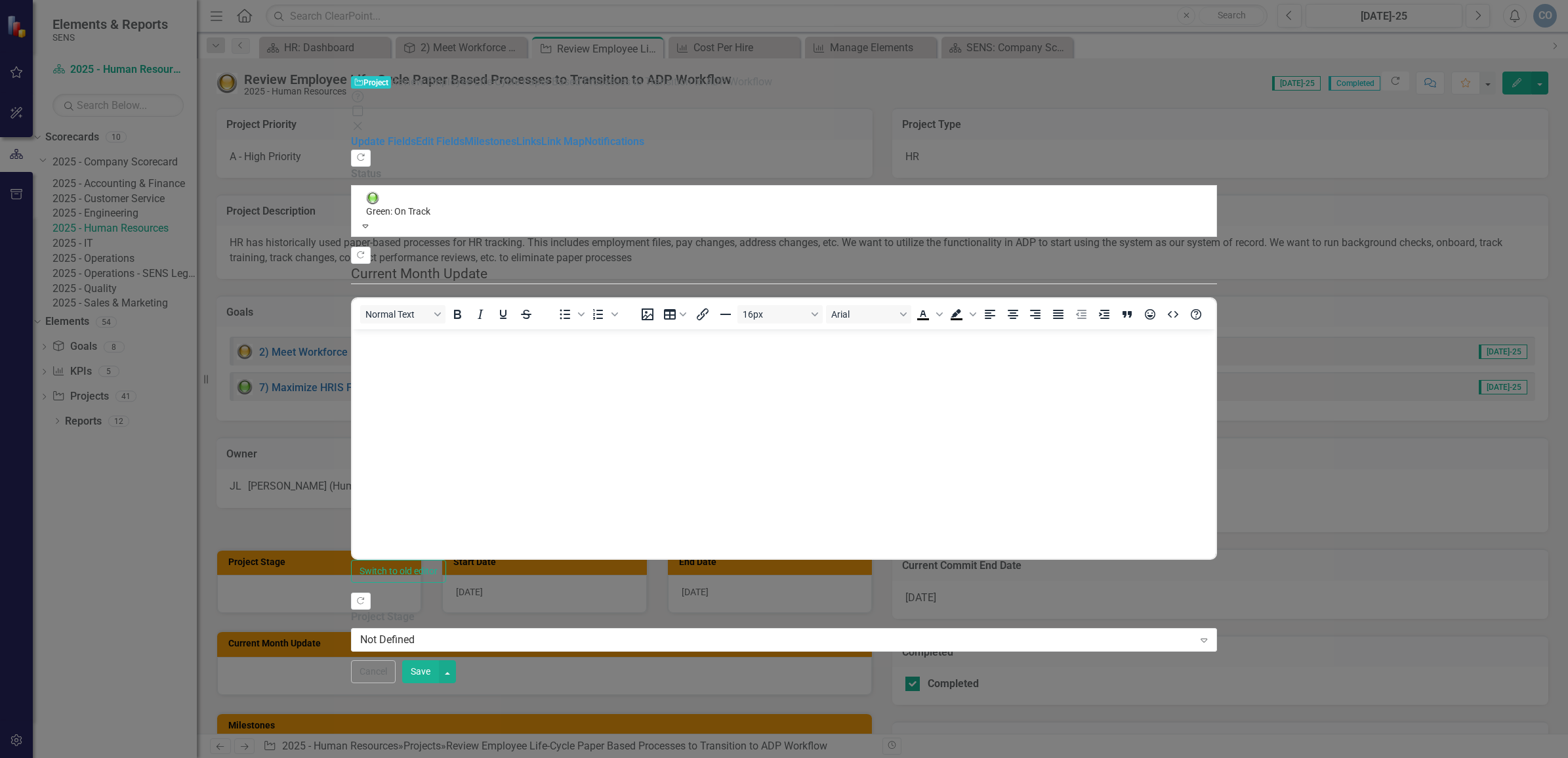
click at [439, 683] on button "Save" at bounding box center [420, 672] width 37 height 23
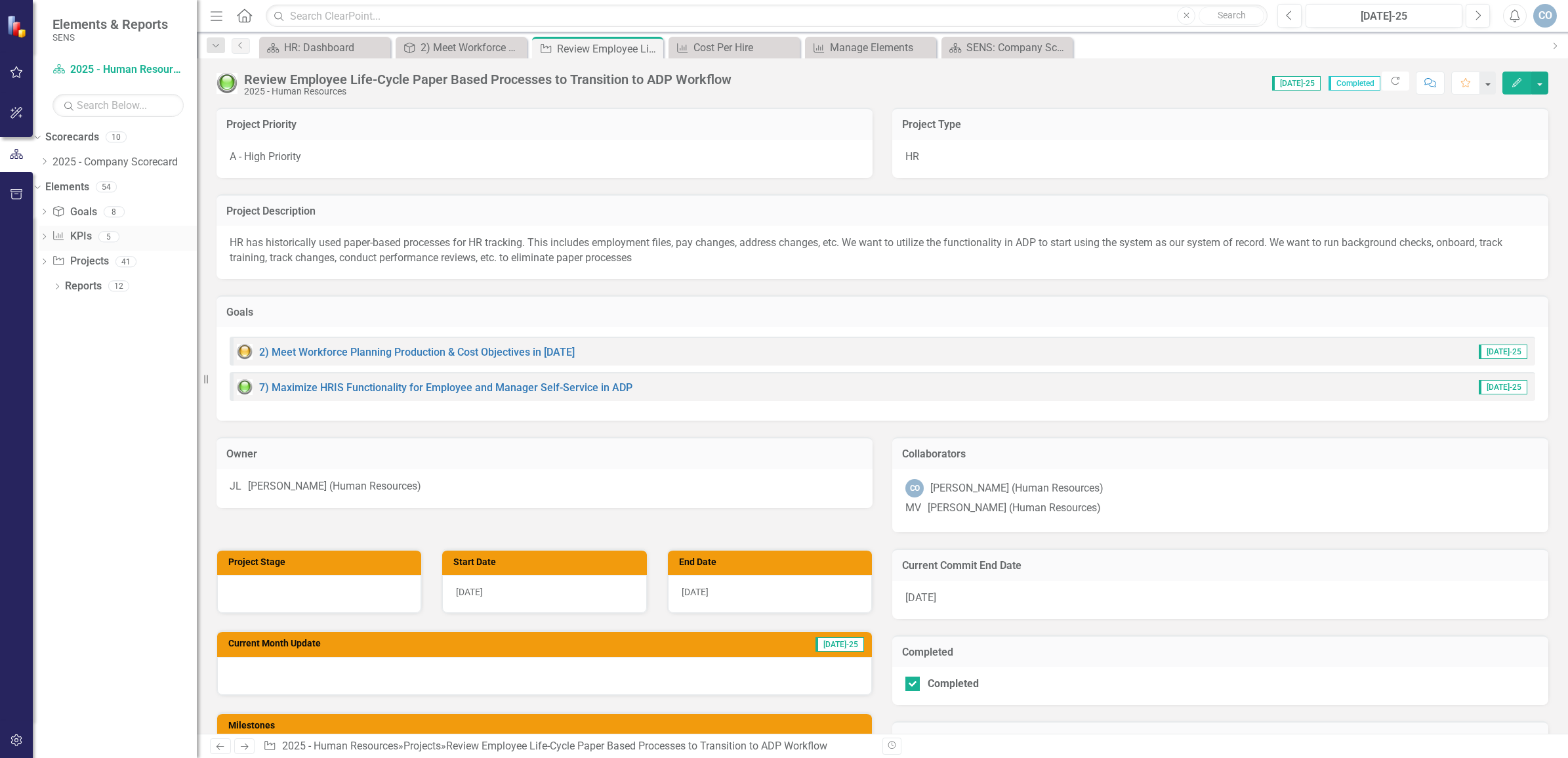
click at [91, 237] on link "KPI KPIs" at bounding box center [71, 236] width 39 height 15
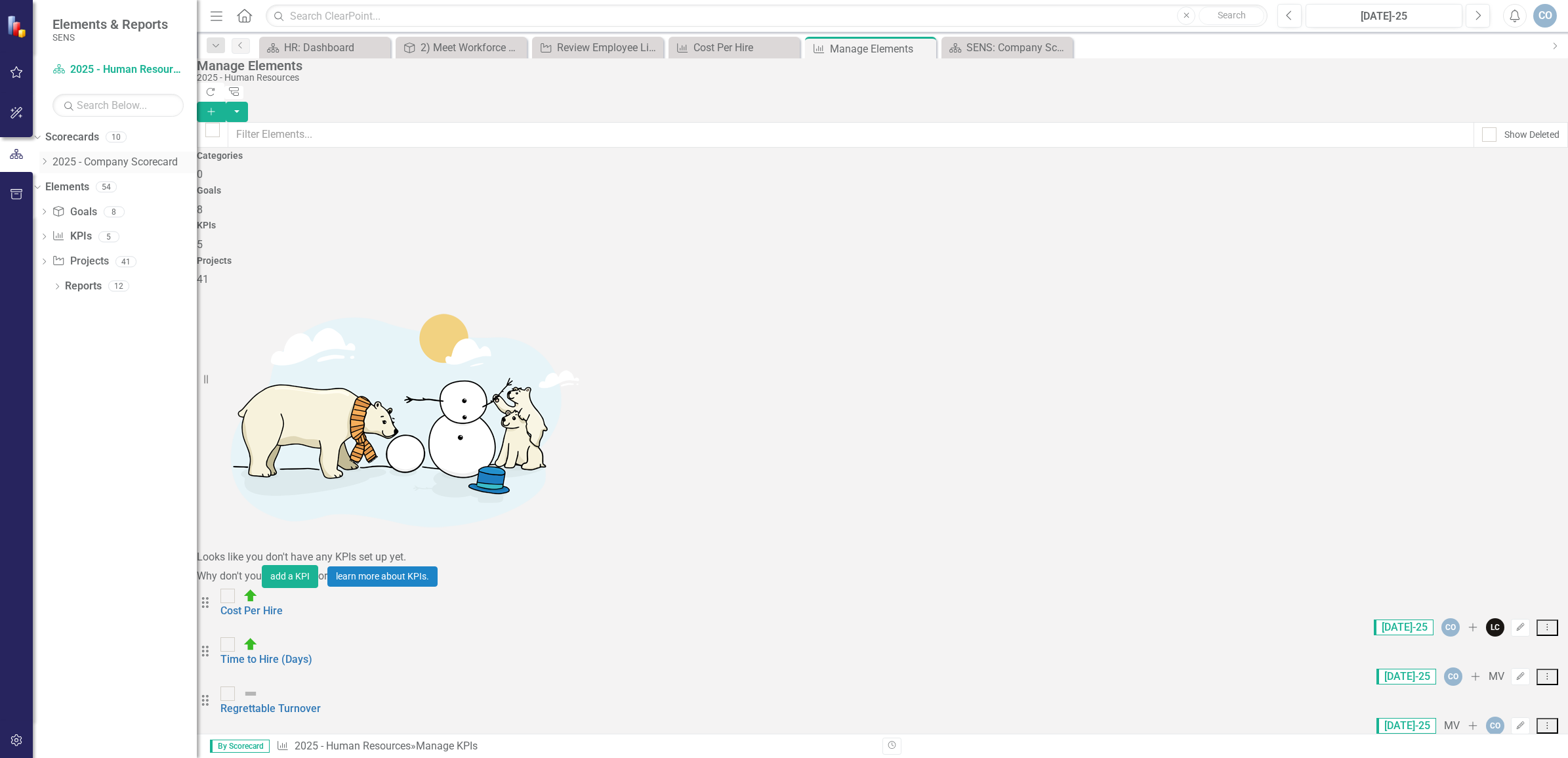
click at [103, 161] on link "2025 - Company Scorecard" at bounding box center [124, 163] width 145 height 15
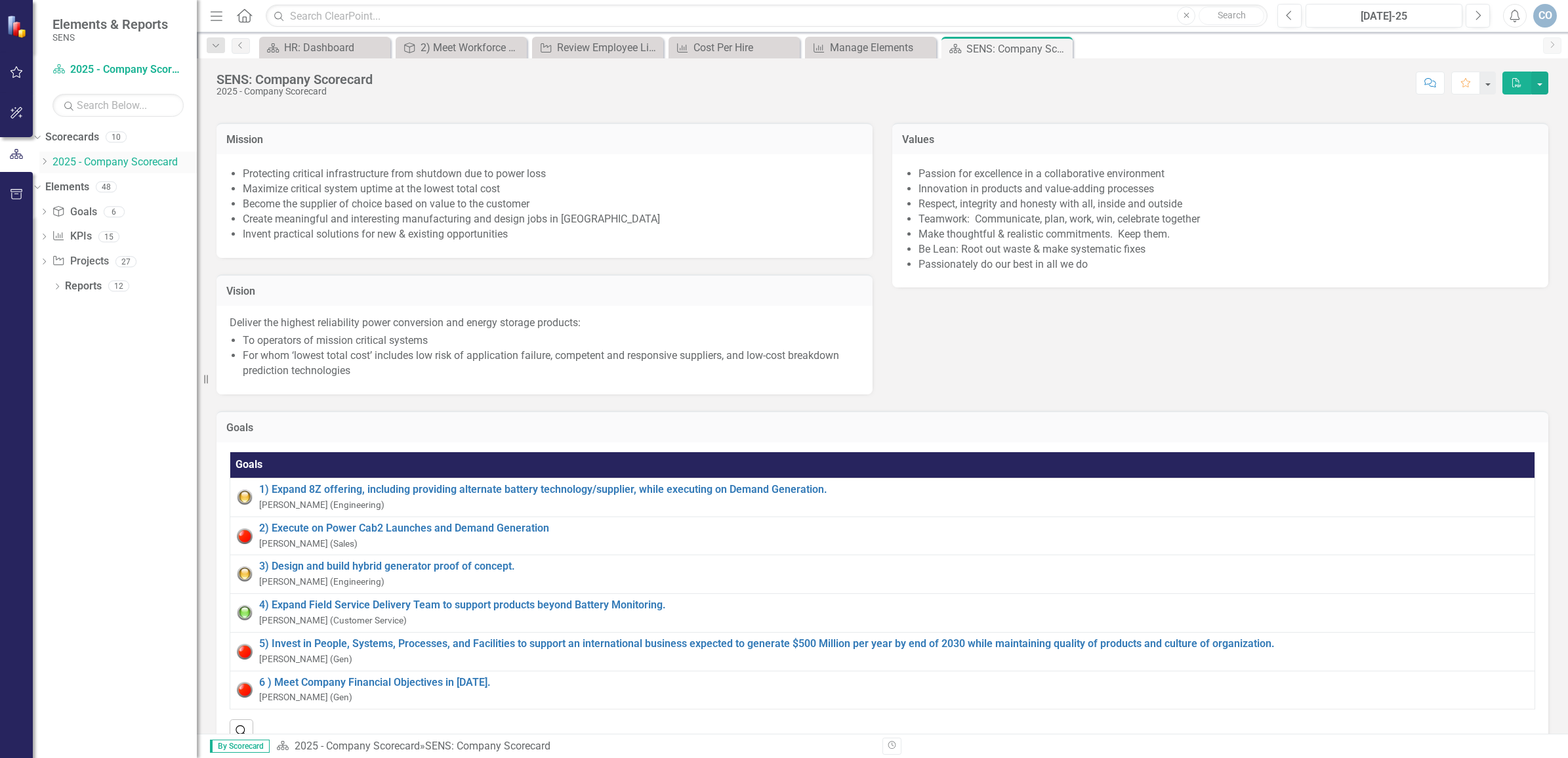
click at [49, 162] on icon "Dropdown" at bounding box center [44, 161] width 10 height 8
click at [122, 236] on link "2025 - Human Resources" at bounding box center [124, 229] width 145 height 15
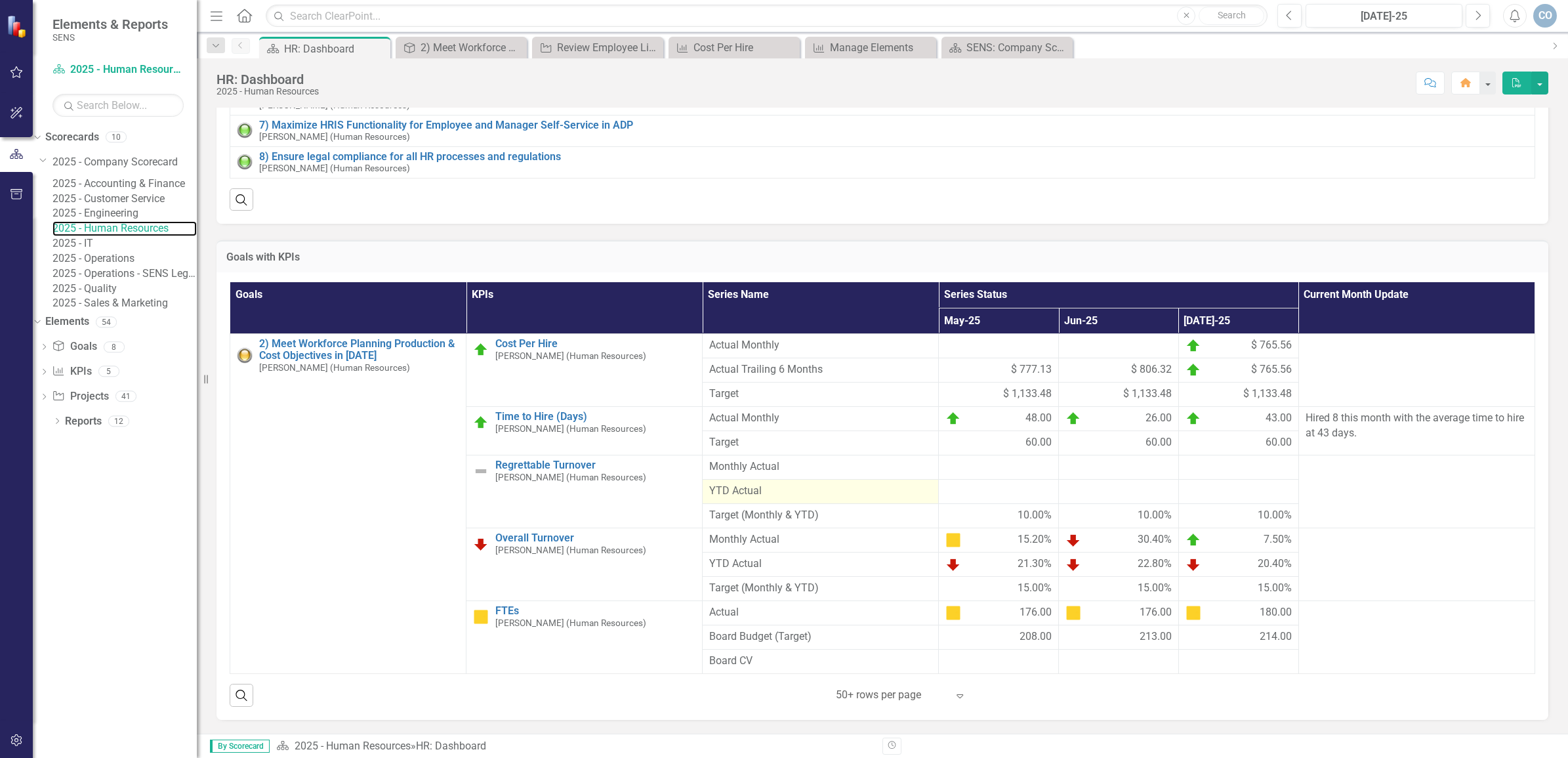
scroll to position [328, 0]
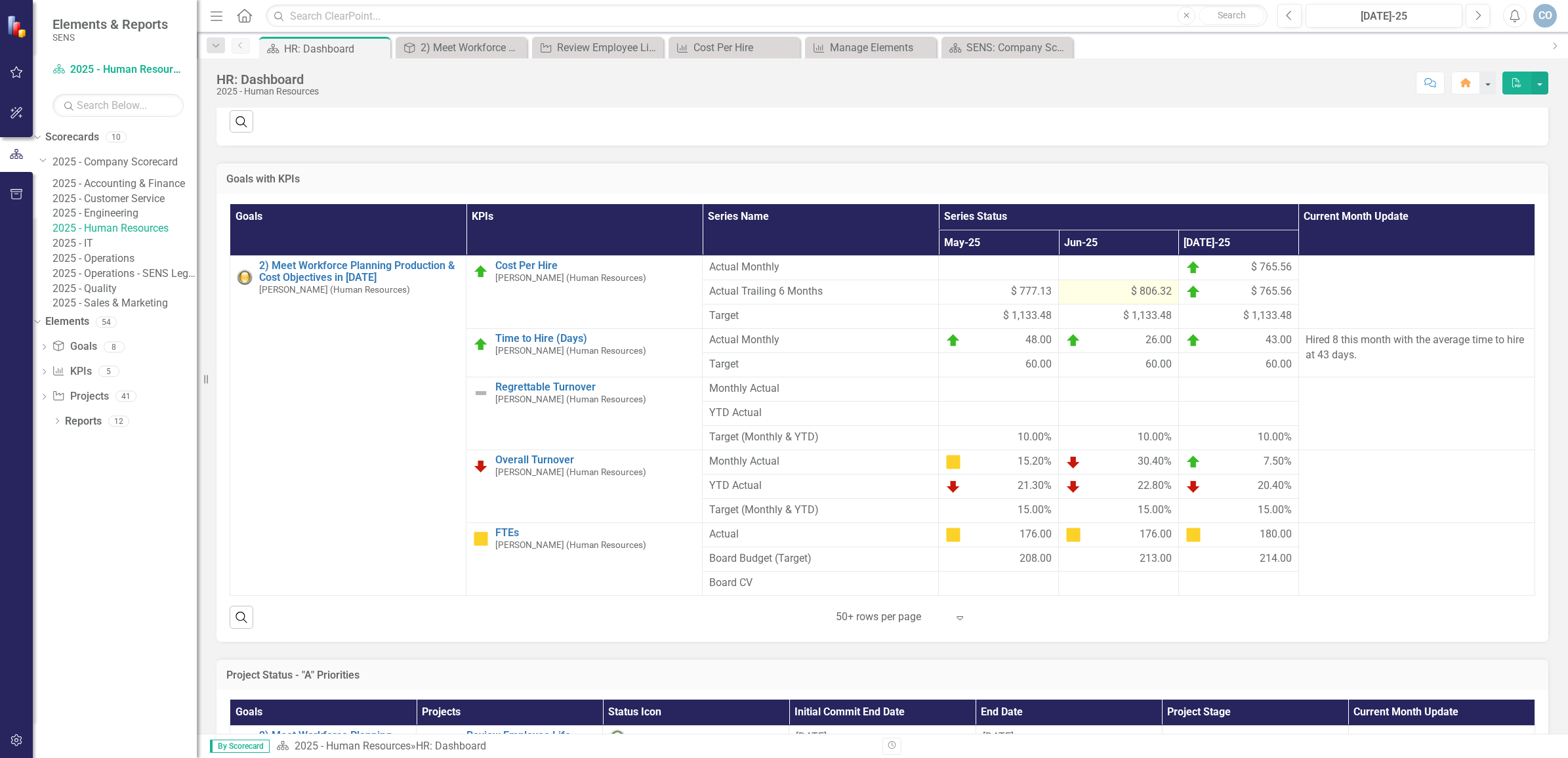
click at [1096, 299] on div "$ 806.32" at bounding box center [1118, 292] width 106 height 15
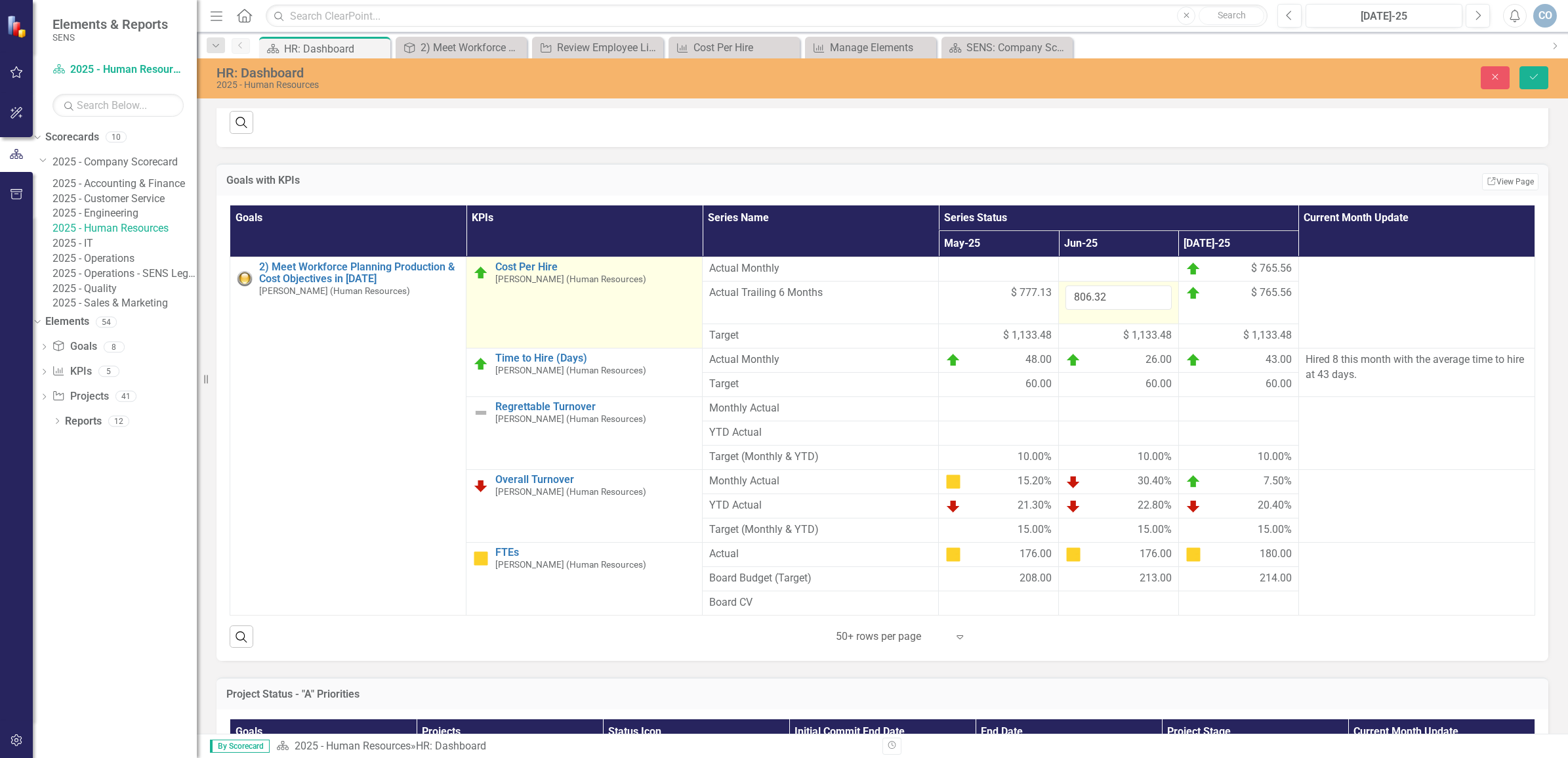
click at [493, 303] on td "Cost Per Hire [PERSON_NAME] (Human Resources) Edit Edit KPI Link Open Element" at bounding box center [584, 303] width 236 height 91
click at [510, 273] on link "Cost Per Hire" at bounding box center [595, 267] width 200 height 12
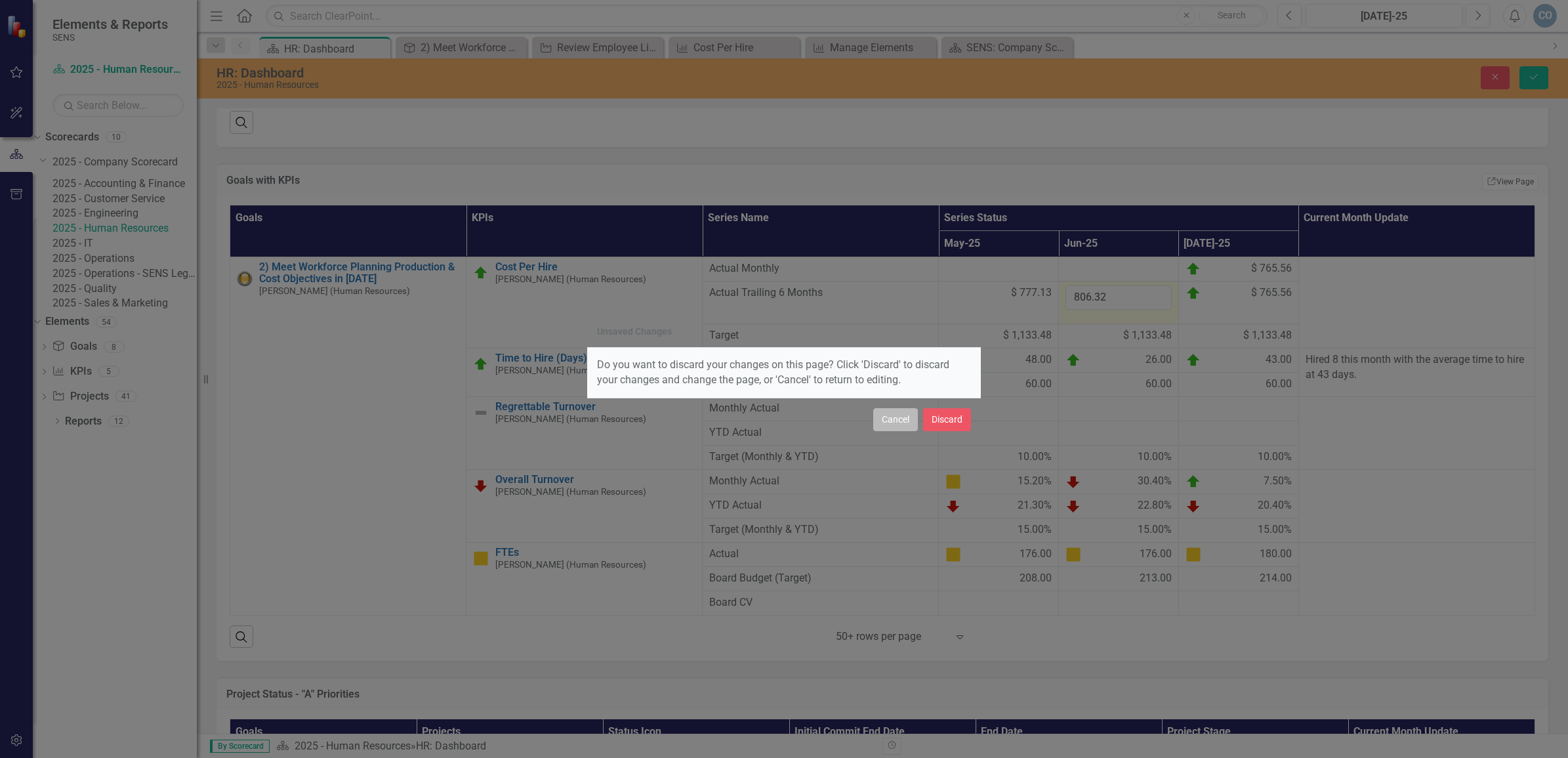
click at [896, 420] on button "Cancel" at bounding box center [895, 420] width 45 height 23
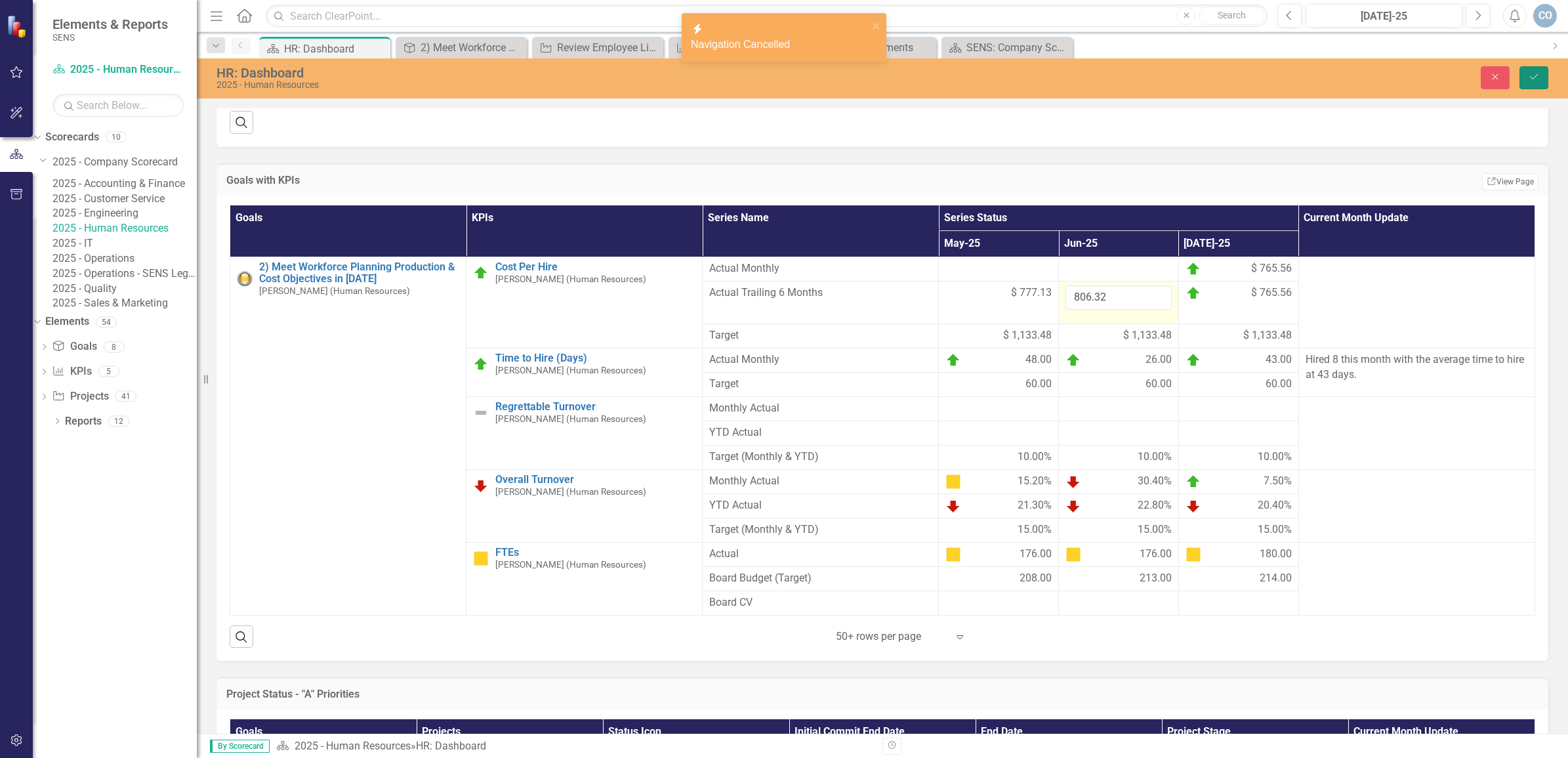
click at [1537, 80] on icon "Save" at bounding box center [1534, 76] width 12 height 9
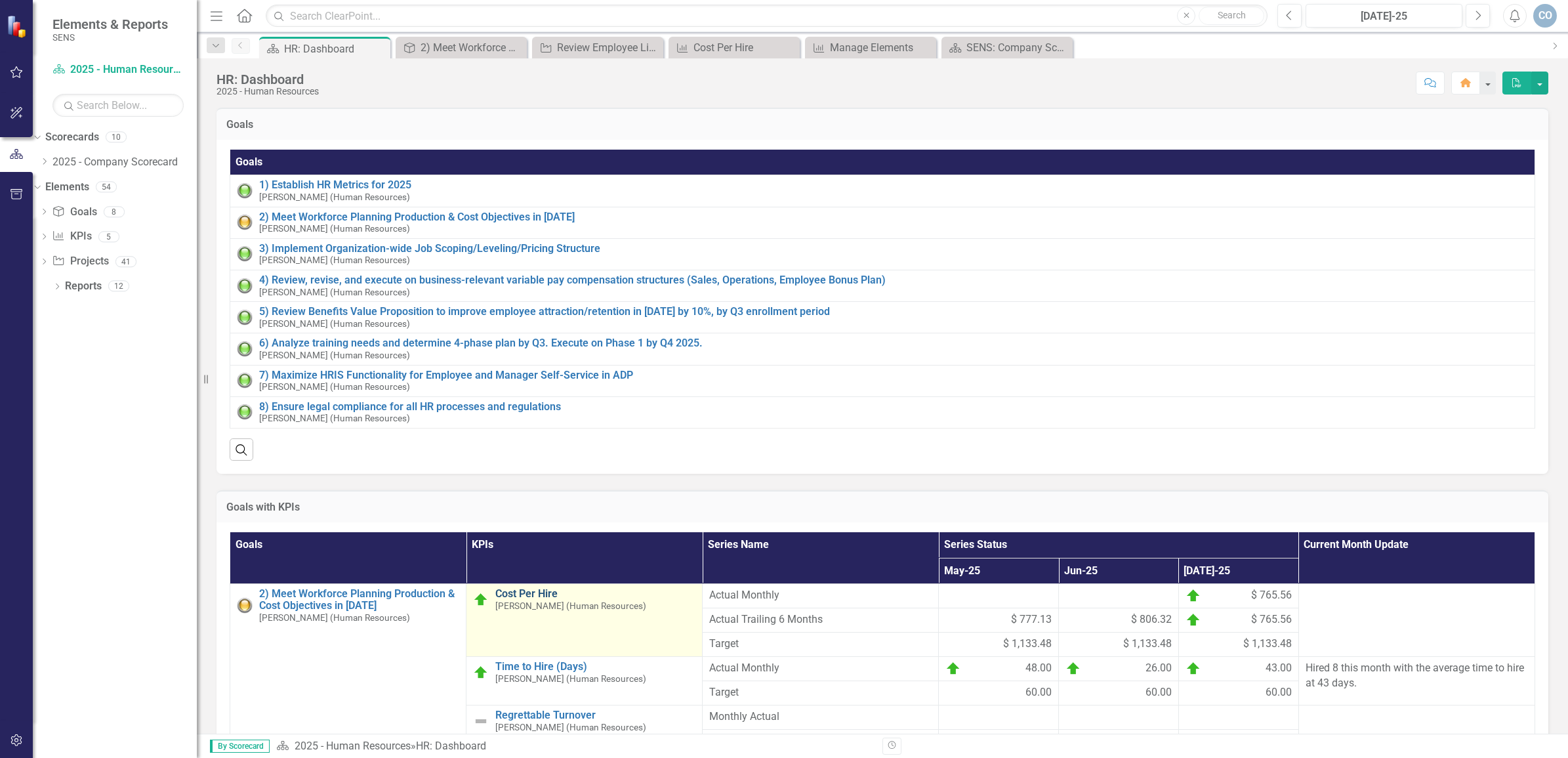
click at [510, 600] on link "Cost Per Hire" at bounding box center [595, 594] width 200 height 12
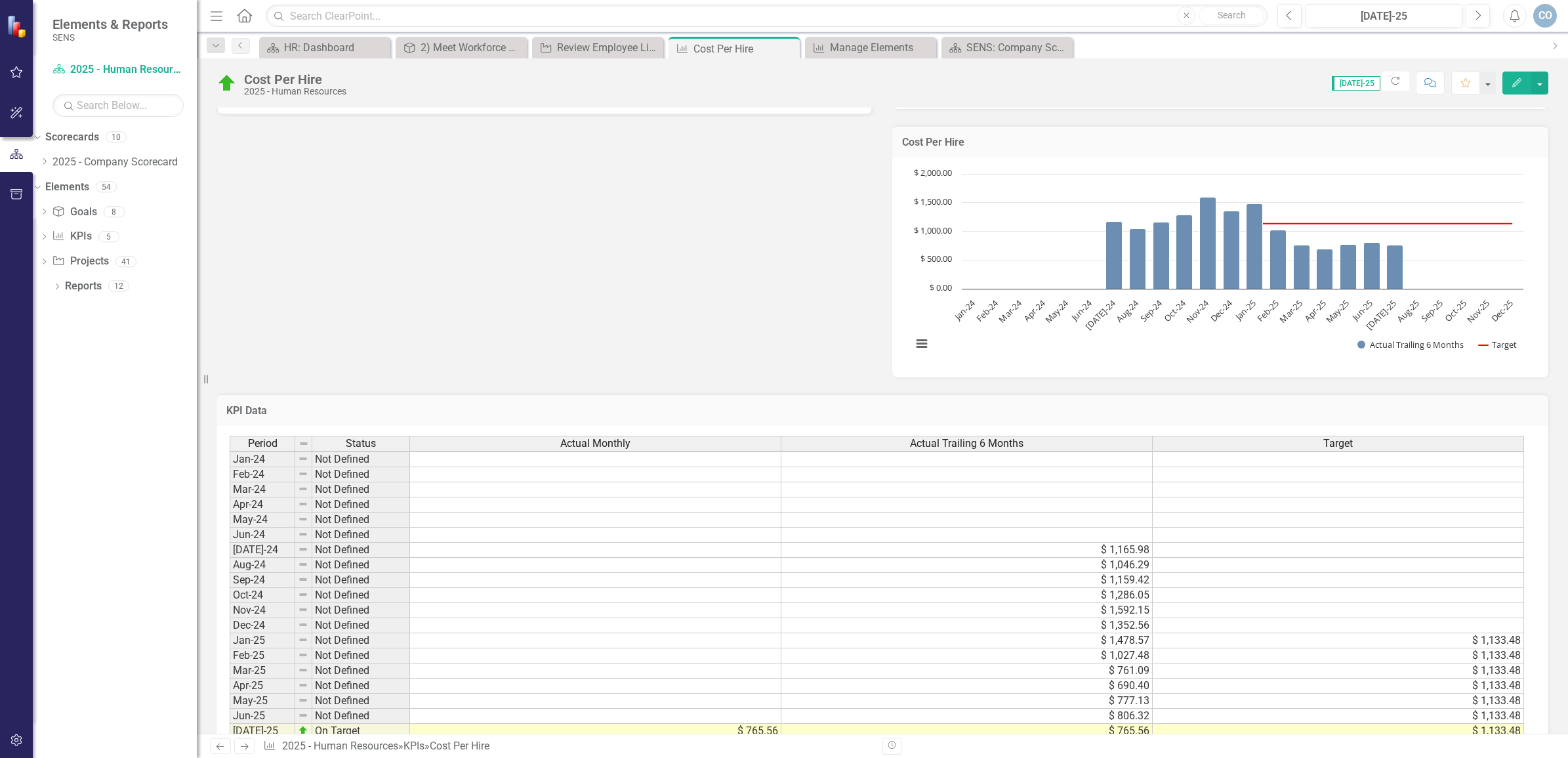
scroll to position [5, 0]
click at [720, 711] on td at bounding box center [596, 716] width 372 height 15
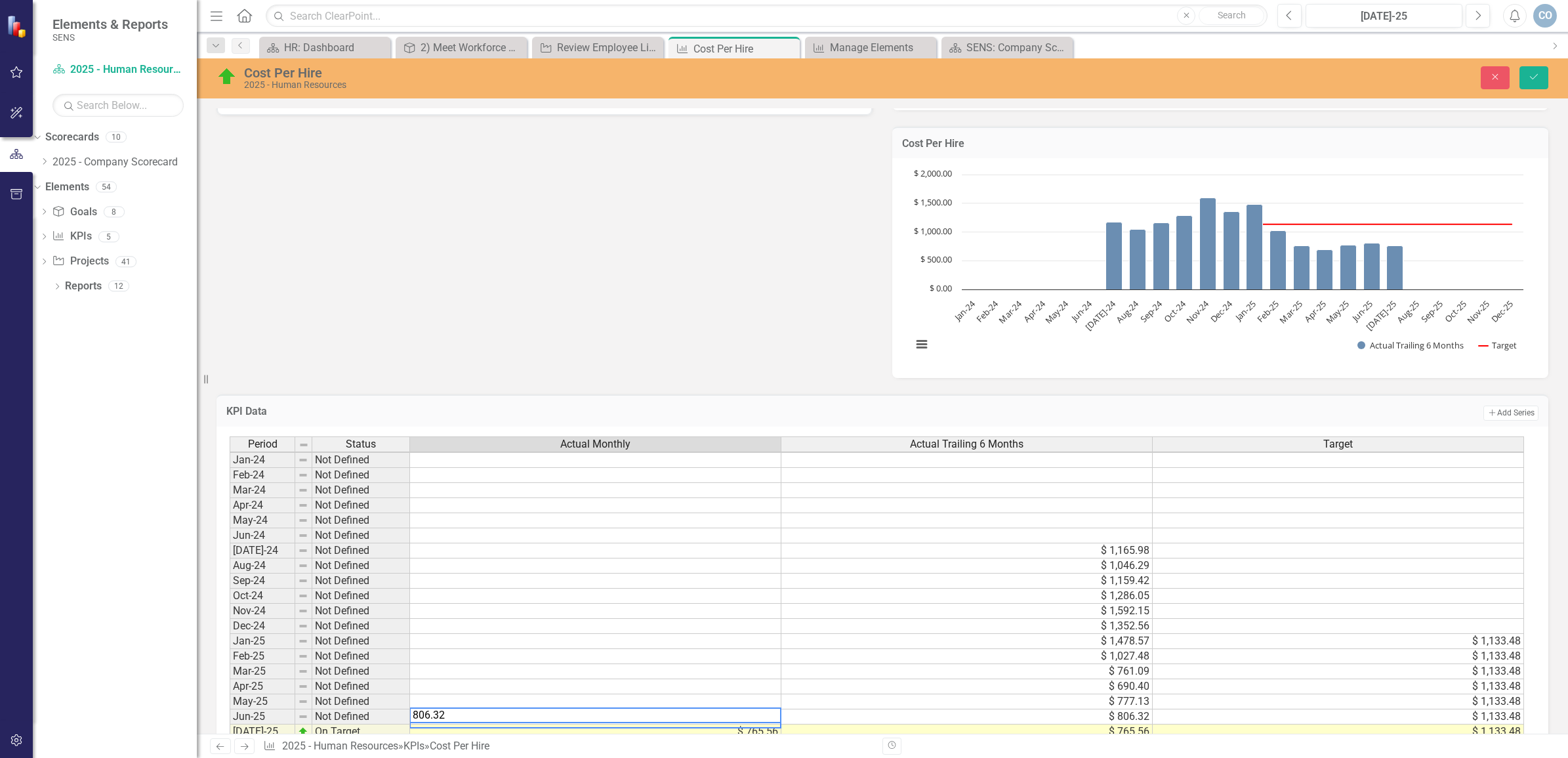
click at [706, 694] on td at bounding box center [596, 702] width 372 height 15
type textarea "777.13"
click at [1536, 79] on icon "Save" at bounding box center [1534, 76] width 12 height 9
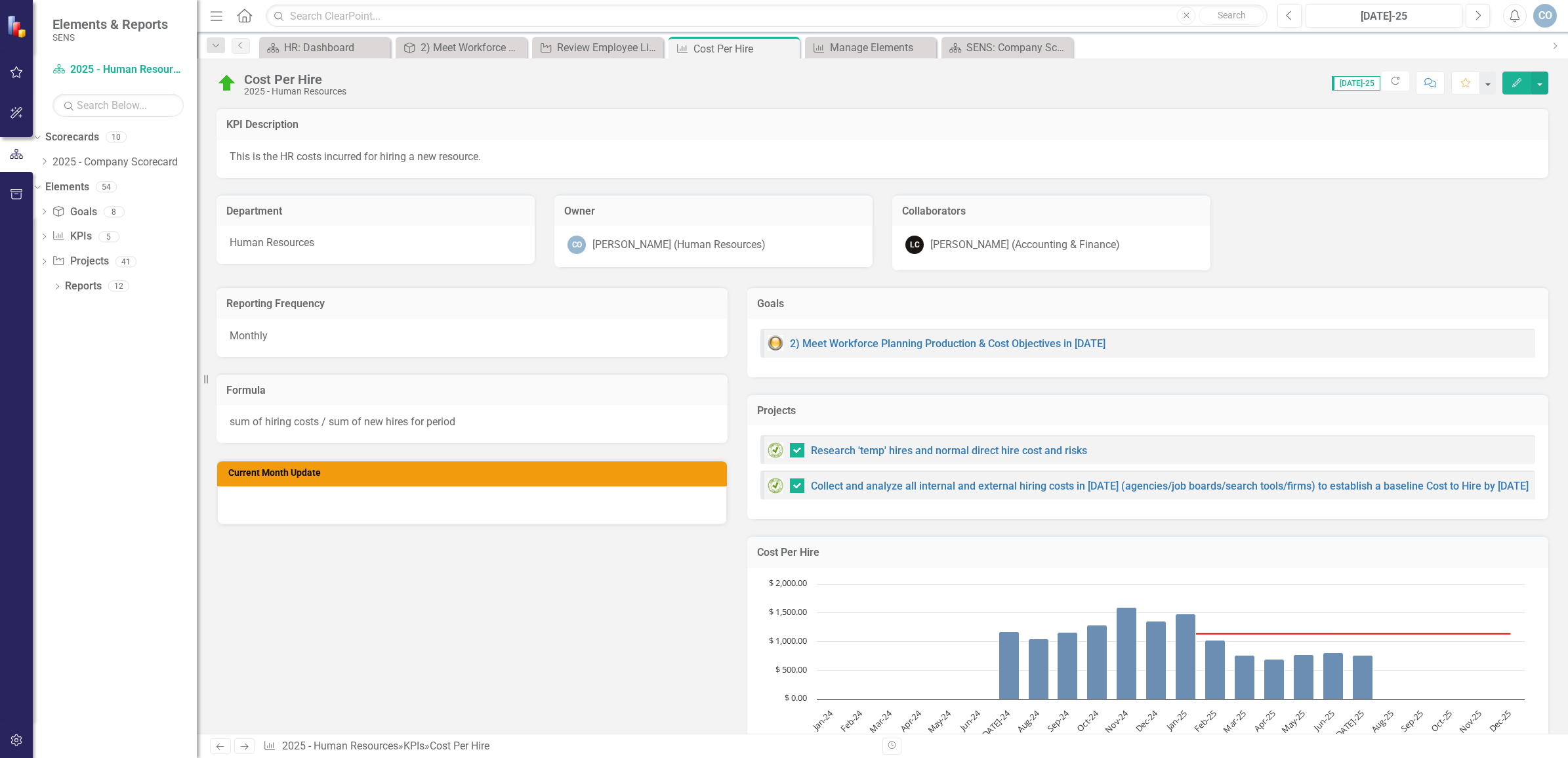
checkbox input "false"
checkbox input "true"
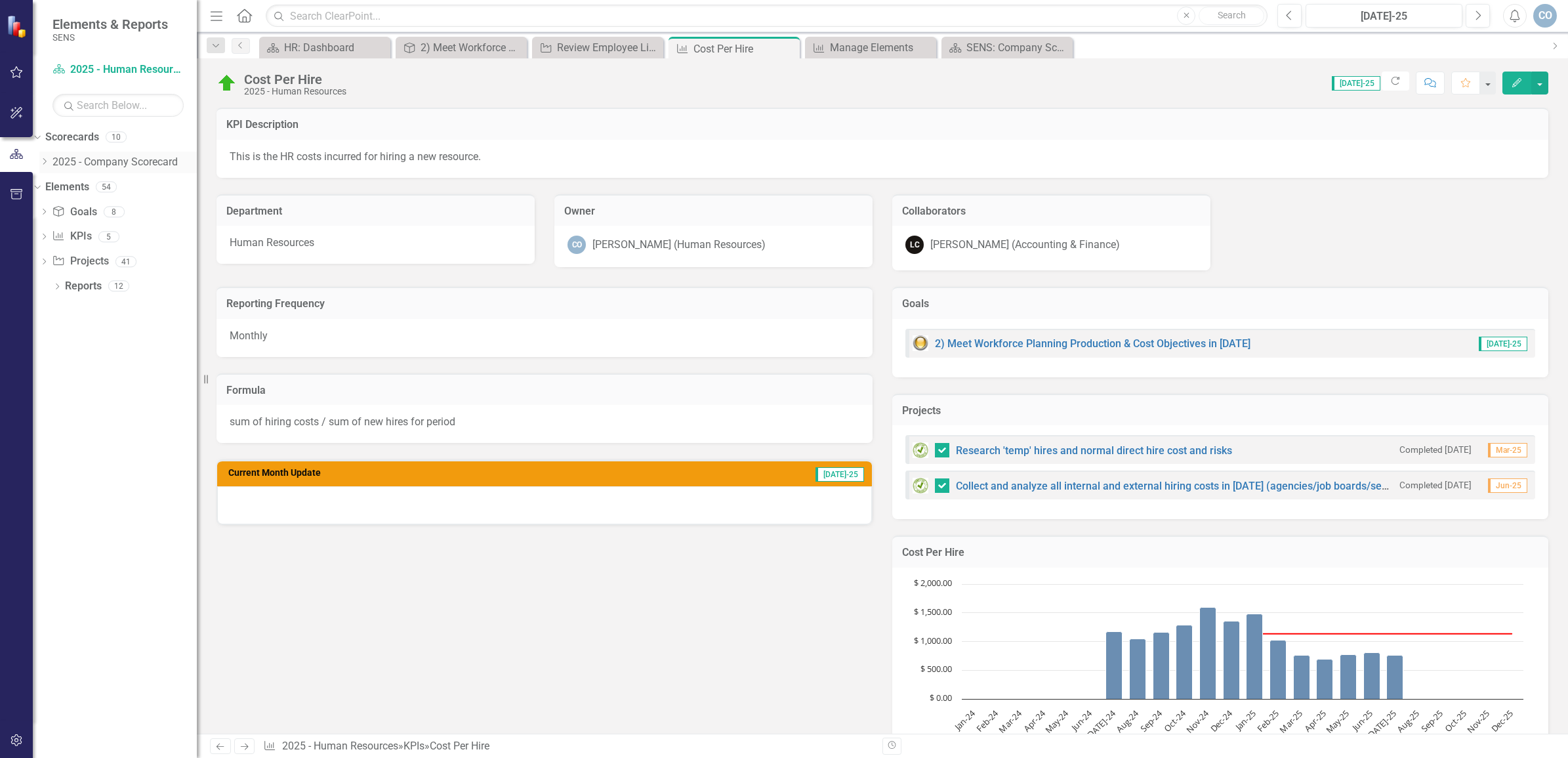
click at [49, 160] on icon "Dropdown" at bounding box center [44, 161] width 10 height 8
click at [145, 236] on link "2025 - Human Resources" at bounding box center [124, 229] width 145 height 15
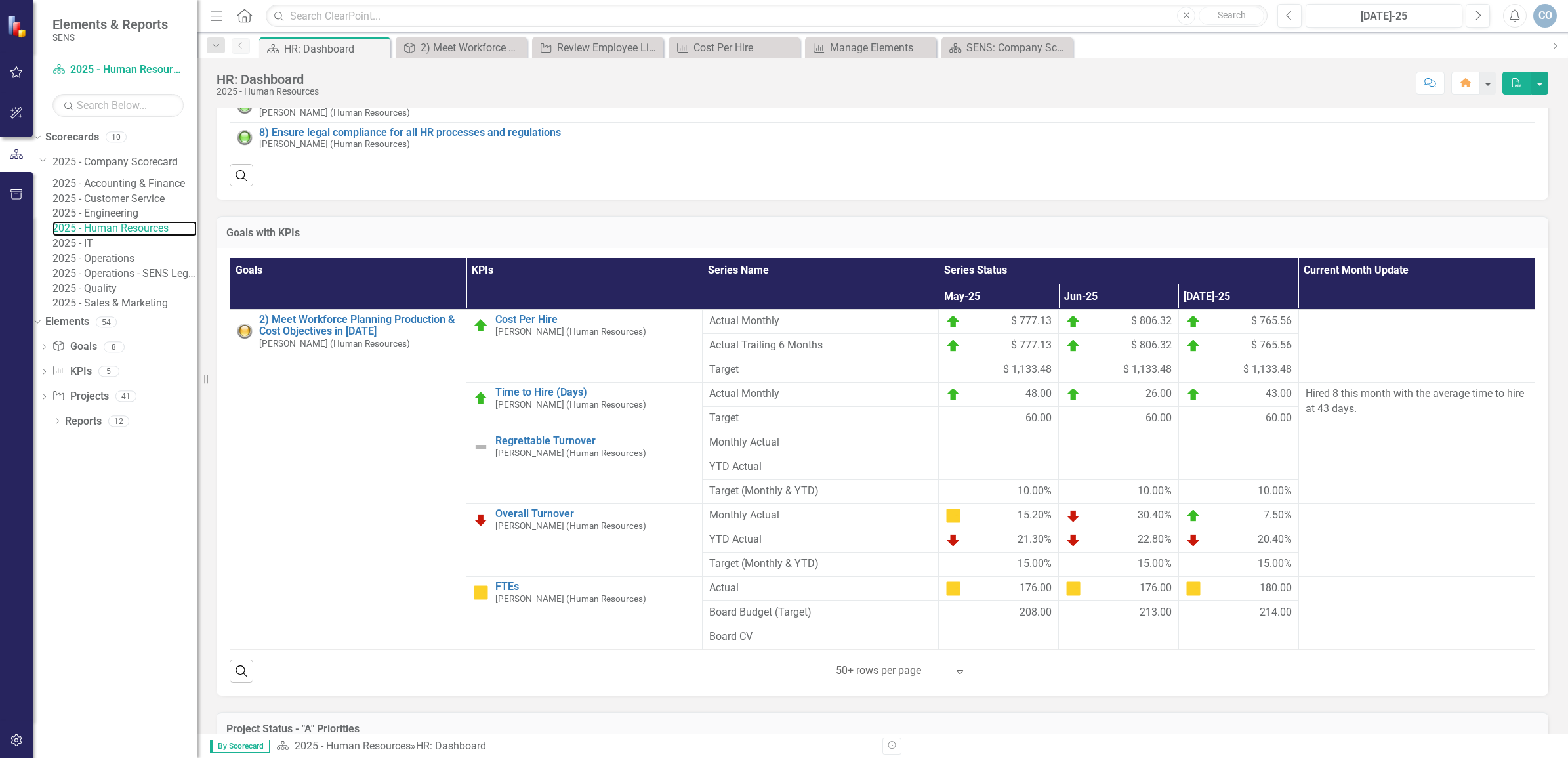
scroll to position [328, 0]
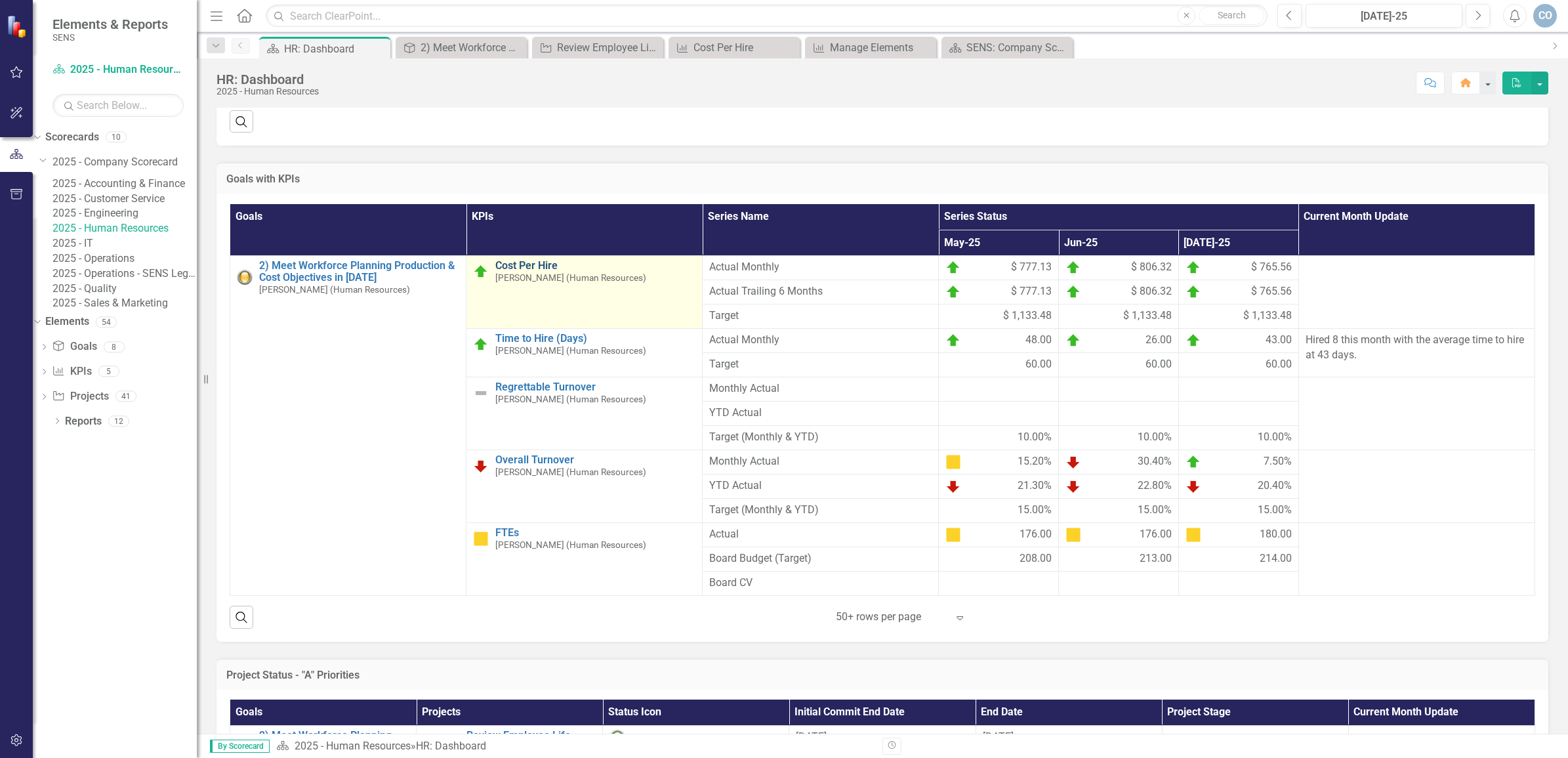
click at [527, 272] on link "Cost Per Hire" at bounding box center [595, 266] width 200 height 12
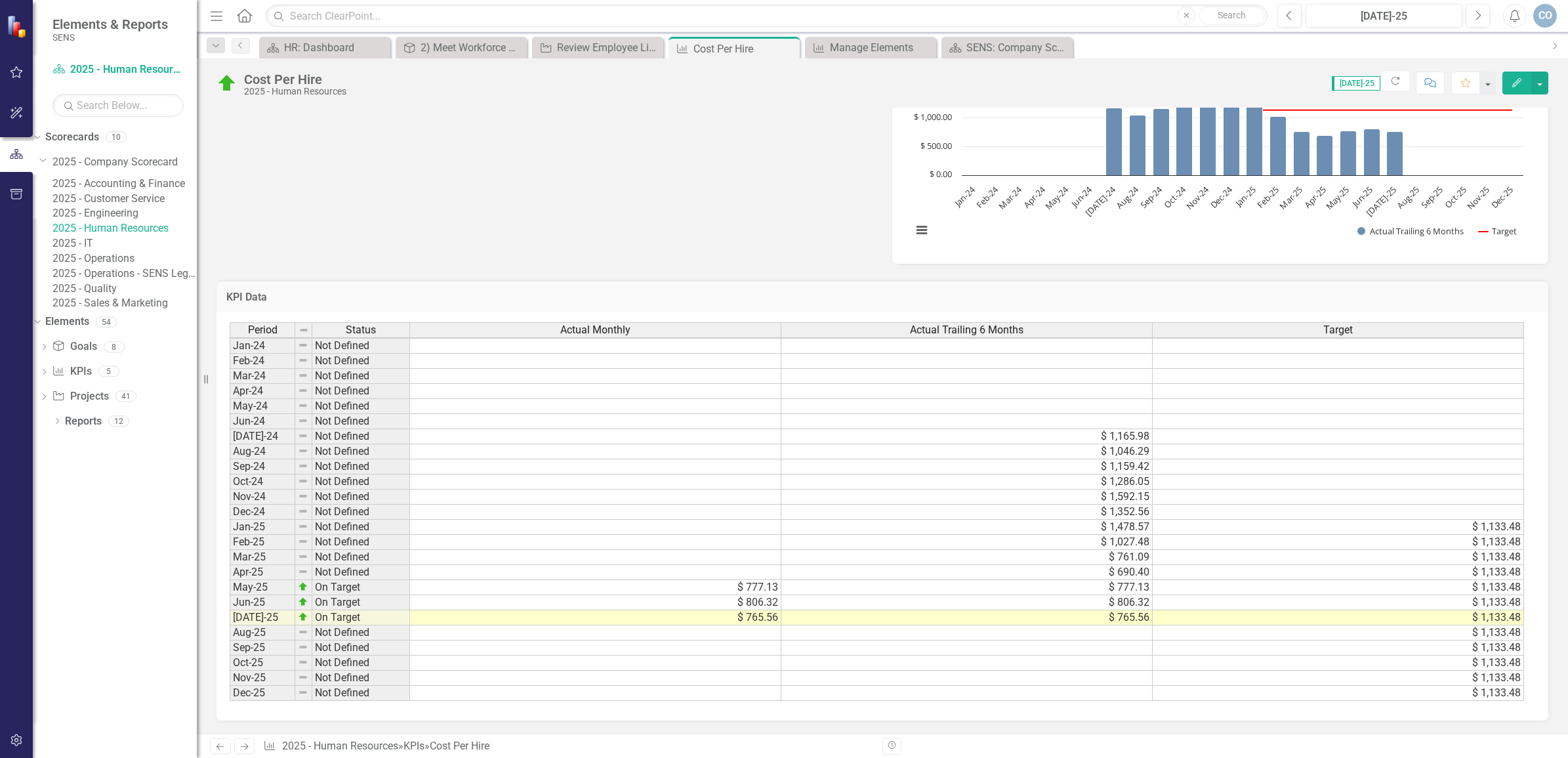
scroll to position [4, 0]
click at [721, 580] on td "$ 777.13" at bounding box center [596, 588] width 372 height 15
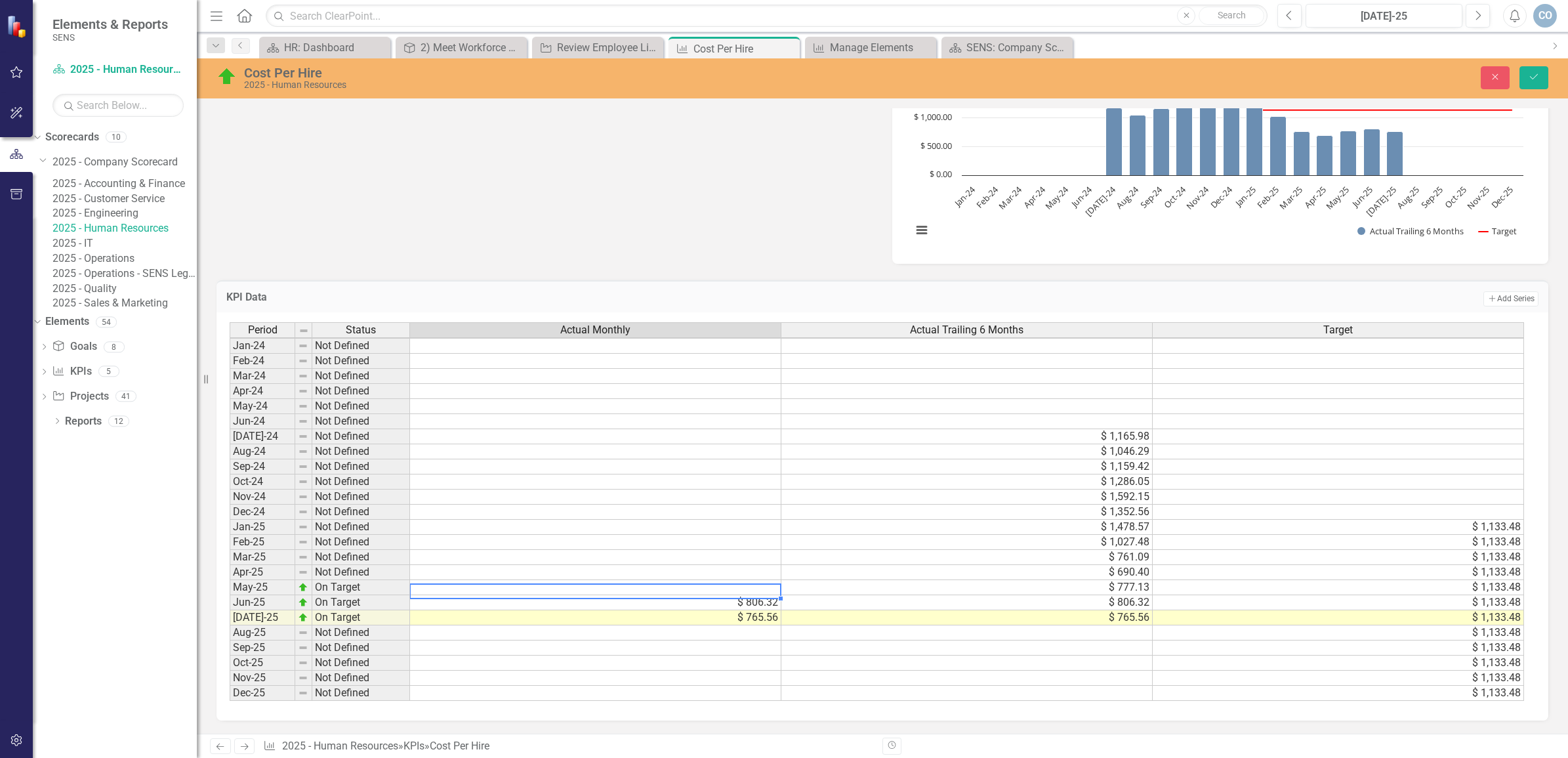
click at [725, 598] on td "$ 806.32" at bounding box center [596, 603] width 372 height 15
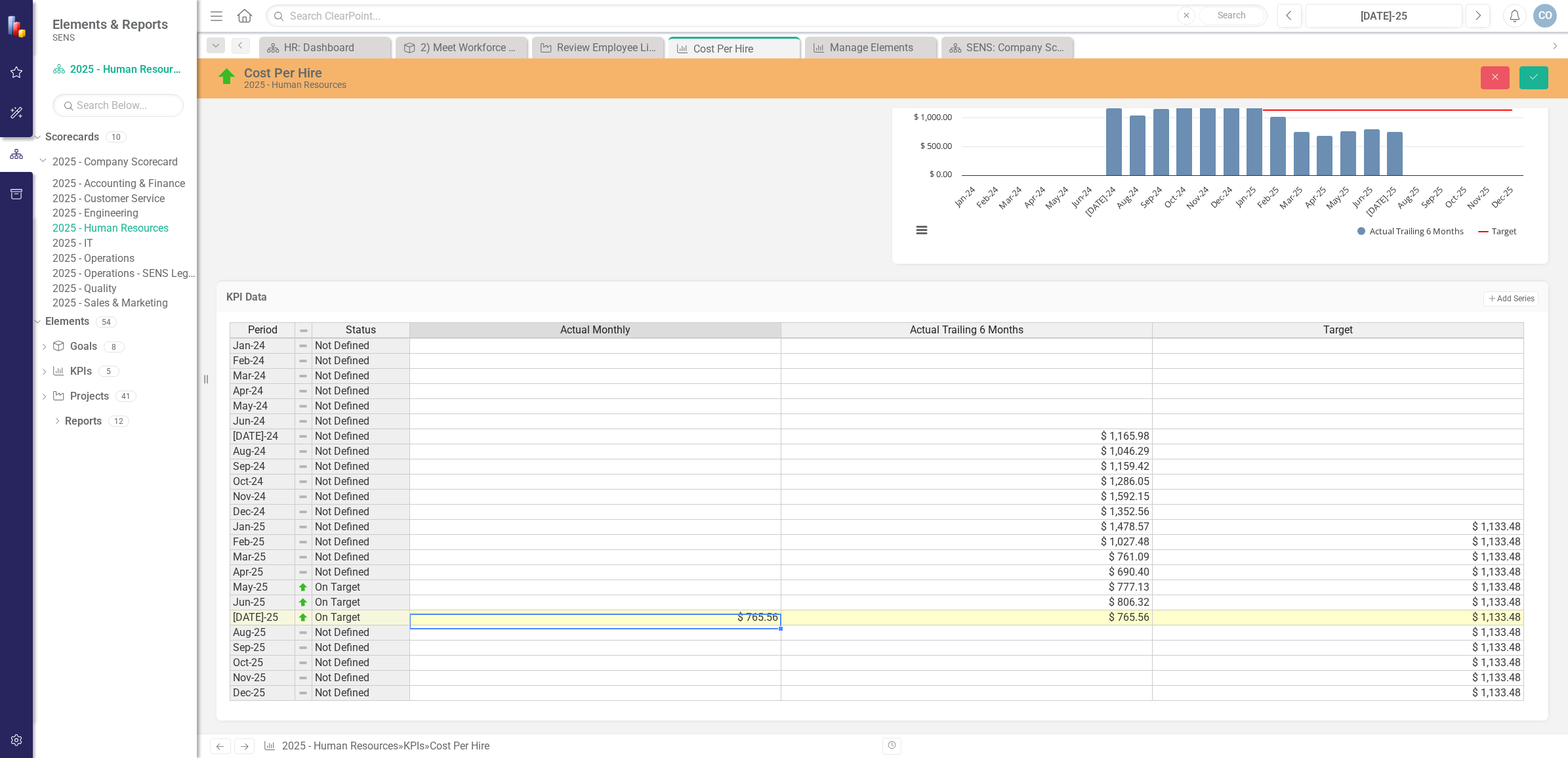
click at [734, 610] on td "$ 765.56" at bounding box center [596, 618] width 372 height 15
click at [1523, 73] on button "Save" at bounding box center [1534, 78] width 29 height 23
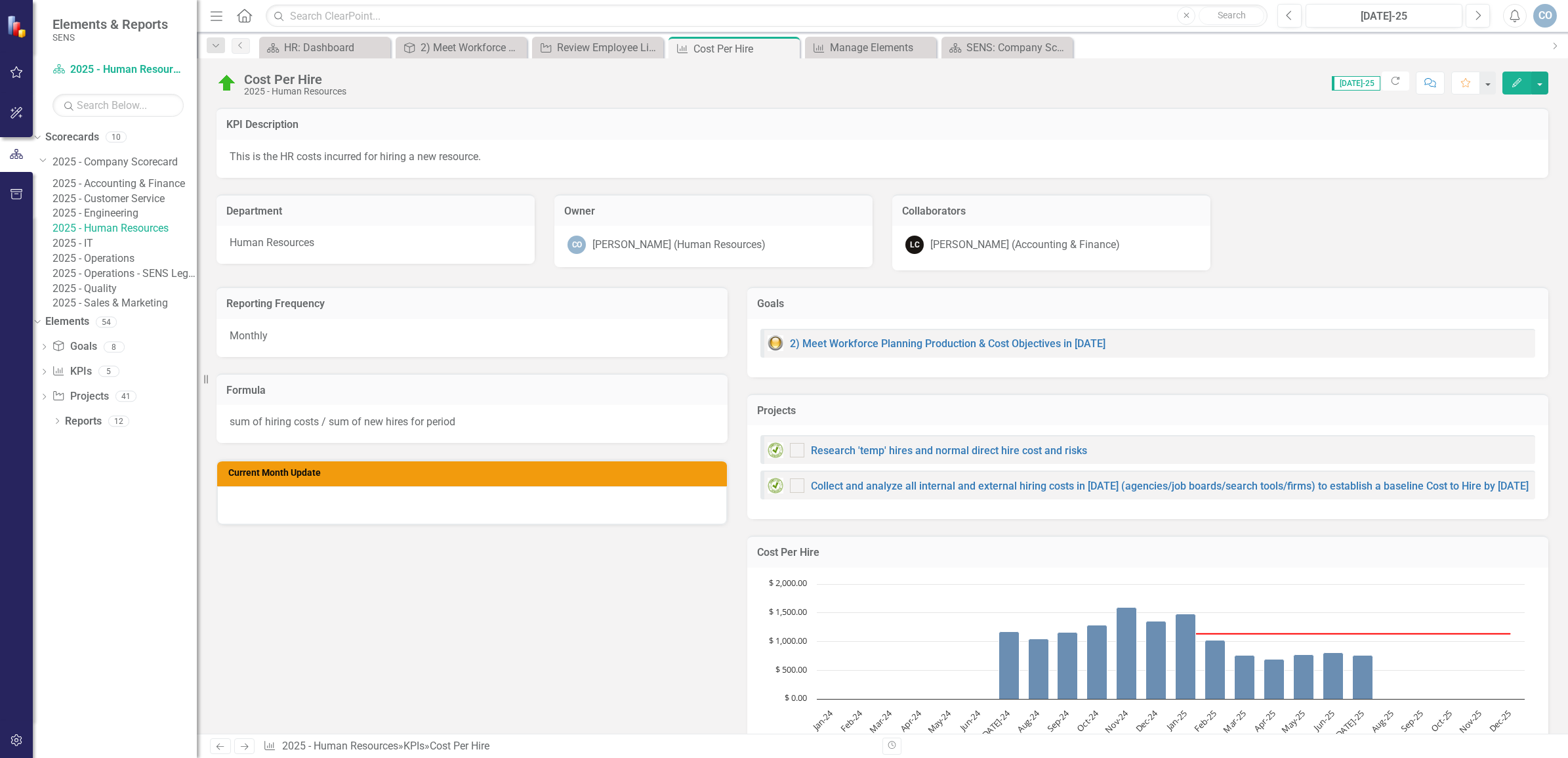
checkbox input "false"
checkbox input "true"
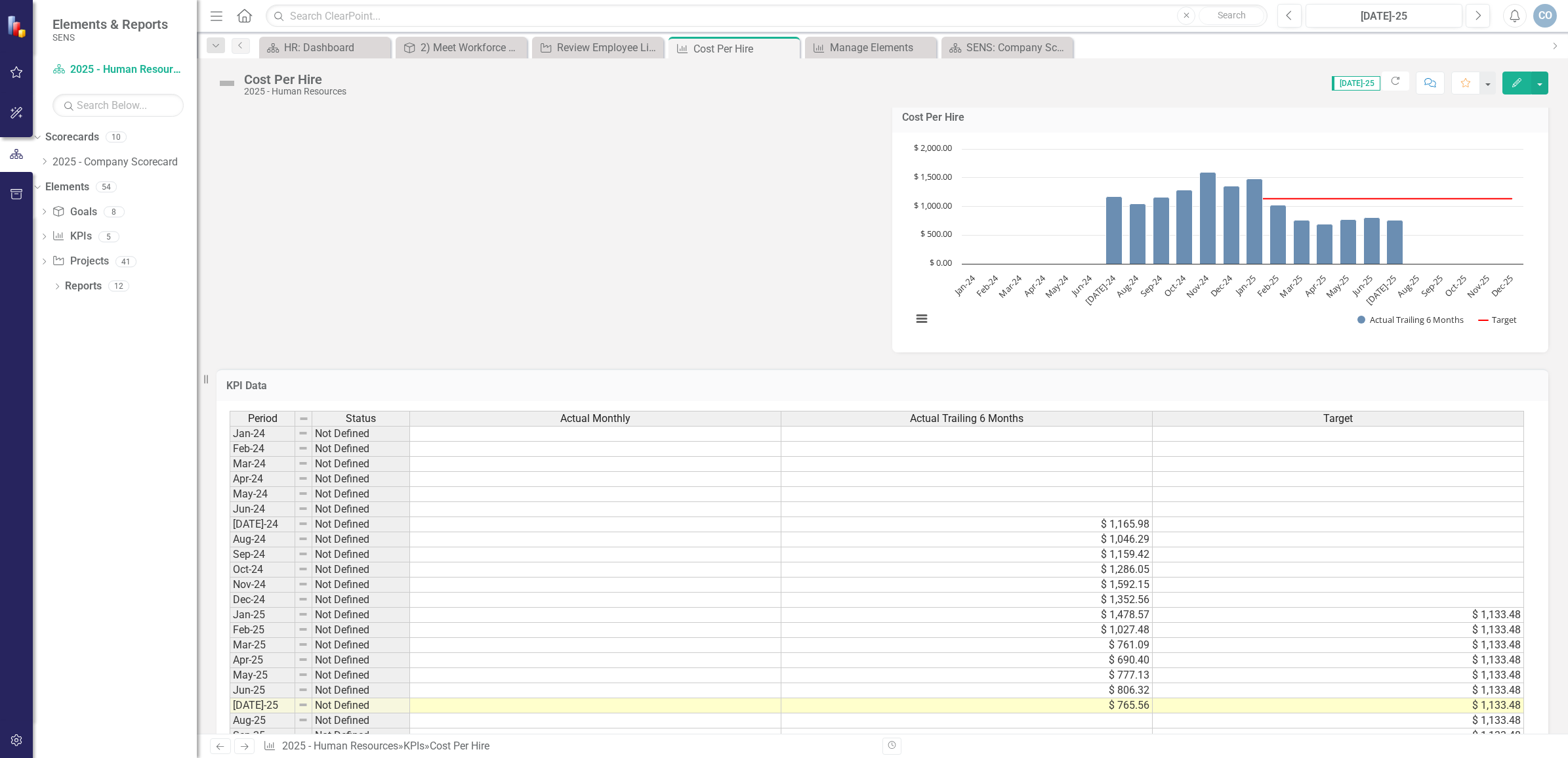
scroll to position [530, 0]
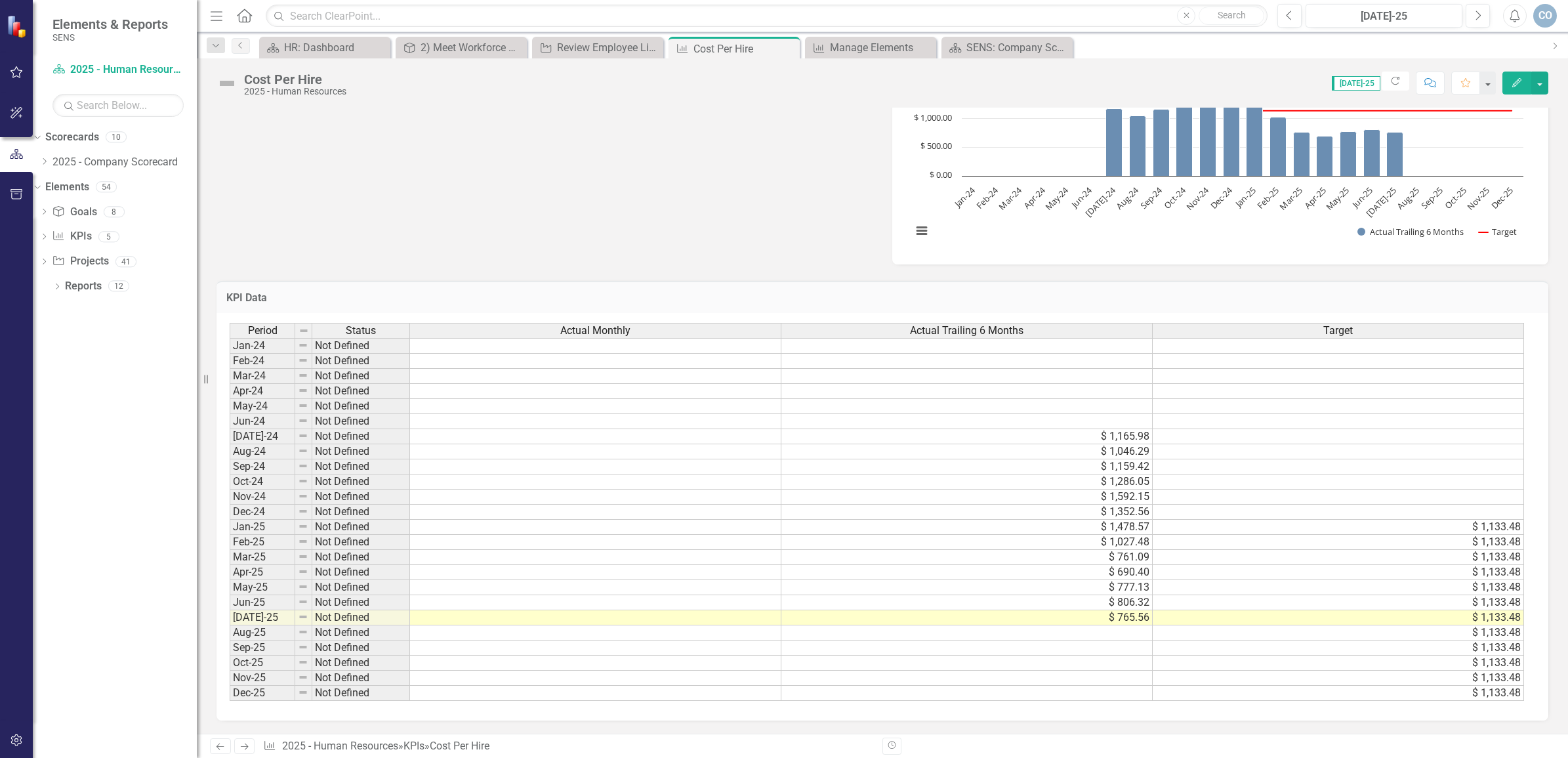
click at [703, 568] on td at bounding box center [596, 572] width 372 height 15
click at [704, 610] on td at bounding box center [596, 618] width 372 height 15
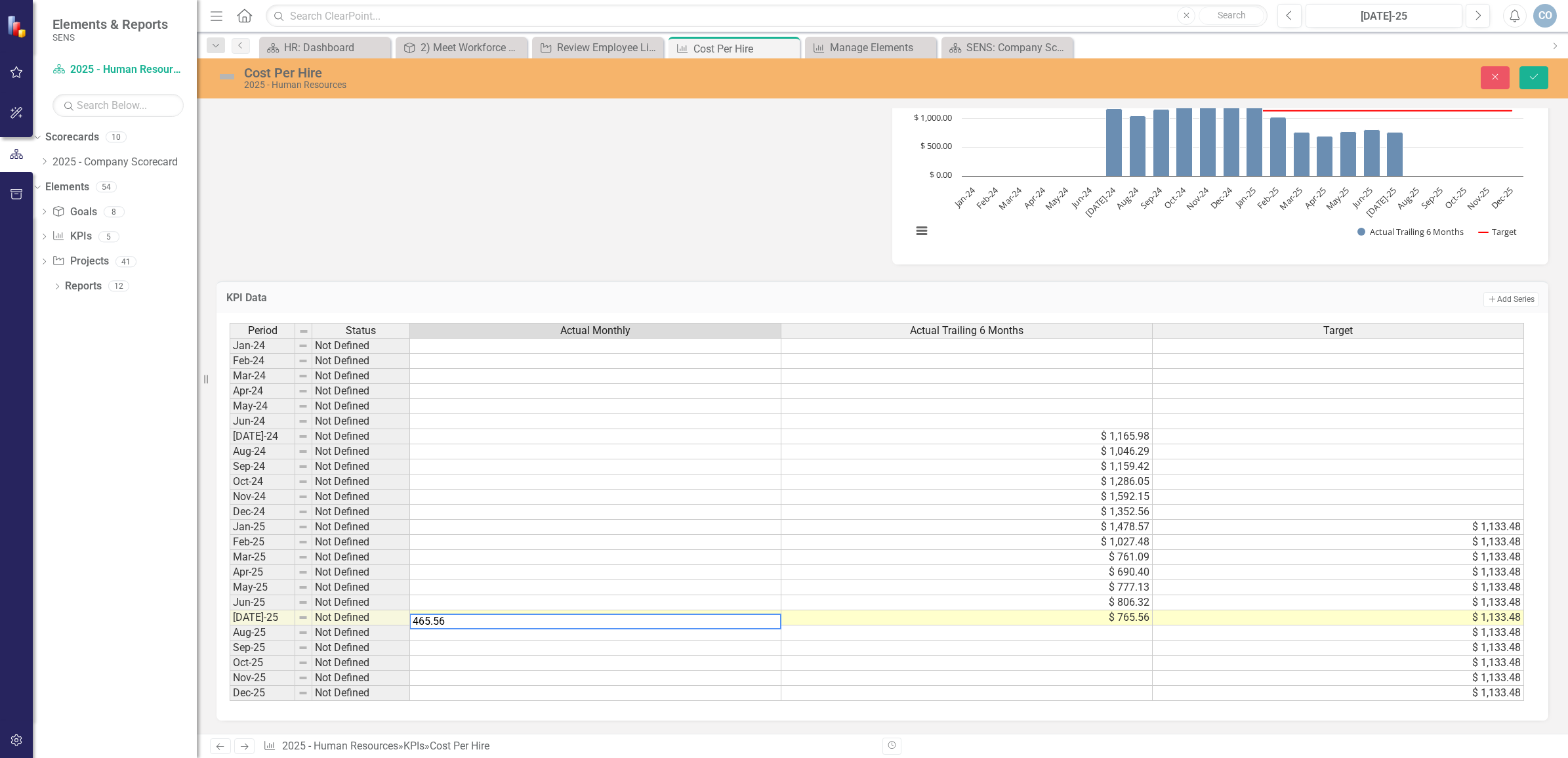
click at [417, 616] on textarea "465.56" at bounding box center [595, 621] width 372 height 16
click at [497, 595] on td at bounding box center [596, 603] width 372 height 15
click at [564, 582] on td at bounding box center [596, 588] width 372 height 15
type textarea "777.13"
click at [1538, 73] on icon "Save" at bounding box center [1534, 76] width 12 height 9
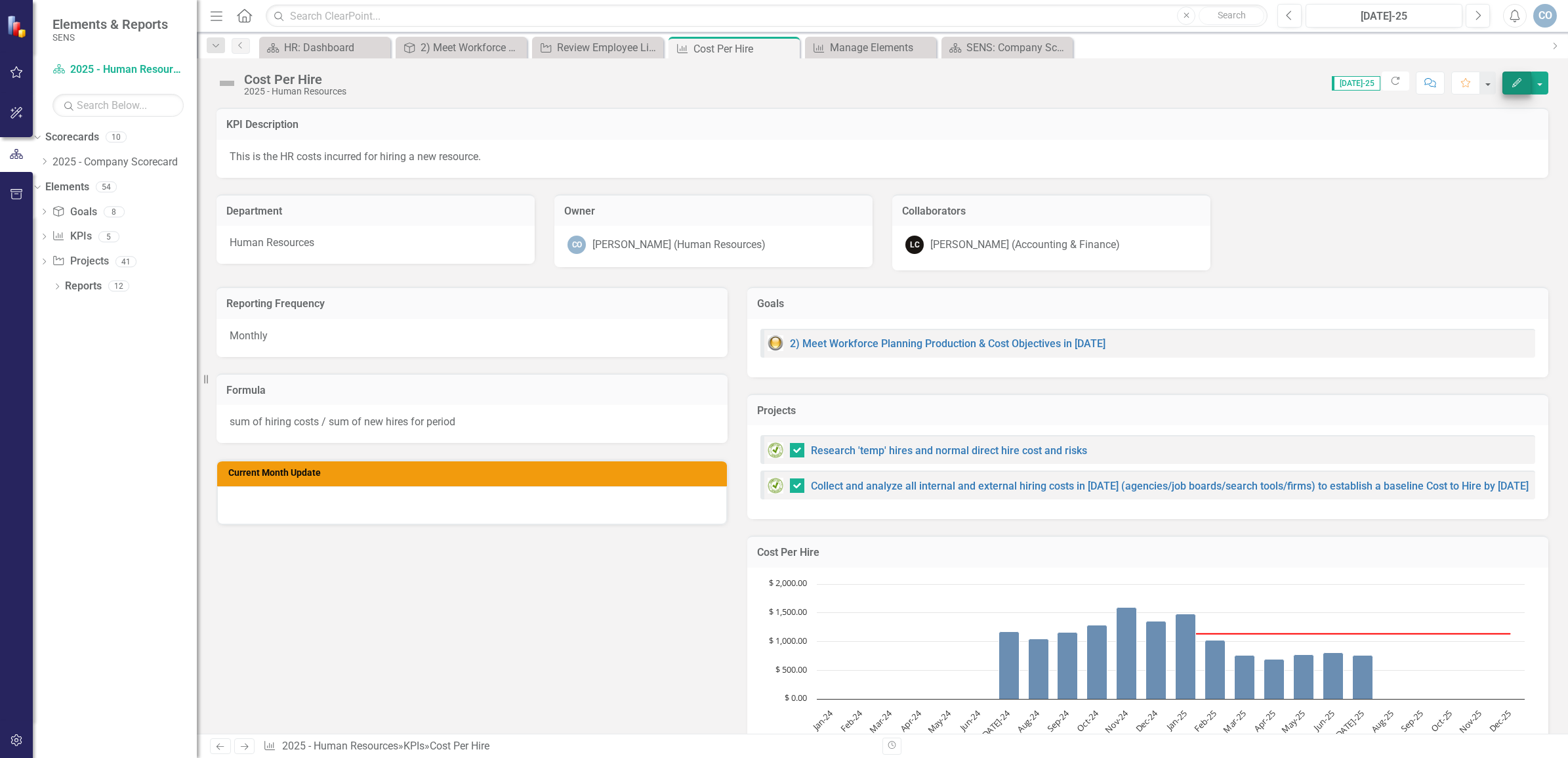
checkbox input "false"
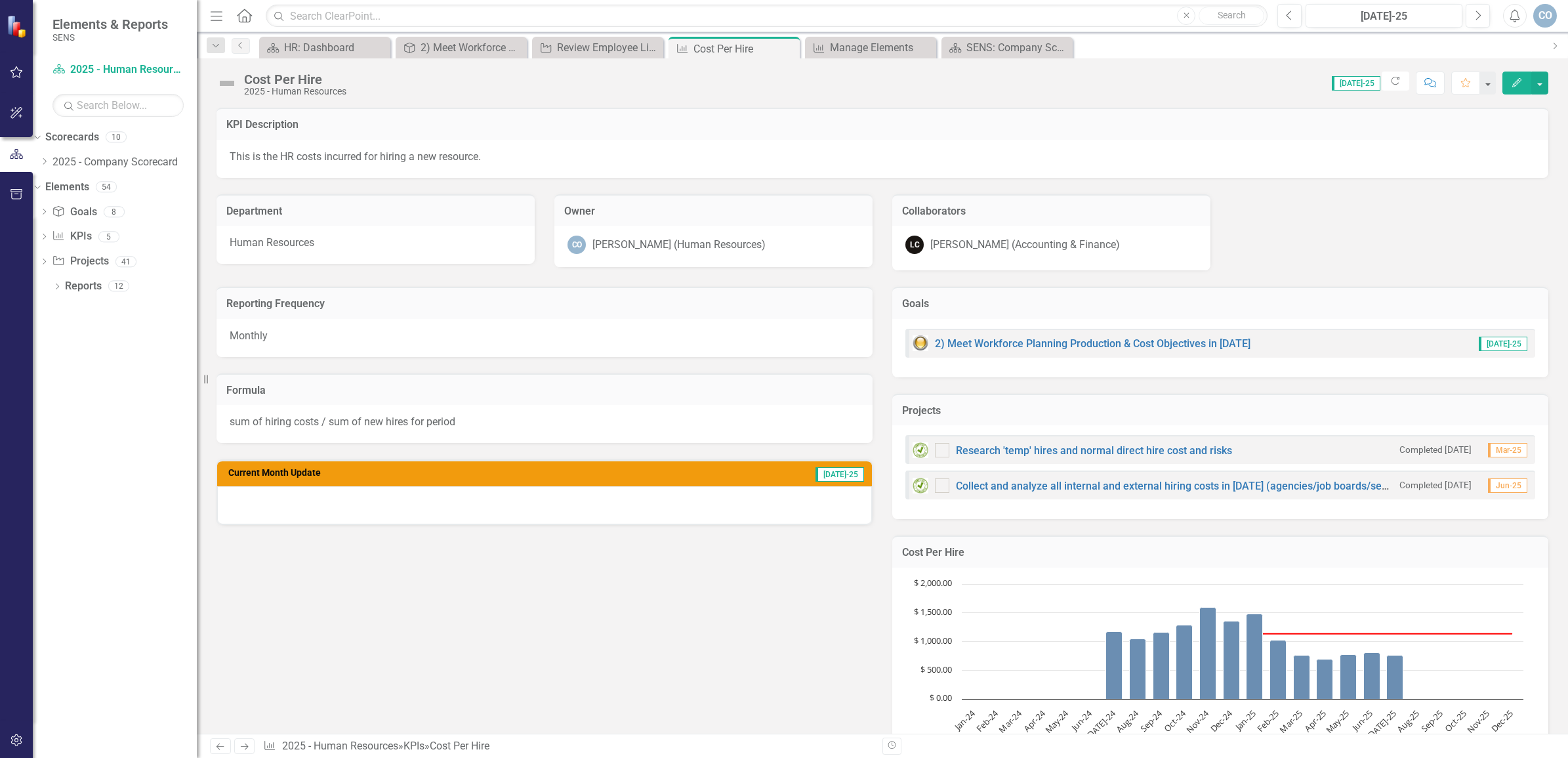
checkbox input "true"
click at [76, 158] on link "2025 - Company Scorecard" at bounding box center [124, 163] width 145 height 15
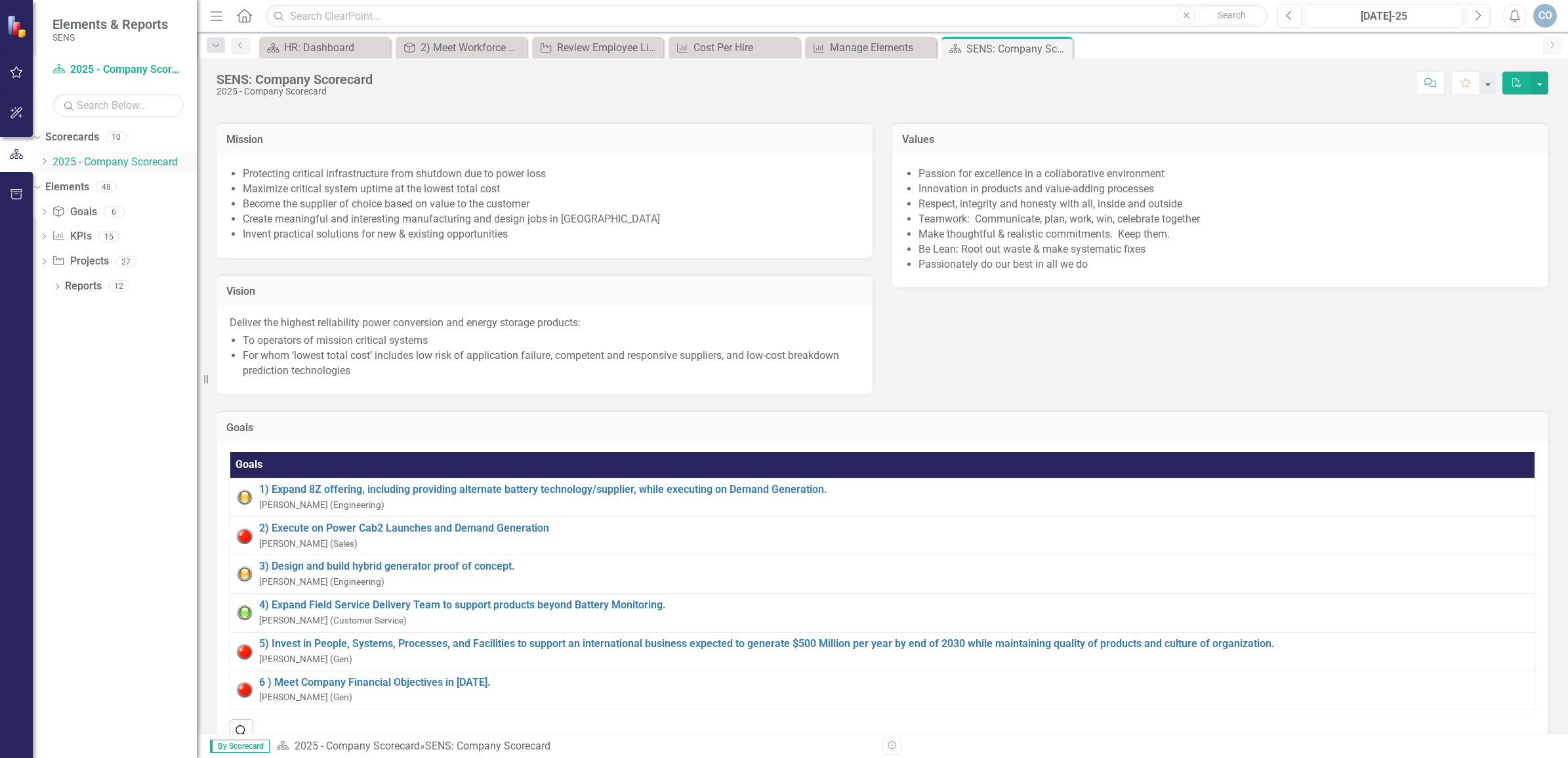
click at [64, 154] on div "Dropdown 2025 - Company Scorecard" at bounding box center [118, 162] width 157 height 22
click at [49, 159] on icon "Dropdown" at bounding box center [44, 161] width 10 height 8
click at [125, 236] on link "2025 - Human Resources" at bounding box center [124, 229] width 145 height 15
